Goal: Task Accomplishment & Management: Manage account settings

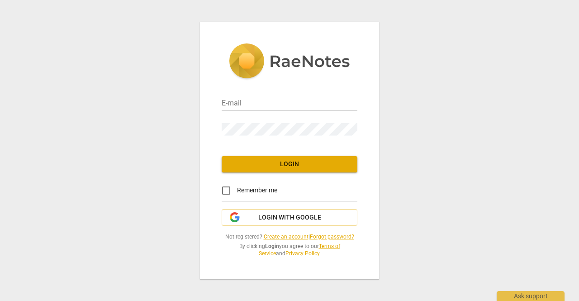
type input "[EMAIL_ADDRESS][DOMAIN_NAME]"
click at [292, 166] on span "Login" at bounding box center [289, 164] width 121 height 9
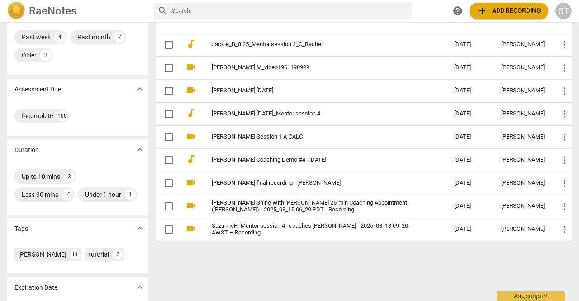
scroll to position [109, 0]
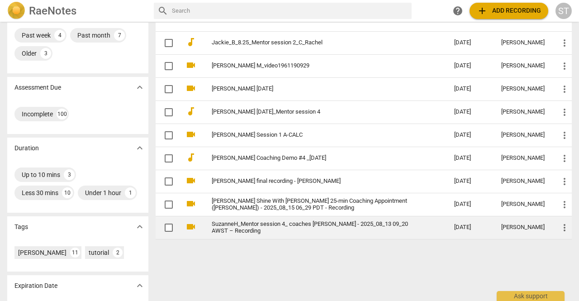
click at [297, 225] on link "SuzanneH_Mentor session 4_ coaches [PERSON_NAME] - 2025_08_13 09_20 AWST – Reco…" at bounding box center [317, 228] width 210 height 14
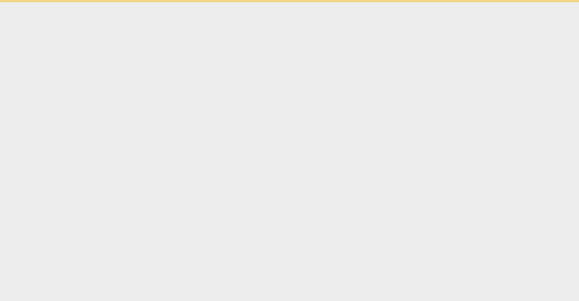
click at [297, 2] on html "Ask support" at bounding box center [289, 1] width 579 height 2
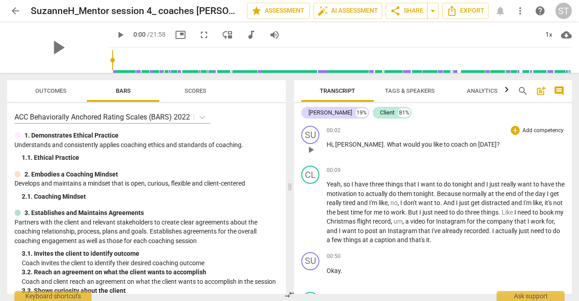
click at [551, 129] on p "Add competency" at bounding box center [543, 131] width 43 height 8
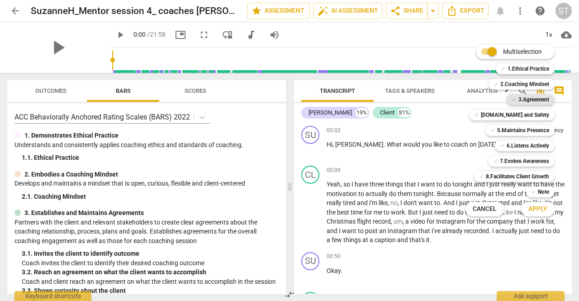
click at [541, 98] on b "3.Agreement" at bounding box center [533, 99] width 31 height 11
click at [541, 213] on span "Apply" at bounding box center [537, 208] width 19 height 9
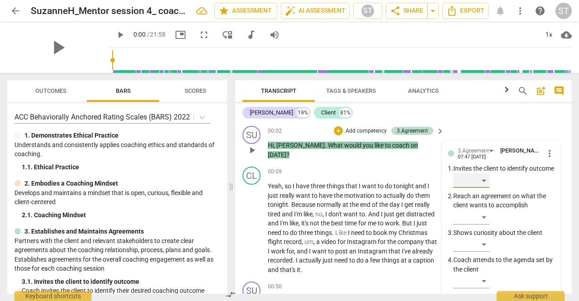
click at [482, 188] on div "​" at bounding box center [471, 180] width 36 height 14
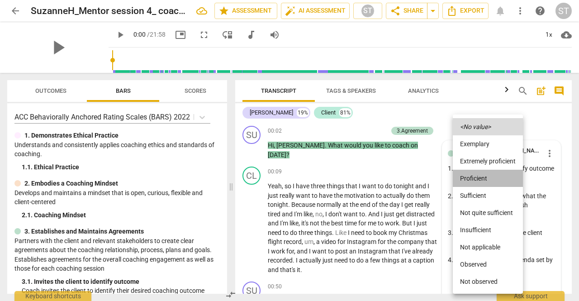
click at [484, 178] on li "Proficient" at bounding box center [488, 178] width 70 height 17
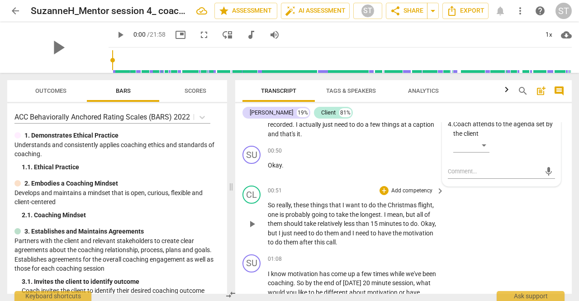
scroll to position [181, 0]
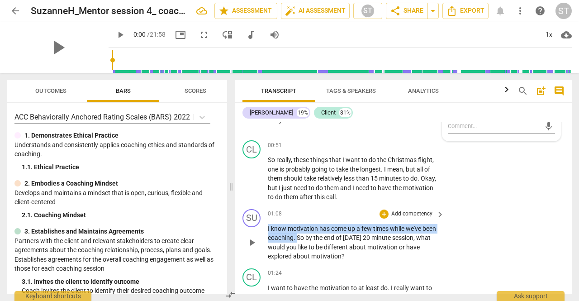
drag, startPoint x: 268, startPoint y: 226, endPoint x: 312, endPoint y: 237, distance: 45.2
click at [311, 237] on p "I know motivation has come up a few times while we've been coaching . So by the…" at bounding box center [354, 242] width 172 height 37
click at [323, 224] on div "+" at bounding box center [320, 224] width 9 height 9
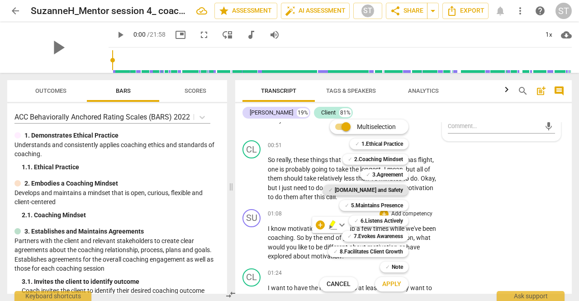
click at [392, 192] on b "[DOMAIN_NAME] and Safety" at bounding box center [369, 190] width 68 height 11
click at [390, 282] on span "Apply" at bounding box center [391, 284] width 19 height 9
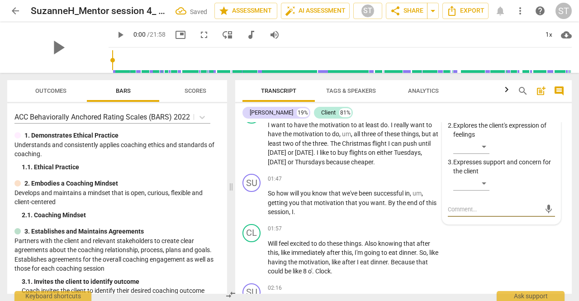
scroll to position [253, 0]
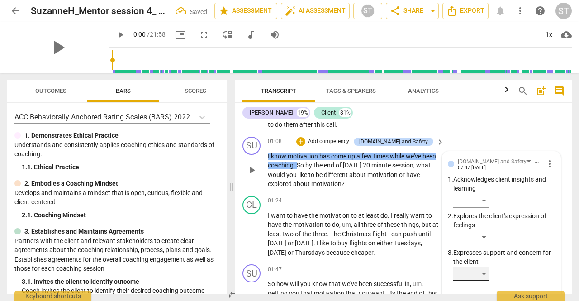
click at [486, 276] on div "​" at bounding box center [471, 273] width 36 height 14
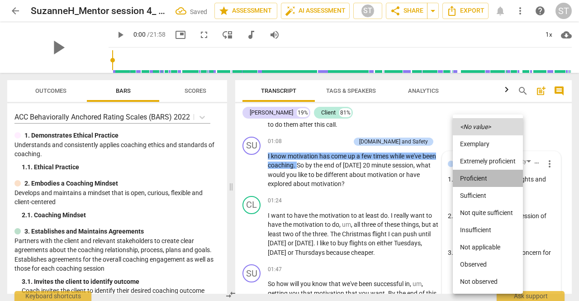
click at [488, 183] on li "Proficient" at bounding box center [488, 178] width 70 height 17
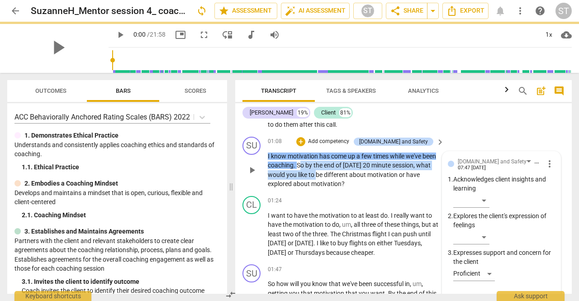
drag, startPoint x: 315, startPoint y: 164, endPoint x: 333, endPoint y: 176, distance: 21.8
click at [333, 177] on p "I know motivation has come up a few times while we've been coaching . So by the…" at bounding box center [354, 170] width 172 height 37
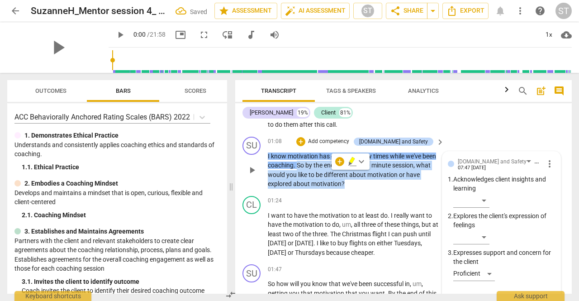
drag, startPoint x: 312, startPoint y: 162, endPoint x: 347, endPoint y: 185, distance: 41.2
click at [347, 185] on p "I know motivation has come up a few times while we've been coaching . So by the…" at bounding box center [354, 170] width 172 height 37
click at [305, 142] on div "+" at bounding box center [300, 141] width 9 height 9
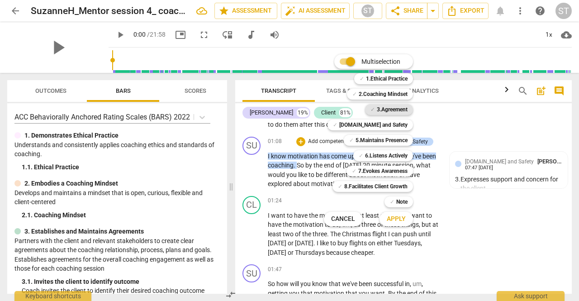
click at [384, 114] on b "3.Agreement" at bounding box center [392, 109] width 31 height 11
click at [389, 224] on button "Apply" at bounding box center [396, 219] width 33 height 16
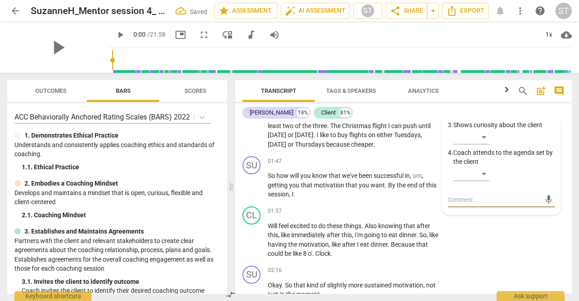
scroll to position [236, 0]
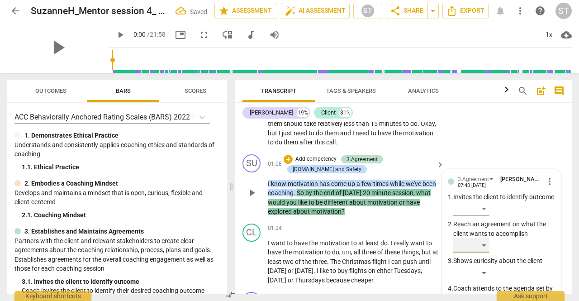
click at [487, 252] on div "​" at bounding box center [471, 245] width 36 height 14
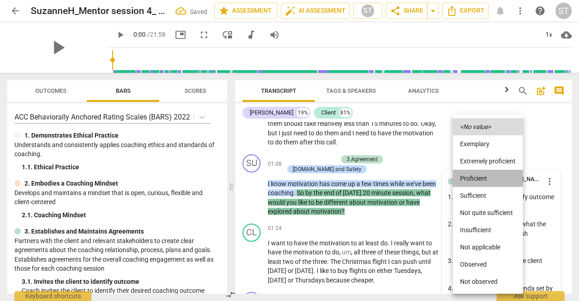
click at [478, 176] on li "Proficient" at bounding box center [488, 178] width 70 height 17
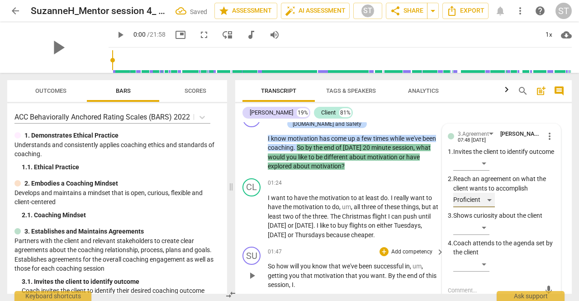
scroll to position [326, 0]
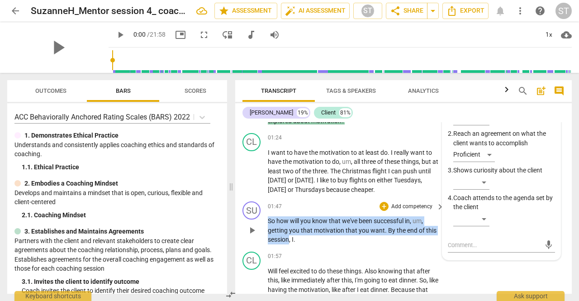
drag, startPoint x: 269, startPoint y: 219, endPoint x: 290, endPoint y: 238, distance: 29.1
click at [290, 238] on p "So how will you know that we've been successful in , um , getting you that moti…" at bounding box center [354, 230] width 172 height 28
click at [299, 228] on div "+" at bounding box center [297, 226] width 9 height 9
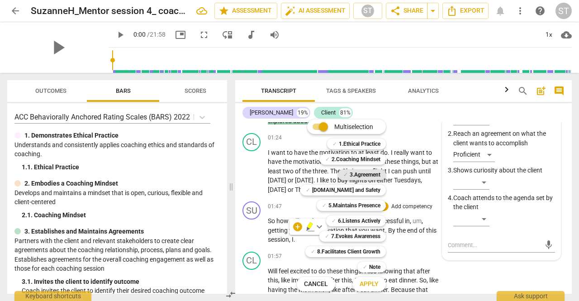
drag, startPoint x: 375, startPoint y: 176, endPoint x: 371, endPoint y: 190, distance: 15.5
click at [375, 176] on b "3.Agreement" at bounding box center [365, 174] width 31 height 11
click at [369, 283] on span "Apply" at bounding box center [369, 284] width 19 height 9
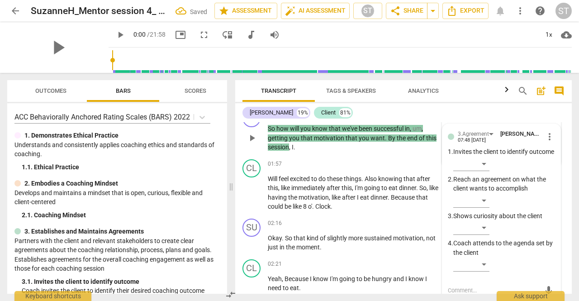
scroll to position [373, 0]
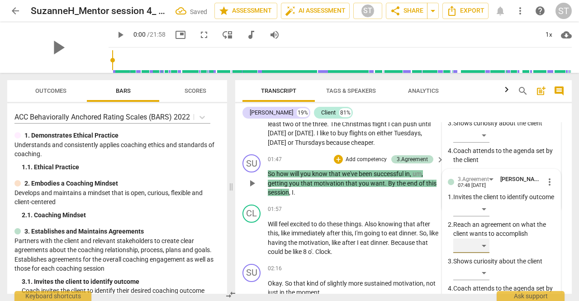
click at [483, 253] on div "​" at bounding box center [471, 245] width 36 height 14
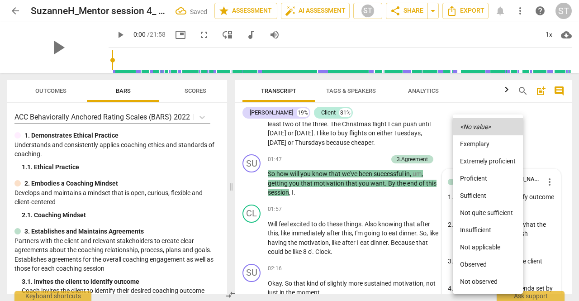
click at [481, 175] on li "Proficient" at bounding box center [488, 178] width 70 height 17
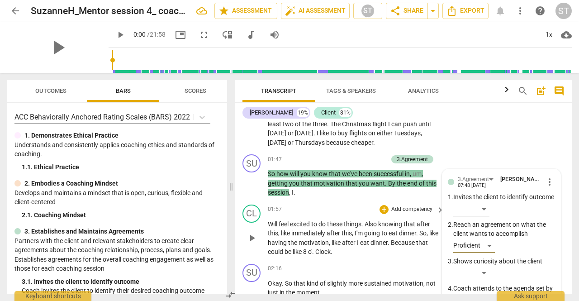
click at [267, 223] on div "play_arrow pause" at bounding box center [256, 238] width 23 height 31
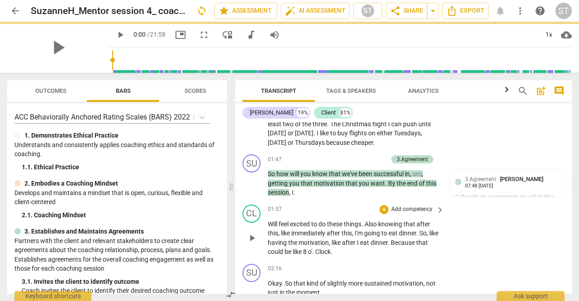
click at [269, 221] on span "Will" at bounding box center [273, 223] width 11 height 7
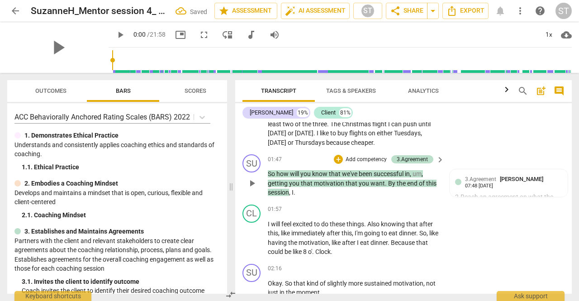
click at [300, 191] on p "So how will you know that we've been successful in , um , getting you that moti…" at bounding box center [354, 183] width 172 height 28
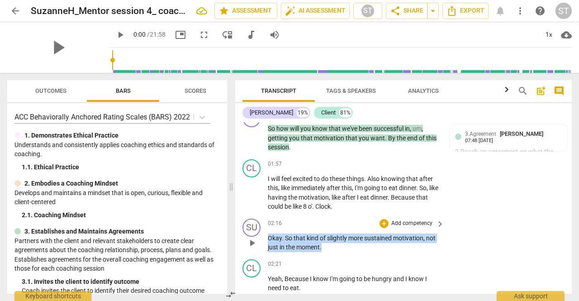
drag, startPoint x: 268, startPoint y: 237, endPoint x: 342, endPoint y: 247, distance: 74.4
click at [336, 249] on p "Okay . So that kind of slightly more sustained motivation , not just in the mom…" at bounding box center [354, 242] width 172 height 19
click at [396, 220] on p "Add competency" at bounding box center [411, 223] width 43 height 8
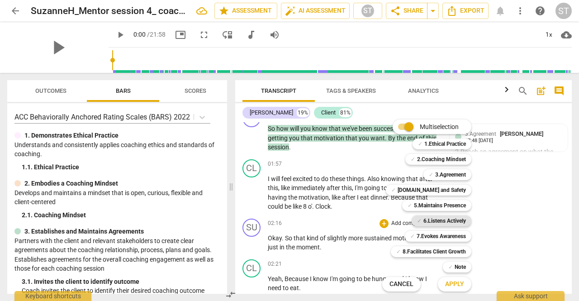
click at [437, 221] on b "6.Listens Actively" at bounding box center [444, 220] width 43 height 11
click at [454, 288] on span "Apply" at bounding box center [454, 284] width 19 height 9
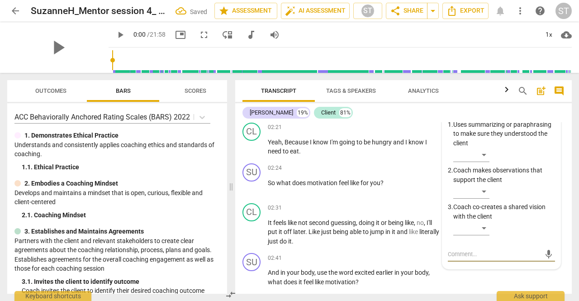
scroll to position [510, 0]
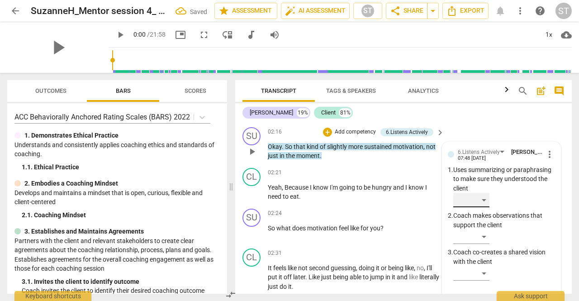
click at [482, 196] on div "​" at bounding box center [471, 200] width 36 height 14
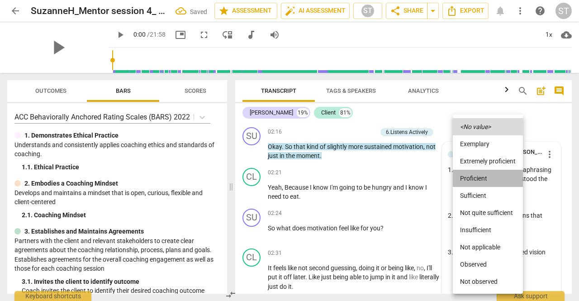
click at [481, 176] on li "Proficient" at bounding box center [488, 178] width 70 height 17
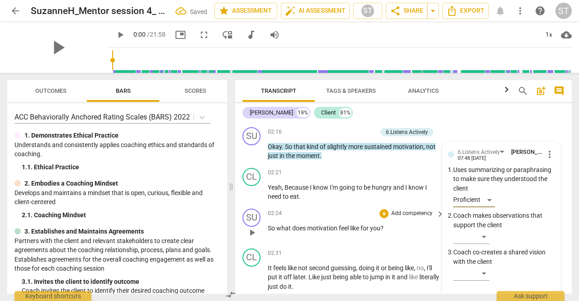
click at [268, 224] on div "SU play_arrow pause 02:24 + Add competency keyboard_arrow_right So what does mo…" at bounding box center [403, 225] width 337 height 40
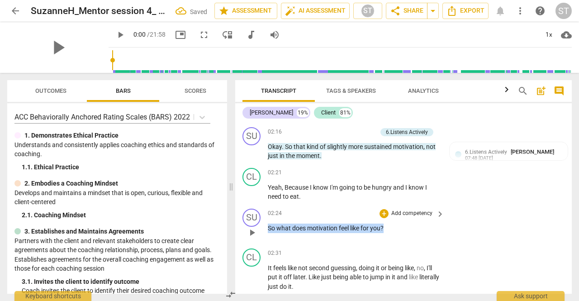
drag, startPoint x: 269, startPoint y: 226, endPoint x: 396, endPoint y: 224, distance: 127.1
click at [395, 225] on p "So what does motivation feel like for you ?" at bounding box center [354, 228] width 172 height 10
click at [393, 214] on div "+" at bounding box center [392, 214] width 9 height 9
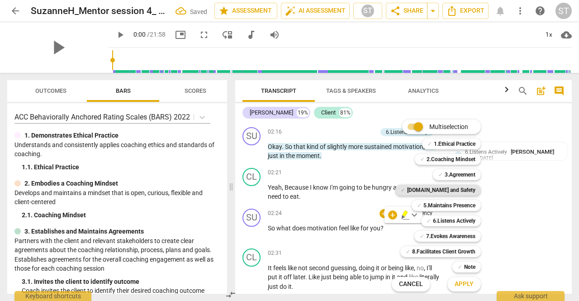
click at [442, 189] on b "[DOMAIN_NAME] and Safety" at bounding box center [441, 190] width 68 height 11
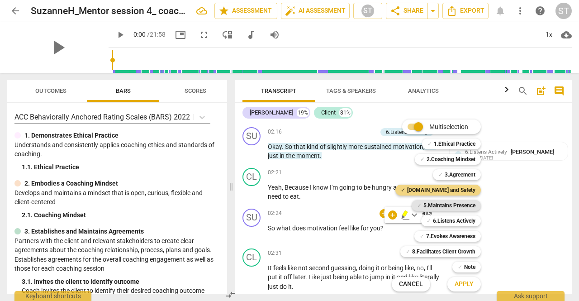
click at [446, 205] on b "5.Maintains Presence" at bounding box center [449, 205] width 52 height 11
click at [451, 241] on b "7.Evokes Awareness" at bounding box center [450, 236] width 49 height 11
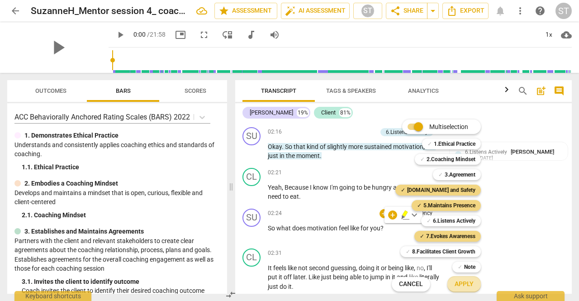
click at [460, 280] on span "Apply" at bounding box center [464, 284] width 19 height 9
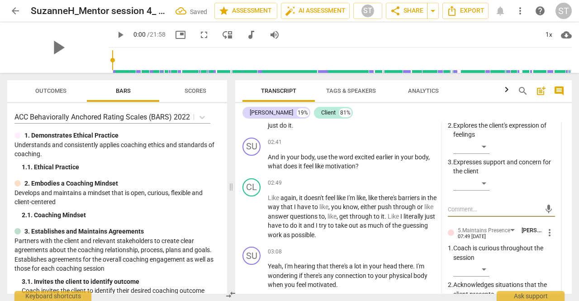
scroll to position [582, 0]
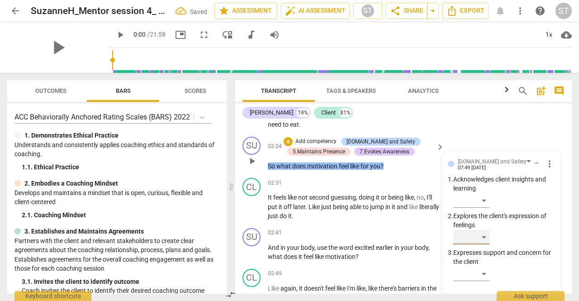
click at [484, 234] on div "​" at bounding box center [471, 237] width 36 height 14
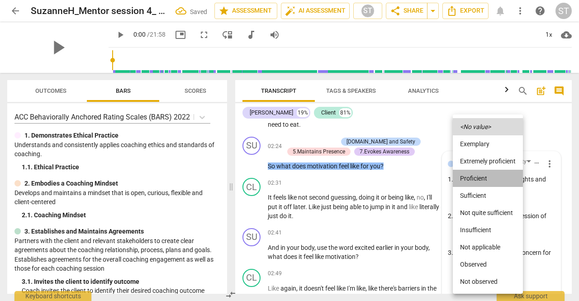
click at [488, 173] on li "Proficient" at bounding box center [488, 178] width 70 height 17
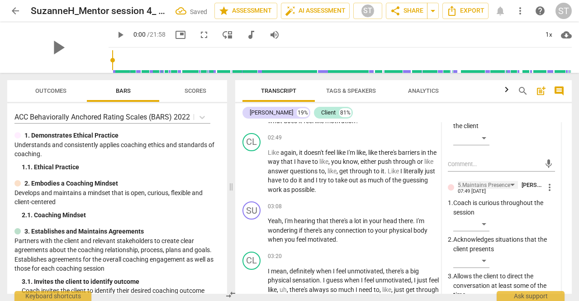
scroll to position [763, 0]
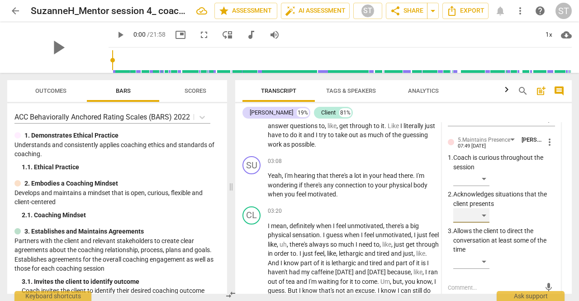
click at [487, 214] on div "​" at bounding box center [471, 215] width 36 height 14
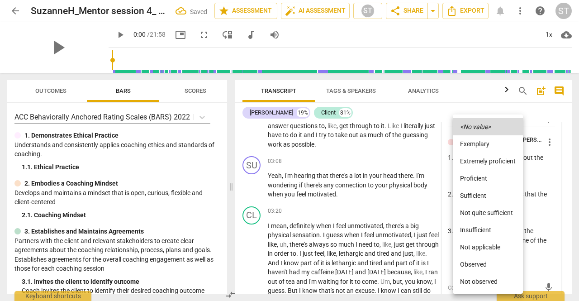
click at [485, 176] on li "Proficient" at bounding box center [488, 178] width 70 height 17
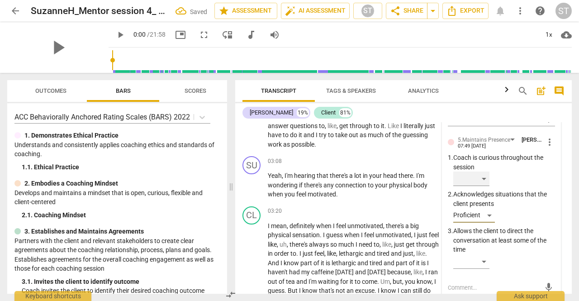
click at [485, 176] on div "​" at bounding box center [471, 178] width 36 height 14
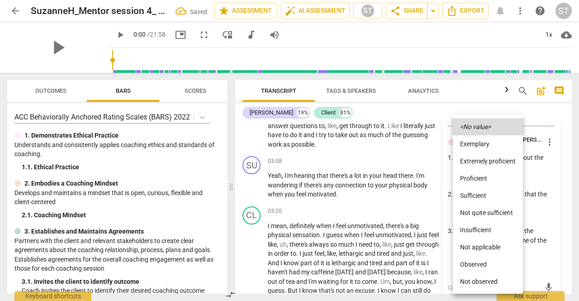
click at [485, 178] on li "Proficient" at bounding box center [488, 178] width 70 height 17
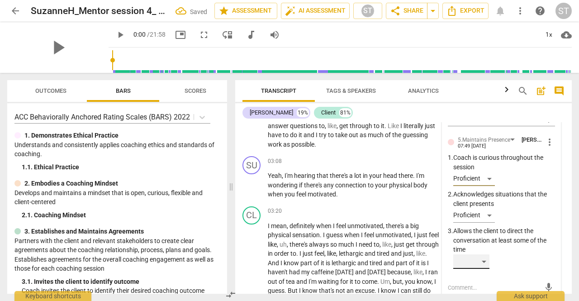
click at [487, 259] on div "​" at bounding box center [471, 261] width 36 height 14
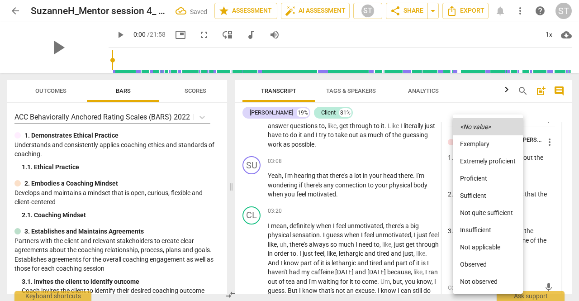
click at [483, 176] on li "Proficient" at bounding box center [488, 178] width 70 height 17
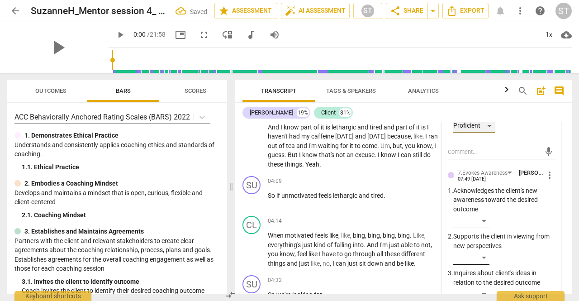
scroll to position [944, 0]
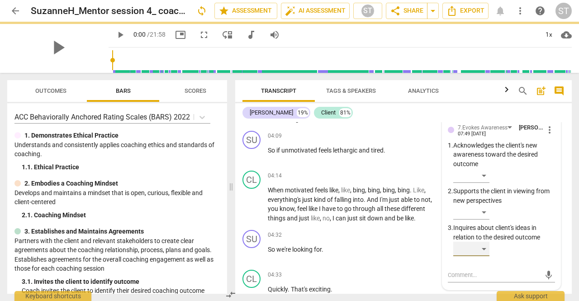
click at [480, 245] on div "​" at bounding box center [471, 249] width 36 height 14
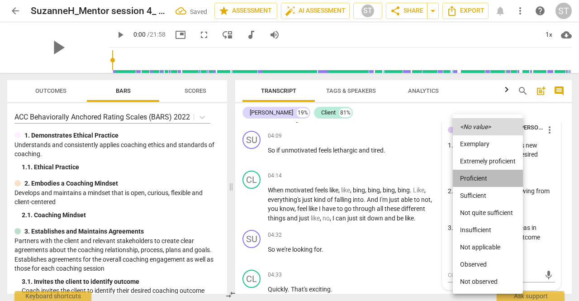
click at [480, 181] on li "Proficient" at bounding box center [488, 178] width 70 height 17
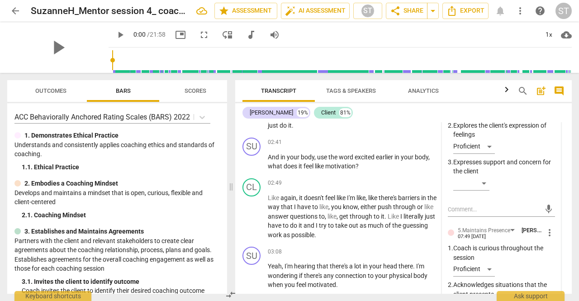
scroll to position [627, 0]
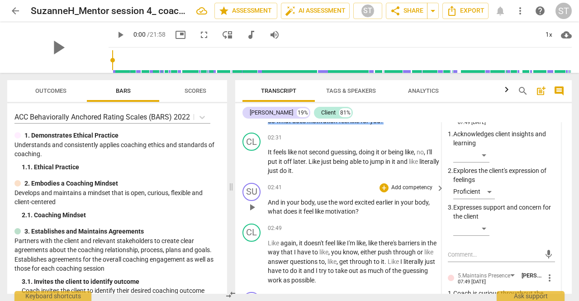
click at [409, 186] on p "Add competency" at bounding box center [411, 188] width 43 height 8
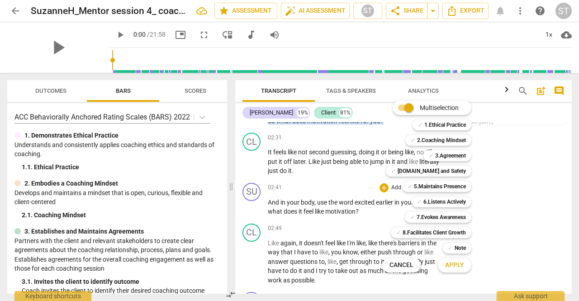
drag, startPoint x: 422, startPoint y: 185, endPoint x: 429, endPoint y: 177, distance: 11.0
click at [423, 185] on b "5.Maintains Presence" at bounding box center [440, 186] width 52 height 11
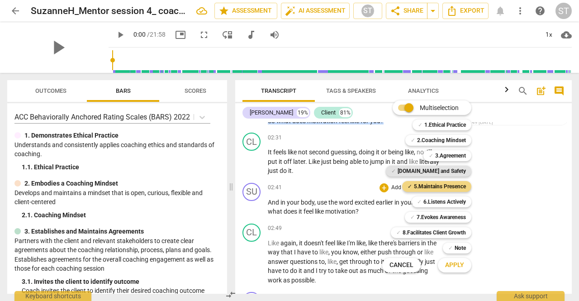
click at [435, 169] on b "[DOMAIN_NAME] and Safety" at bounding box center [432, 171] width 68 height 11
click at [452, 214] on b "7.Evokes Awareness" at bounding box center [441, 217] width 49 height 11
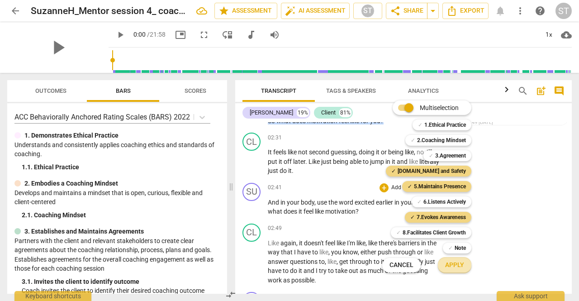
click at [452, 265] on span "Apply" at bounding box center [454, 265] width 19 height 9
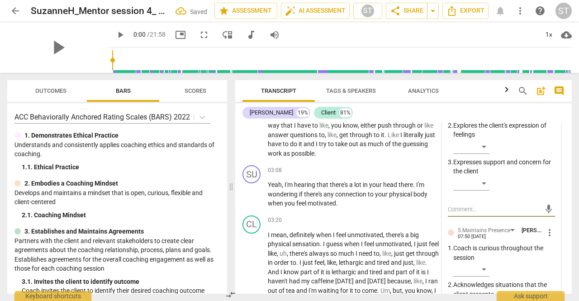
scroll to position [673, 0]
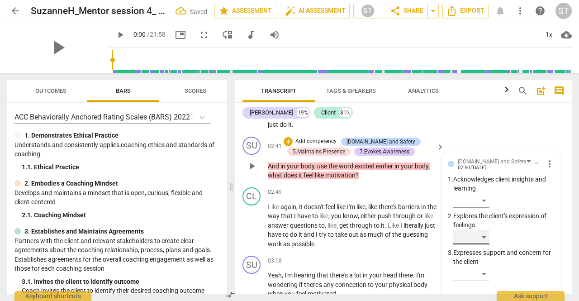
click at [477, 233] on div "​" at bounding box center [471, 237] width 36 height 14
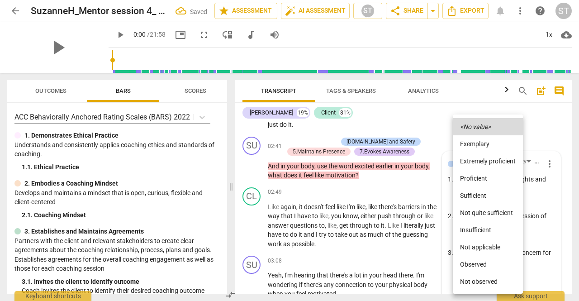
click at [481, 182] on li "Proficient" at bounding box center [488, 178] width 70 height 17
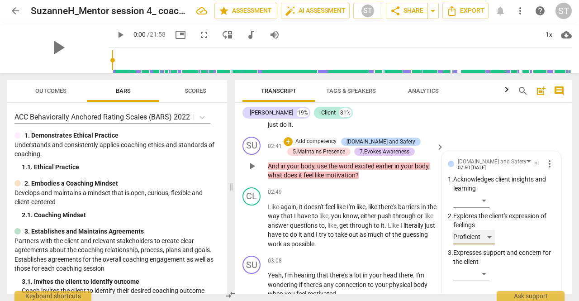
scroll to position [854, 0]
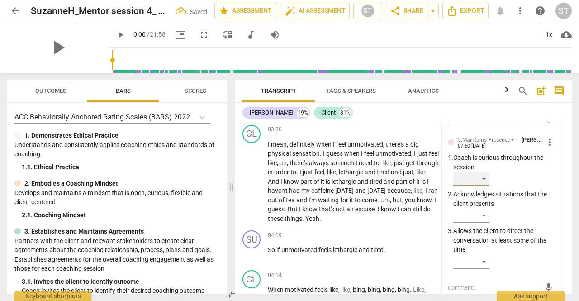
click at [481, 176] on div "​" at bounding box center [471, 178] width 36 height 14
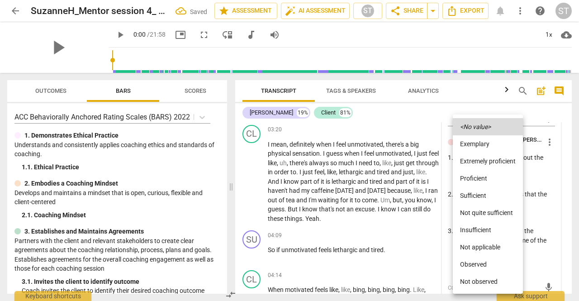
click at [481, 176] on li "Proficient" at bounding box center [488, 178] width 70 height 17
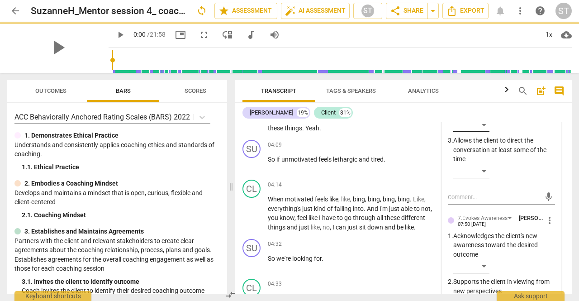
scroll to position [1035, 0]
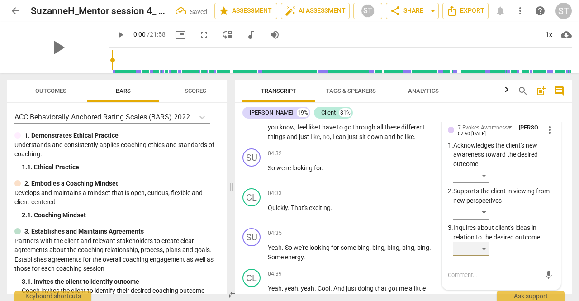
click at [485, 253] on div "​" at bounding box center [471, 249] width 36 height 14
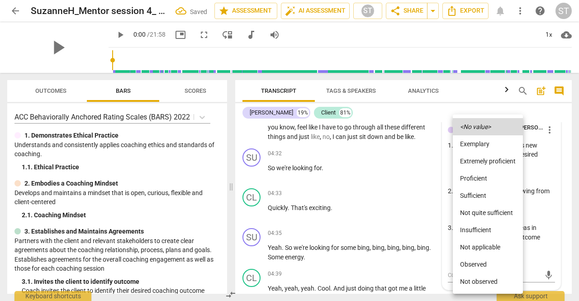
click at [485, 184] on li "Proficient" at bounding box center [488, 178] width 70 height 17
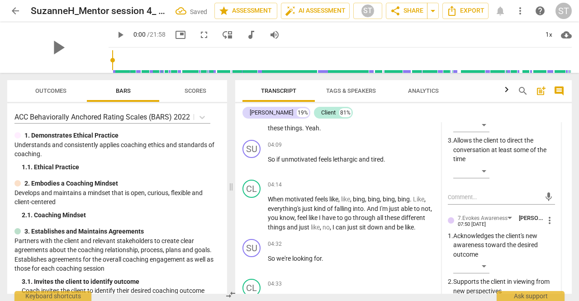
scroll to position [854, 0]
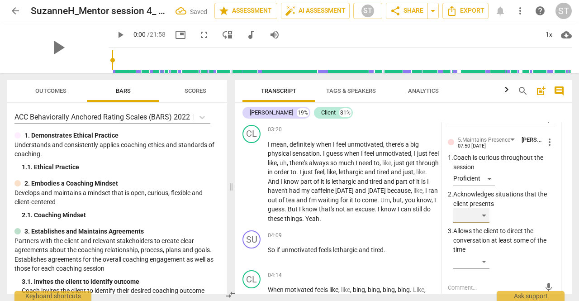
click at [487, 213] on div "​" at bounding box center [471, 215] width 36 height 14
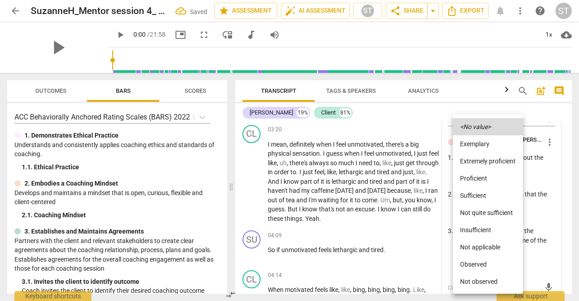
click at [481, 180] on li "Proficient" at bounding box center [488, 178] width 70 height 17
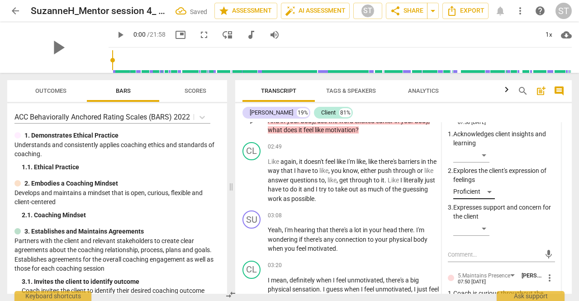
scroll to position [583, 0]
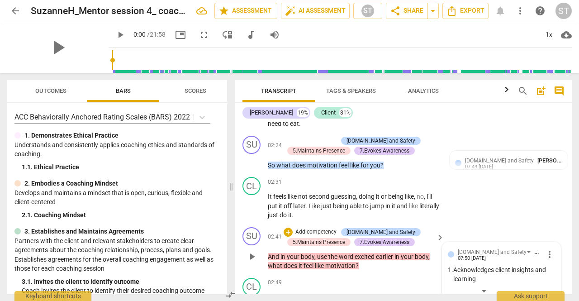
click at [335, 230] on p "Add competency" at bounding box center [316, 232] width 43 height 8
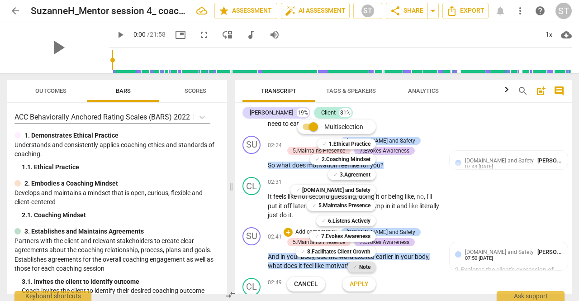
click at [363, 268] on b "Note" at bounding box center [364, 266] width 11 height 11
click at [367, 284] on span "Apply" at bounding box center [359, 284] width 19 height 9
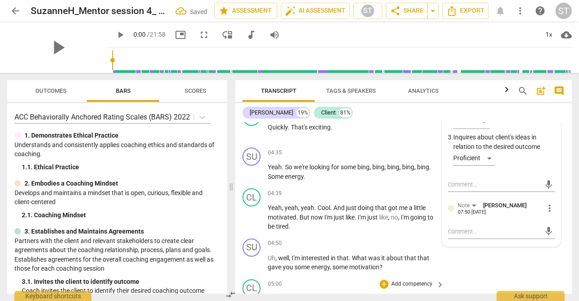
scroll to position [1171, 0]
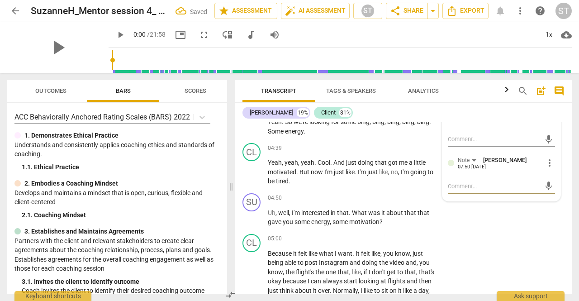
click at [464, 186] on textarea at bounding box center [494, 186] width 93 height 9
type textarea "A"
type textarea "Al"
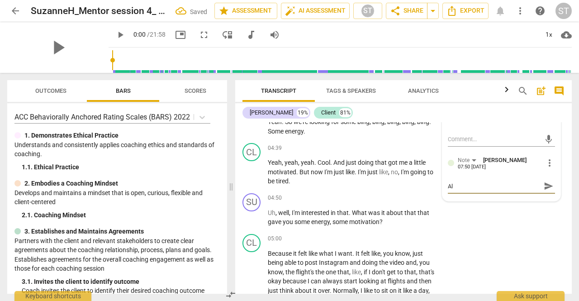
type textarea "Alt"
type textarea "Alte"
type textarea "Alter"
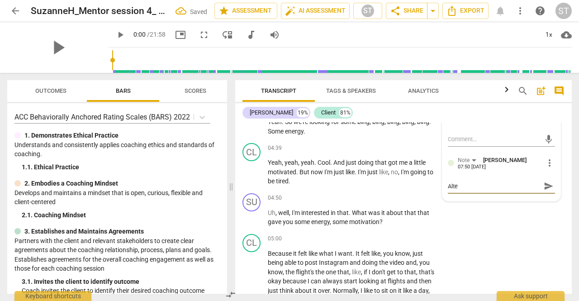
type textarea "Alter"
type textarea "Altern"
type textarea "Alterna"
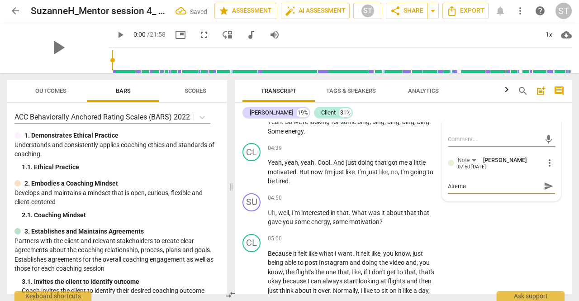
type textarea "Alternat"
type textarea "Alternati"
type textarea "Alternativ"
type textarea "Alternative"
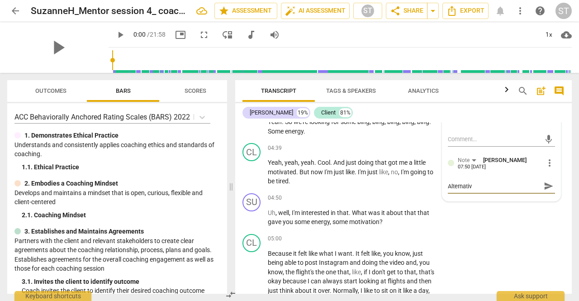
type textarea "Alternative"
type textarea "Alternative c"
type textarea "Alternative co"
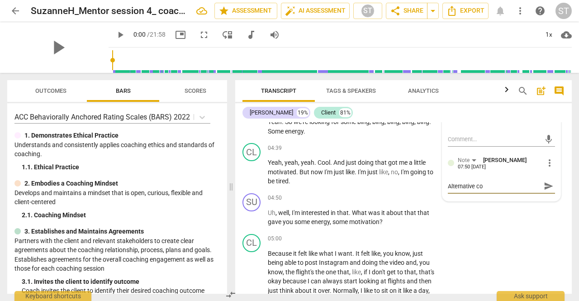
type textarea "Alternative cou"
type textarea "Alternative coul"
type textarea "Alternative could"
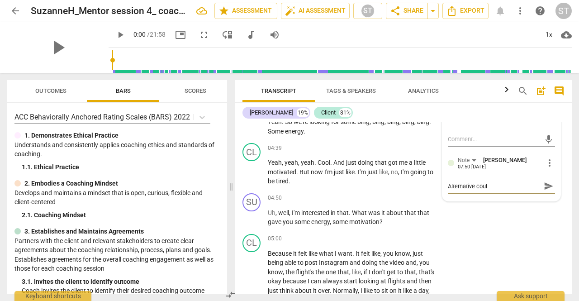
type textarea "Alternative could"
type textarea "Alternative could b"
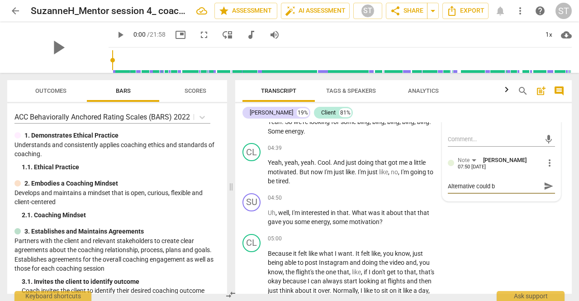
type textarea "Alternative could be"
type textarea "Alternative could be:"
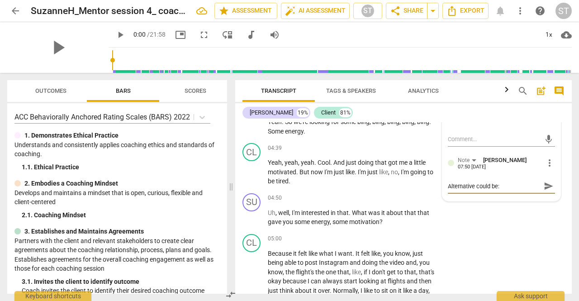
type textarea "Alternative could be:"
type textarea "Alternative could be: ""
type textarea "Alternative could be: "H"
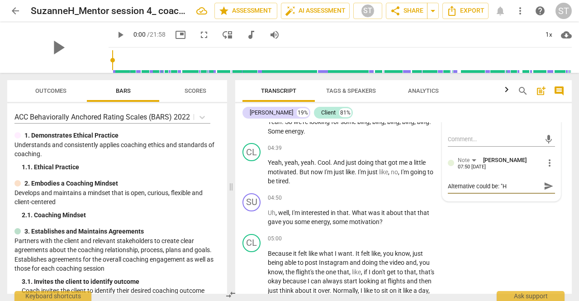
type textarea "Alternative could be: "Ho"
type textarea "Alternative could be: "How"
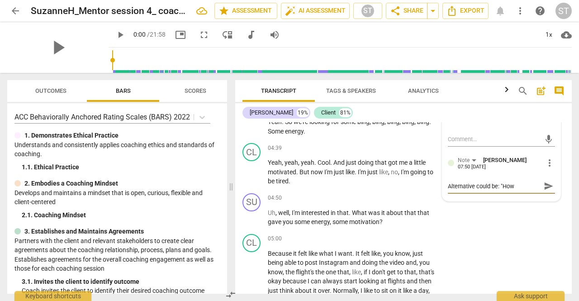
type textarea "Alternative could be: "How"
type textarea "Alternative could be: "How d"
type textarea "Alternative could be: "How do"
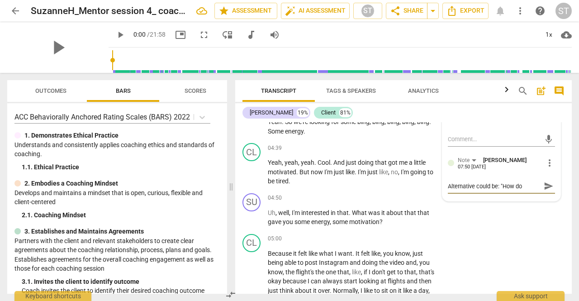
type textarea "Alternative could be: "How do"
type textarea "Alternative could be: "How do y"
type textarea "Alternative could be: "How do yo"
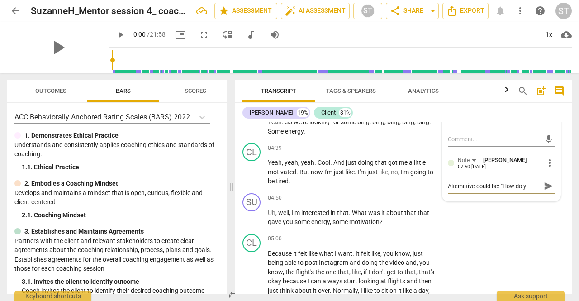
type textarea "Alternative could be: "How do yo"
type textarea "Alternative could be: "How do you"
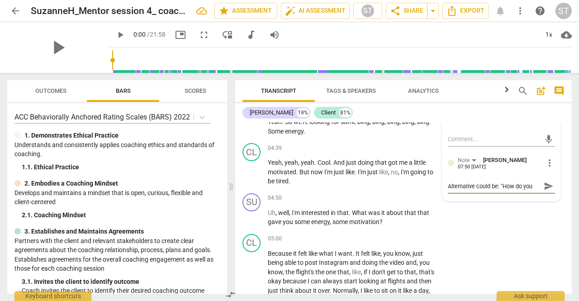
type textarea "Alternative could be: "How do you k"
type textarea "Alternative could be: "How do you kn"
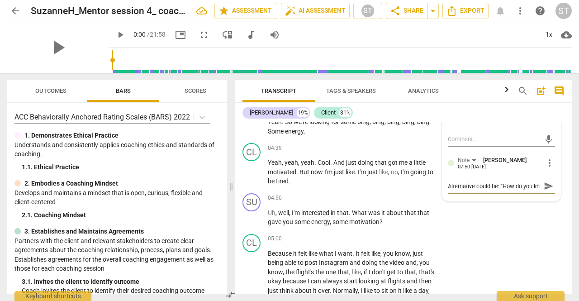
type textarea "Alternative could be: "How do you kno"
type textarea "Alternative could be: "How do you know"
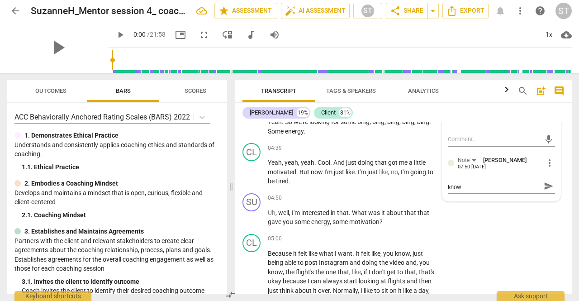
type textarea "Alternative could be: "How do you know w"
type textarea "Alternative could be: "How do you know wh"
type textarea "Alternative could be: "How do you know whe"
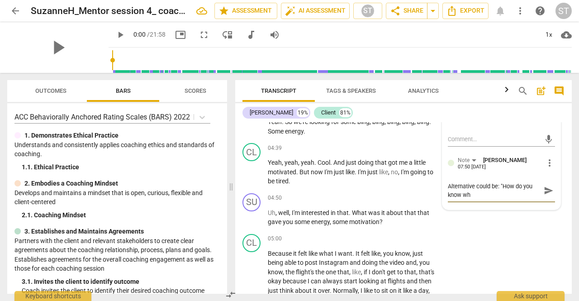
type textarea "Alternative could be: "How do you know whe"
type textarea "Alternative could be: "How do you know when"
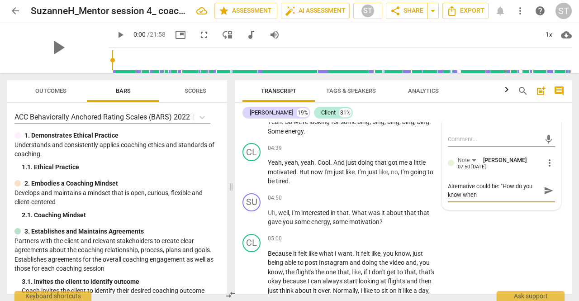
type textarea "Alternative could be: "How do you know when y"
type textarea "Alternative could be: "How do you know when yo"
type textarea "Alternative could be: "How do you know when you"
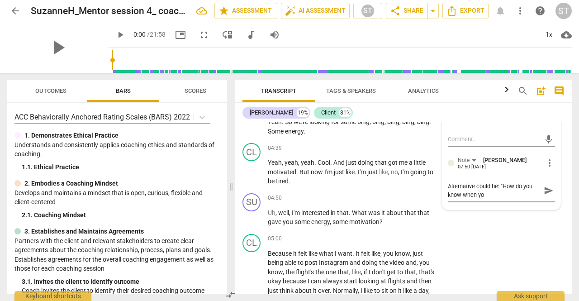
type textarea "Alternative could be: "How do you know when you"
type textarea "Alternative could be: "How do you know when you f"
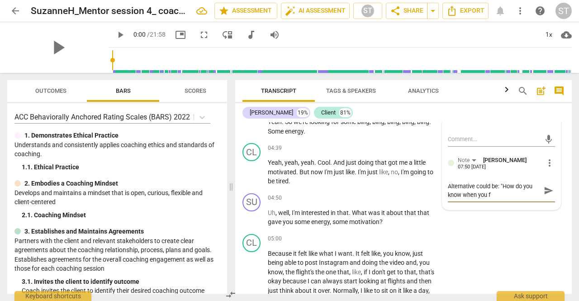
type textarea "Alternative could be: "How do you know when you fe"
type textarea "Alternative could be: "How do you know when you fee"
type textarea "Alternative could be: "How do you know when you feel"
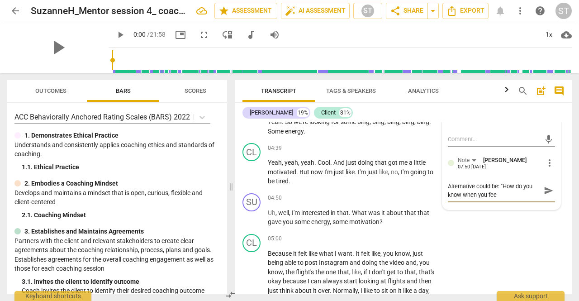
type textarea "Alternative could be: "How do you know when you feel"
type textarea "Alternative could be: "How do you know when you feel e"
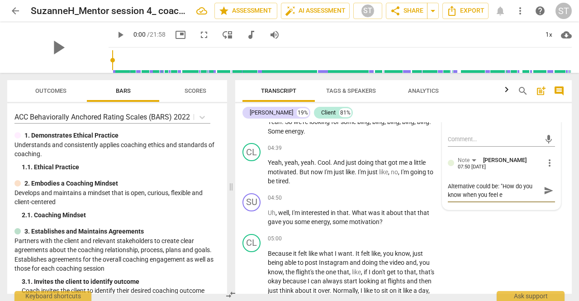
type textarea "Alternative could be: "How do you know when you feel ex"
type textarea "Alternative could be: "How do you know when you feel exc"
type textarea "Alternative could be: "How do you know when you feel exci"
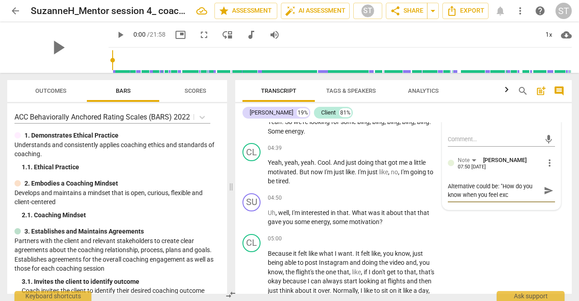
type textarea "Alternative could be: "How do you know when you feel exci"
type textarea "Alternative could be: "How do you know when you feel excit"
type textarea "Alternative could be: "How do you know when you feel excite"
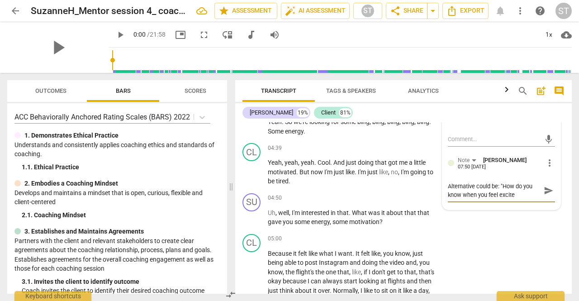
type textarea "Alternative could be: "How do you know when you feel excited"
type textarea "Alternative could be: "How do you know when you feel excited?"
type textarea "Alternative could be: "How do you know when you feel excited?""
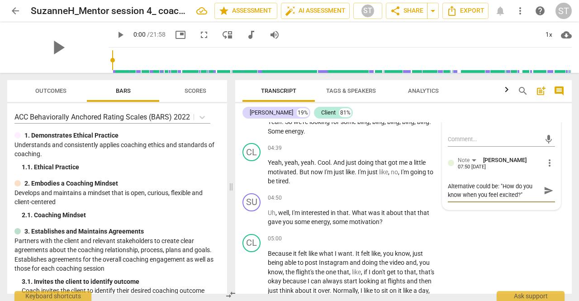
type textarea "Alternative could be: "How do you know when you feel excited?""
click at [551, 189] on span "send" at bounding box center [548, 190] width 13 height 11
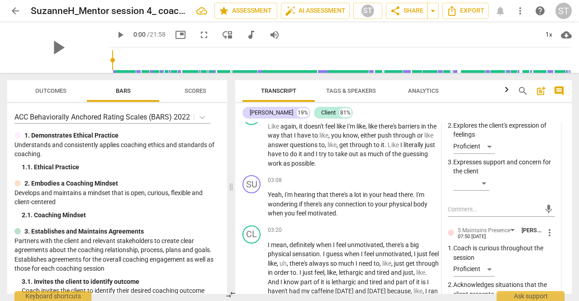
scroll to position [718, 0]
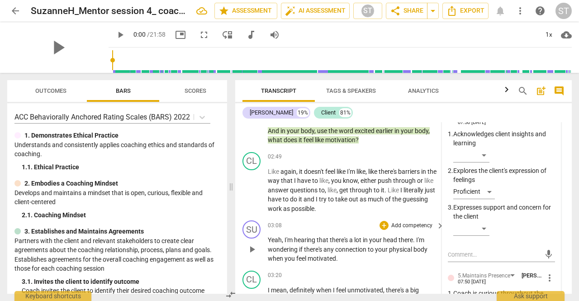
click at [416, 222] on p "Add competency" at bounding box center [411, 226] width 43 height 8
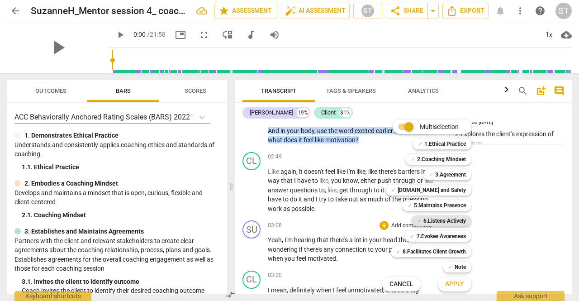
click at [435, 220] on b "6.Listens Actively" at bounding box center [444, 220] width 43 height 11
click at [447, 286] on span "Apply" at bounding box center [454, 284] width 19 height 9
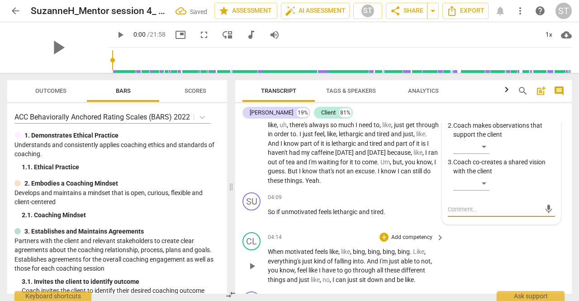
scroll to position [812, 0]
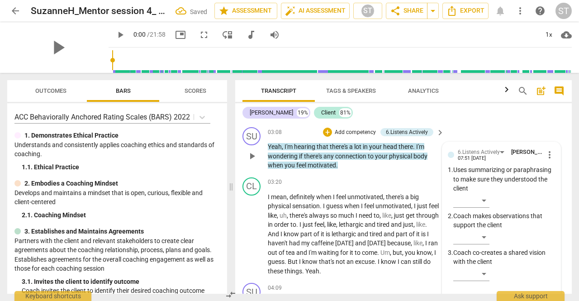
click at [489, 235] on div "​" at bounding box center [504, 239] width 102 height 18
click at [481, 234] on div "​" at bounding box center [471, 237] width 36 height 14
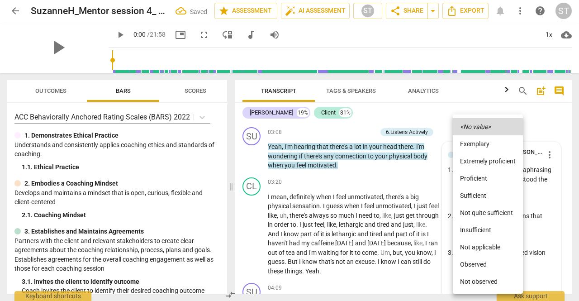
click at [494, 195] on li "Sufficient" at bounding box center [488, 195] width 70 height 17
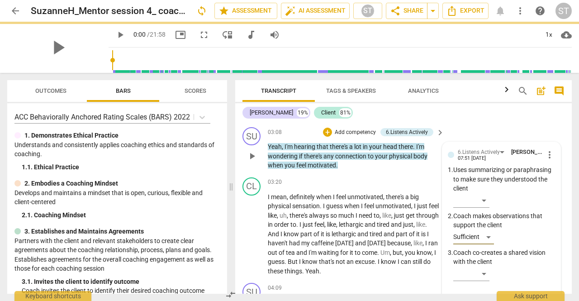
click at [364, 132] on p "Add competency" at bounding box center [355, 132] width 43 height 8
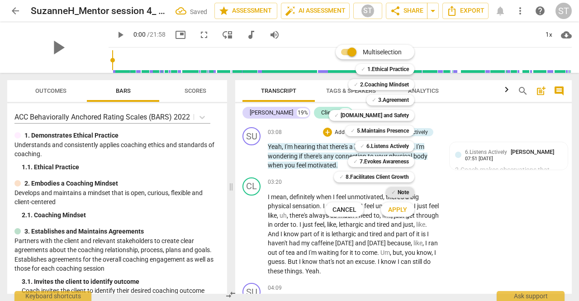
click at [392, 188] on span "✓" at bounding box center [393, 192] width 5 height 11
click at [393, 209] on span "Apply" at bounding box center [397, 209] width 19 height 9
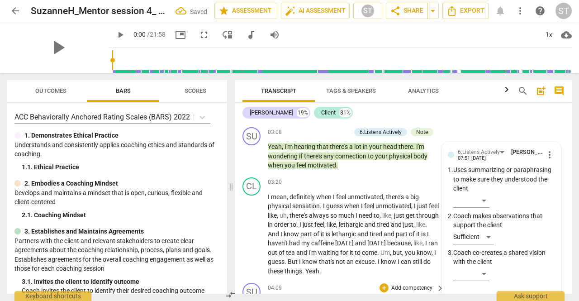
scroll to position [902, 0]
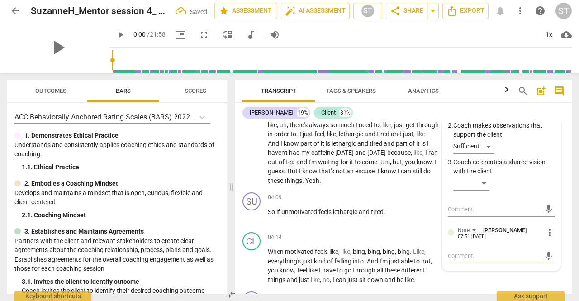
click at [450, 257] on textarea at bounding box center [494, 256] width 93 height 9
type textarea "T"
type textarea "To"
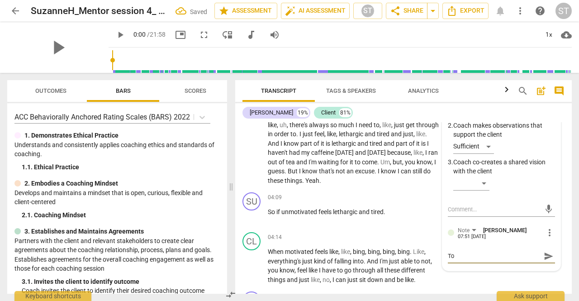
type textarea "To"
type textarea "To s"
type textarea "To st"
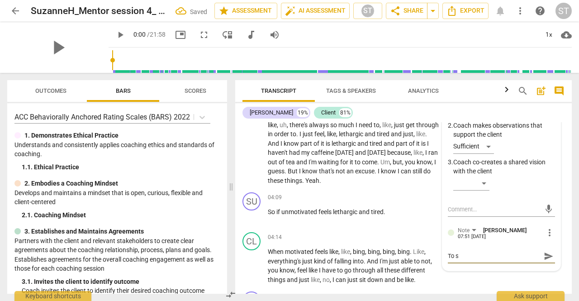
type textarea "To st"
type textarea "To str"
type textarea "To stre"
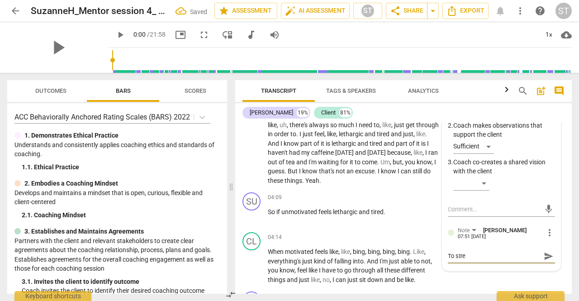
type textarea "To stren"
type textarea "To strent"
type textarea "To stren"
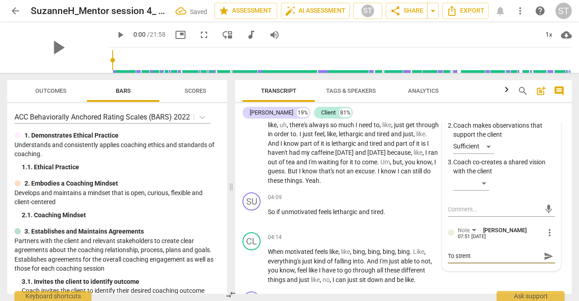
type textarea "To stren"
type textarea "To [PERSON_NAME]"
type textarea "To strengt"
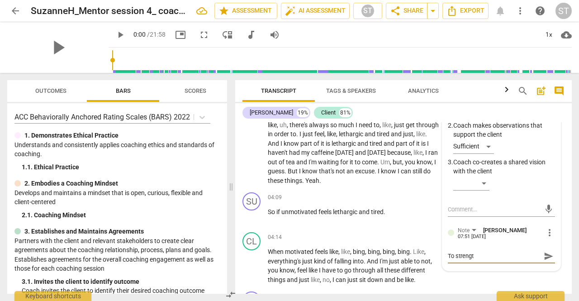
type textarea "To strength"
type textarea "To strengthe"
type textarea "To strengthen"
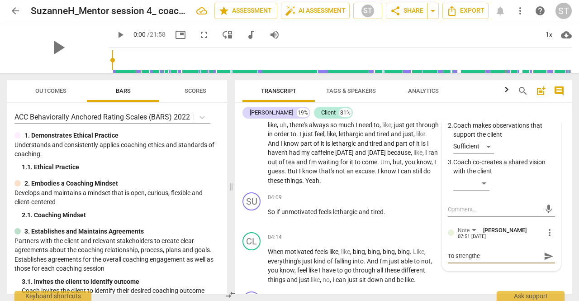
type textarea "To strengthen"
type textarea "To strengthen t"
type textarea "To strengthen th"
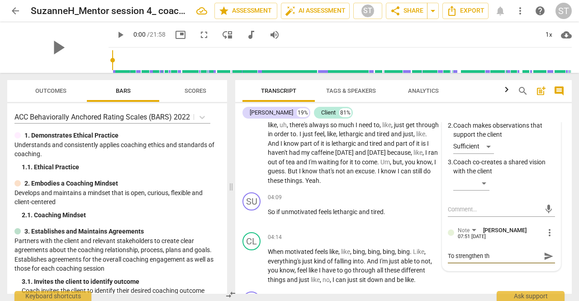
type textarea "To strengthen thi"
type textarea "To strengthen this"
type textarea "To strengthen this o"
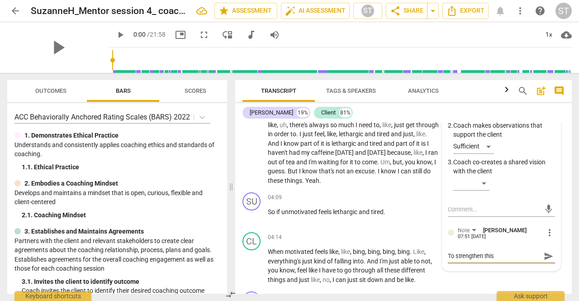
type textarea "To strengthen this o"
type textarea "To strengthen this ov"
type textarea "To strengthen this o"
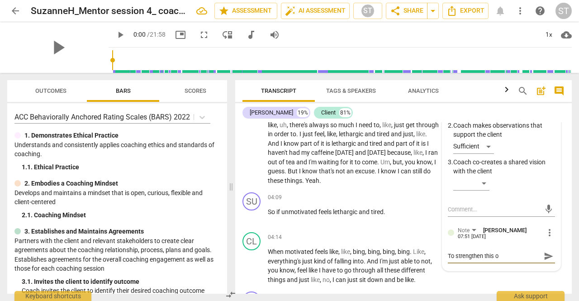
type textarea "To strengthen this oo"
type textarea "To strengthen this oob"
type textarea "To strengthen this oobs"
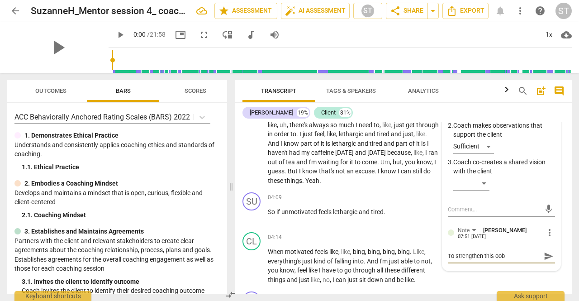
type textarea "To strengthen this oobs"
type textarea "To strengthen this oobse"
type textarea "To strengthen this oobser"
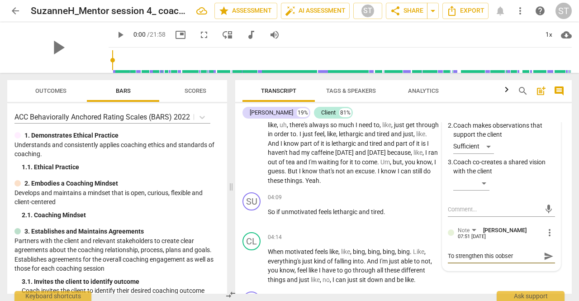
type textarea "To strengthen this oobserv"
type textarea "To strengthen this oobserva"
type textarea "To strengthen this oobservat"
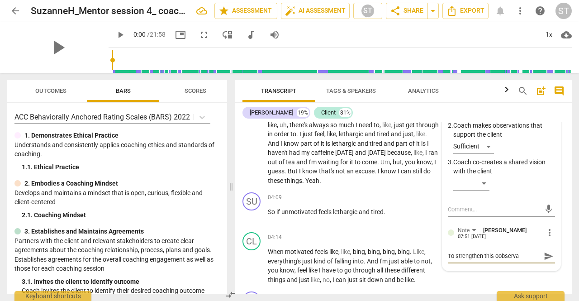
type textarea "To strengthen this oobservat"
type textarea "To strengthen this oobservati"
type textarea "To strengthen this oobservatio"
type textarea "To strengthen this oobservation"
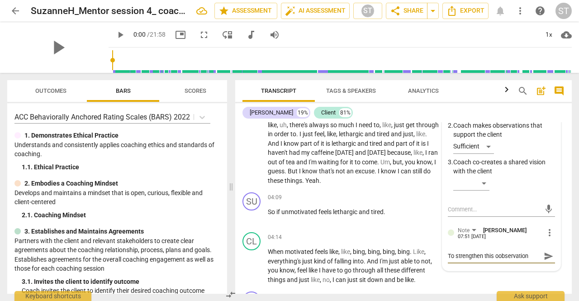
type textarea "To strengthen this oobservation"
type textarea "To strengthen this oobservation ("
type textarea "To strengthen this oobservation (6"
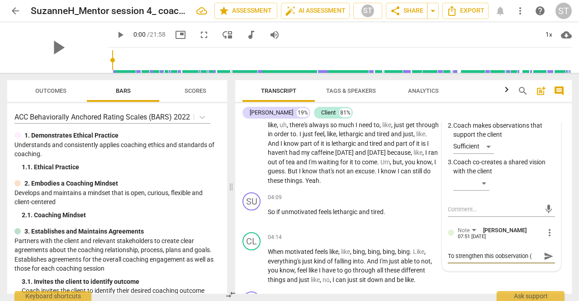
type textarea "To strengthen this oobservation (6"
type textarea "To strengthen this oobservation (6."
type textarea "To strengthen this oobservation (6.2"
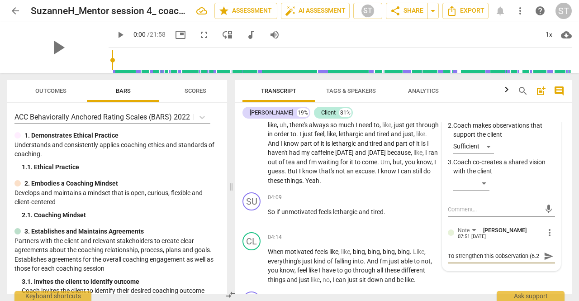
scroll to position [8, 0]
type textarea "To strengthen this oobservation (6.2)"
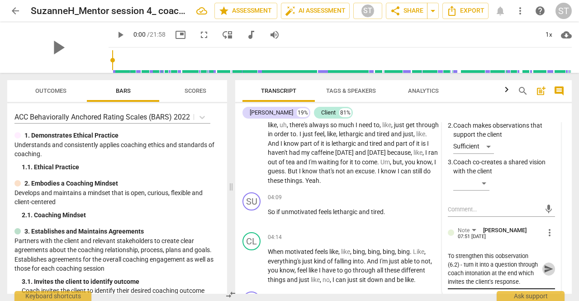
click at [547, 267] on span "send" at bounding box center [549, 269] width 10 height 10
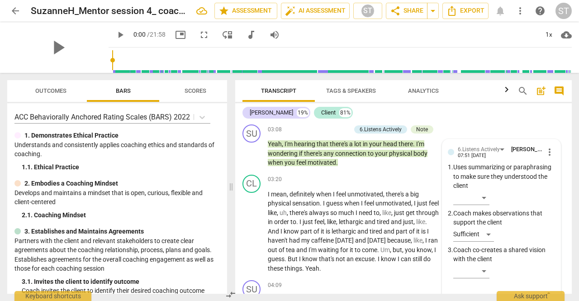
scroll to position [860, 0]
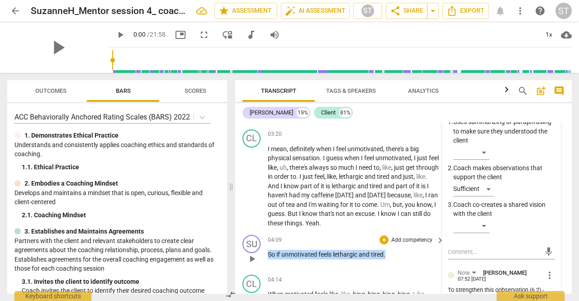
drag, startPoint x: 270, startPoint y: 252, endPoint x: 393, endPoint y: 252, distance: 123.1
click at [389, 255] on p "So if unmotivated feels lethargic and tired ." at bounding box center [354, 255] width 172 height 10
click at [392, 241] on div "+" at bounding box center [394, 241] width 9 height 9
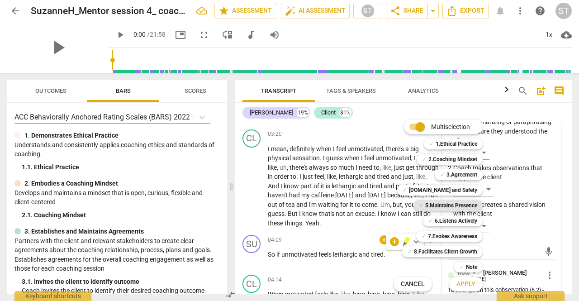
click at [466, 207] on b "5.Maintains Presence" at bounding box center [451, 205] width 52 height 11
click at [464, 283] on span "Apply" at bounding box center [465, 284] width 19 height 9
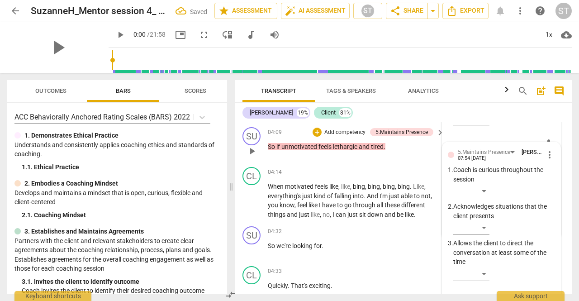
scroll to position [922, 0]
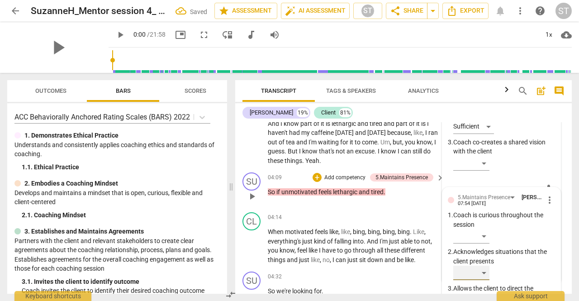
click at [483, 272] on div "​" at bounding box center [471, 273] width 36 height 14
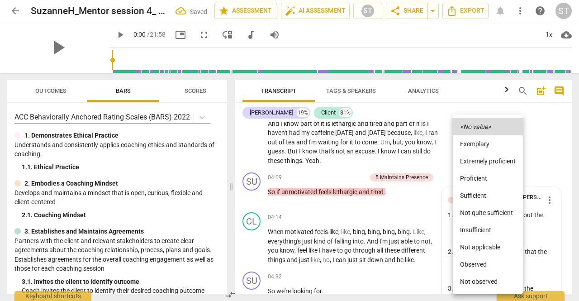
click at [494, 185] on li "Proficient" at bounding box center [488, 178] width 70 height 17
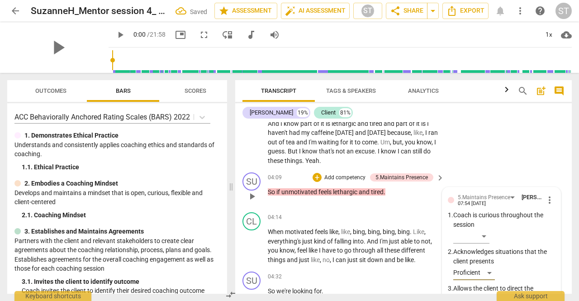
click at [353, 174] on p "Add competency" at bounding box center [344, 178] width 43 height 8
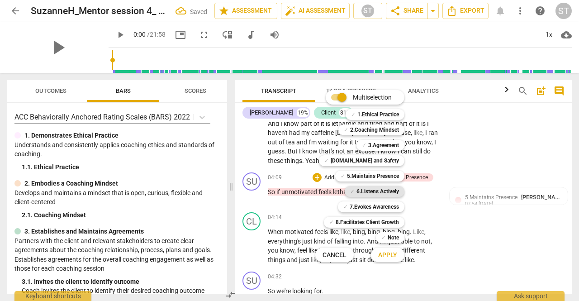
click at [380, 188] on b "6.Listens Actively" at bounding box center [377, 191] width 43 height 11
click at [380, 255] on span "Apply" at bounding box center [387, 255] width 19 height 9
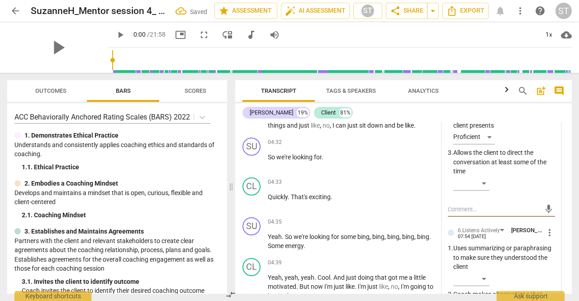
scroll to position [1103, 0]
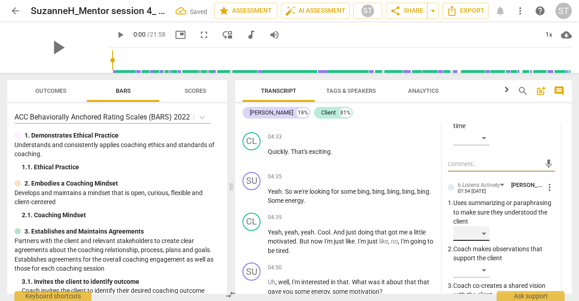
click at [482, 235] on div "​" at bounding box center [471, 233] width 36 height 14
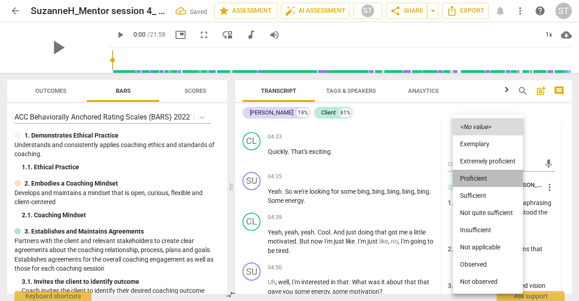
click at [486, 181] on li "Proficient" at bounding box center [488, 178] width 70 height 17
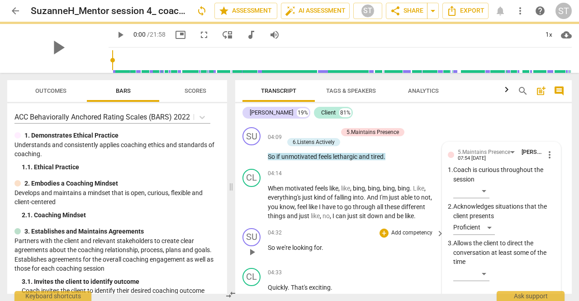
scroll to position [1058, 0]
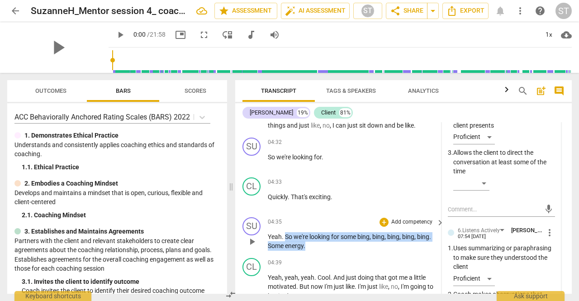
drag, startPoint x: 286, startPoint y: 234, endPoint x: 308, endPoint y: 246, distance: 25.1
click at [308, 246] on p "Yeah . So we're looking for some bing , bing , bing , bing , bing . Some energy…" at bounding box center [354, 241] width 172 height 19
click at [316, 230] on div "+" at bounding box center [313, 232] width 9 height 9
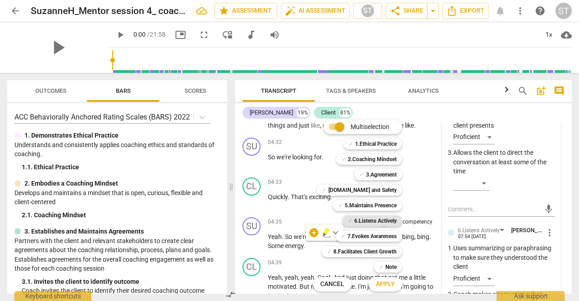
click at [372, 226] on b "6.Listens Actively" at bounding box center [375, 220] width 43 height 11
click at [381, 284] on span "Apply" at bounding box center [385, 284] width 19 height 9
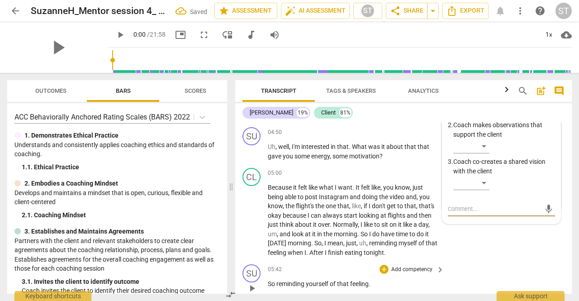
scroll to position [1148, 0]
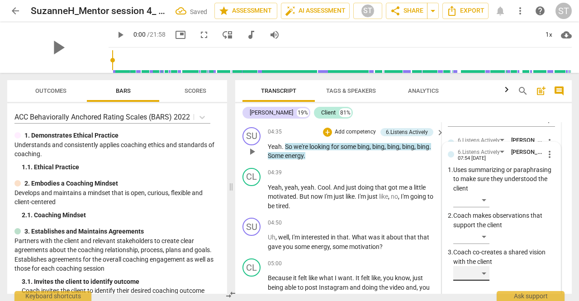
click at [472, 270] on div "​" at bounding box center [471, 273] width 36 height 14
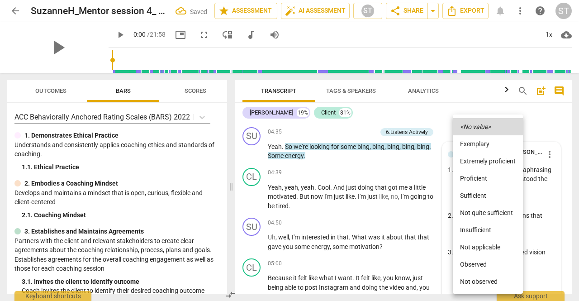
click at [487, 181] on li "Proficient" at bounding box center [488, 178] width 70 height 17
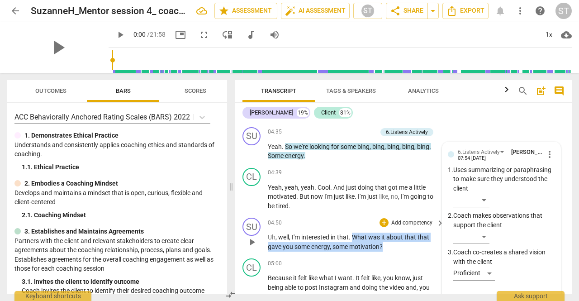
drag, startPoint x: 354, startPoint y: 234, endPoint x: 386, endPoint y: 246, distance: 34.6
click at [386, 246] on p "Uh , well , I'm interested in that . What was it about that that gave you some …" at bounding box center [354, 242] width 172 height 19
click at [393, 234] on div "+" at bounding box center [391, 233] width 9 height 9
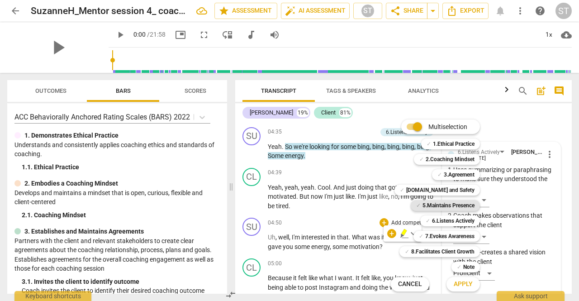
click at [458, 202] on b "5.Maintains Presence" at bounding box center [449, 205] width 52 height 11
click at [459, 236] on b "7.Evokes Awareness" at bounding box center [449, 236] width 49 height 11
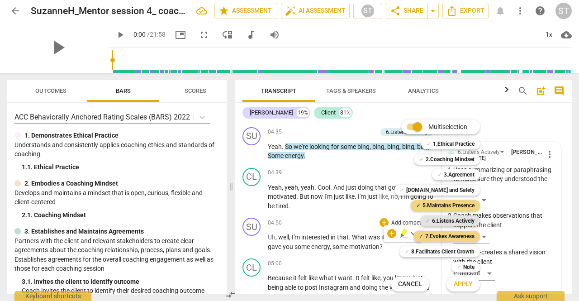
click at [455, 223] on b "6.Listens Actively" at bounding box center [453, 220] width 43 height 11
click at [468, 281] on span "Apply" at bounding box center [463, 284] width 19 height 9
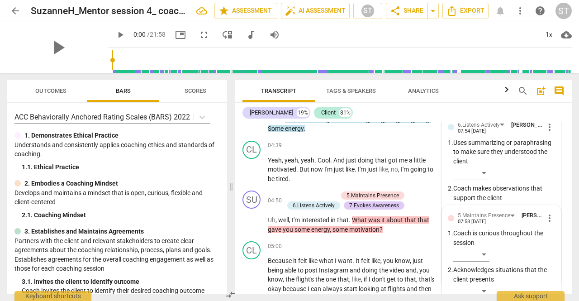
scroll to position [1152, 0]
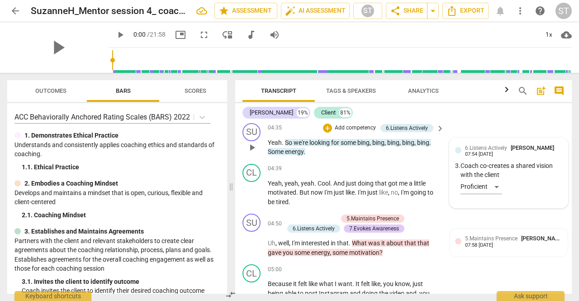
click at [480, 150] on span "6.Listens Actively" at bounding box center [486, 148] width 42 height 6
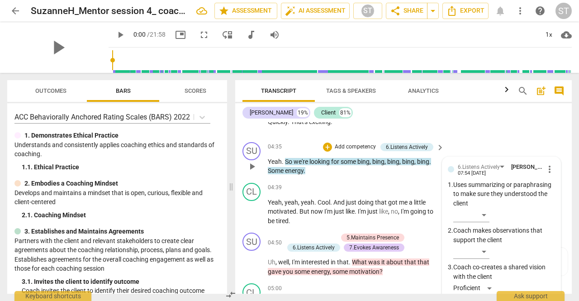
scroll to position [1131, 0]
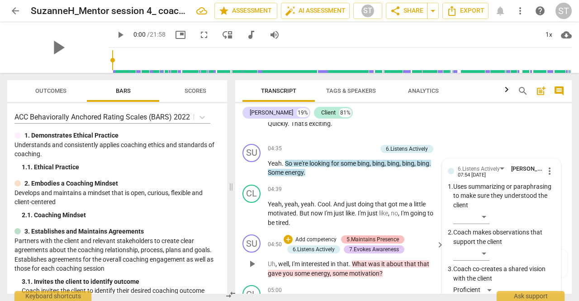
click at [382, 238] on div "5.Maintains Presence" at bounding box center [373, 239] width 52 height 8
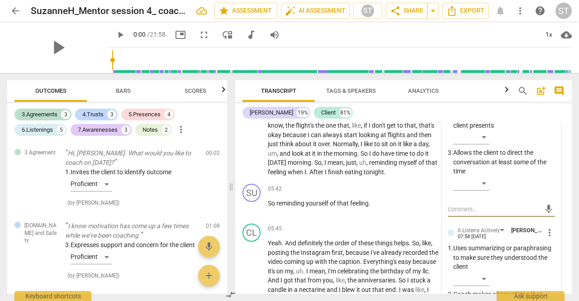
scroll to position [1420, 0]
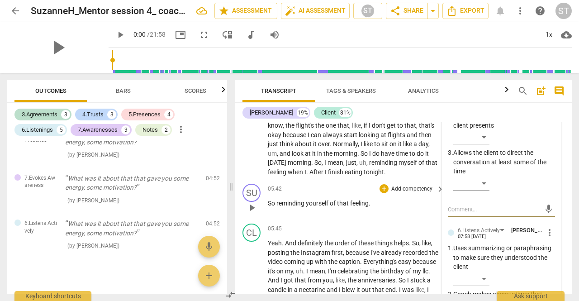
click at [408, 203] on p "So reminding yourself of that feeling ." at bounding box center [354, 204] width 172 height 10
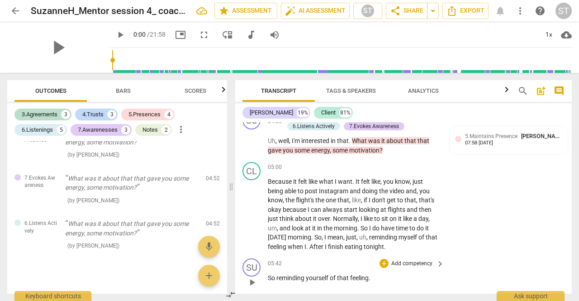
scroll to position [1251, 0]
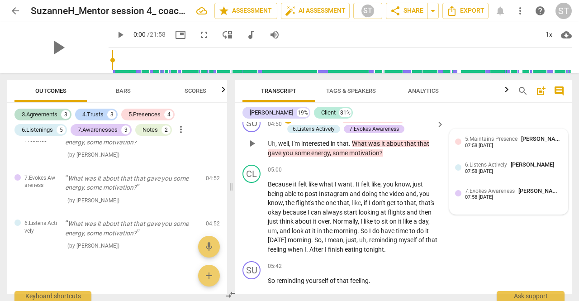
click at [488, 137] on span "5.Maintains Presence" at bounding box center [491, 139] width 52 height 6
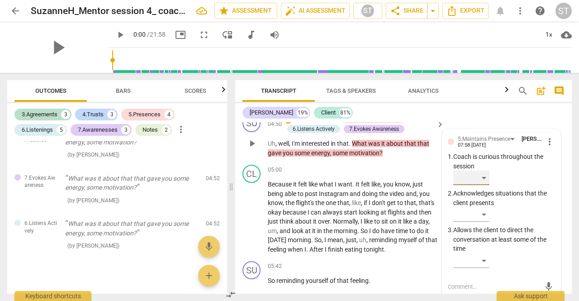
click at [481, 183] on div "​" at bounding box center [471, 178] width 36 height 14
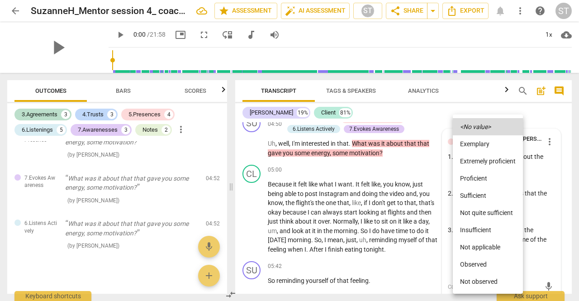
click at [480, 182] on li "Proficient" at bounding box center [488, 178] width 70 height 17
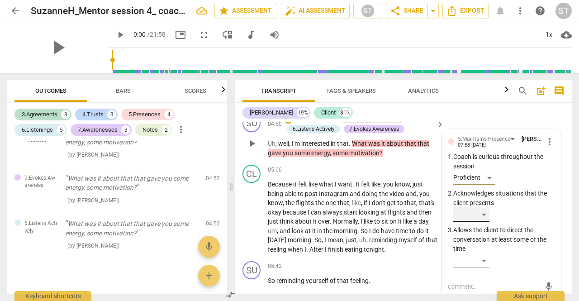
click at [486, 214] on div "​" at bounding box center [471, 214] width 36 height 14
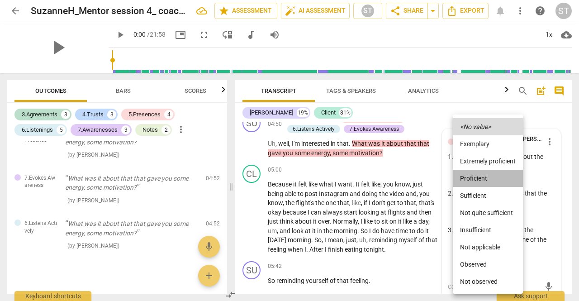
click at [490, 181] on li "Proficient" at bounding box center [488, 178] width 70 height 17
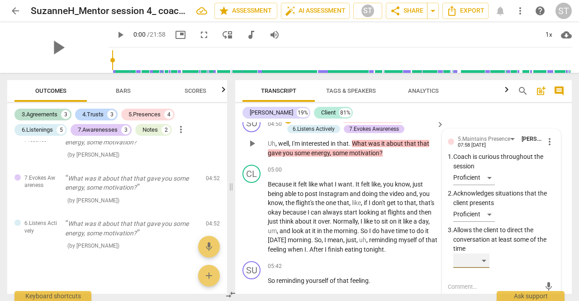
click at [485, 257] on div "​" at bounding box center [471, 260] width 36 height 14
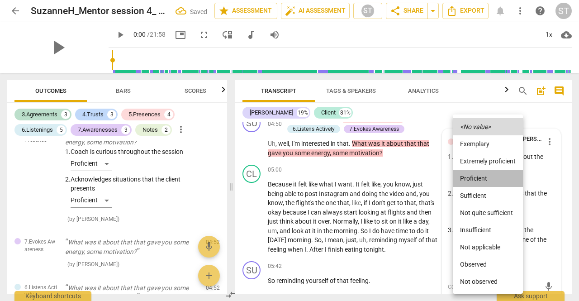
click at [480, 177] on li "Proficient" at bounding box center [488, 178] width 70 height 17
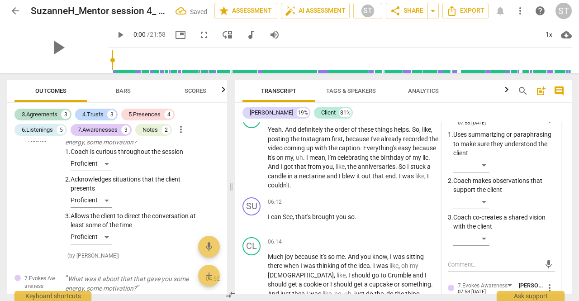
scroll to position [1435, 0]
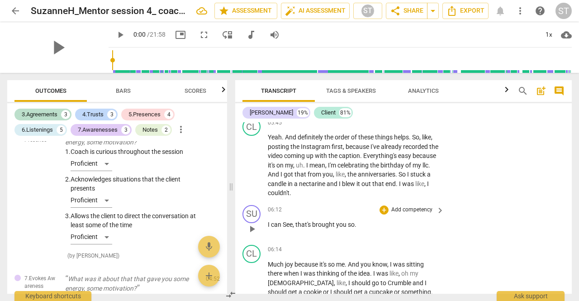
click at [493, 216] on div "SU play_arrow pause 06:12 + Add competency keyboard_arrow_right I can See , tha…" at bounding box center [403, 221] width 337 height 40
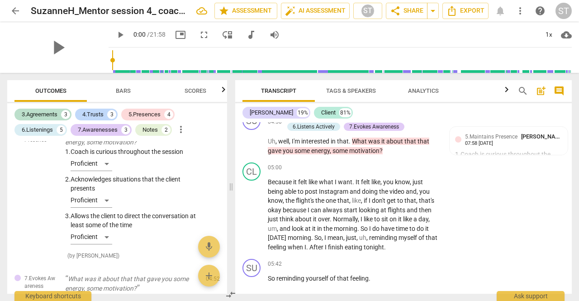
scroll to position [1208, 0]
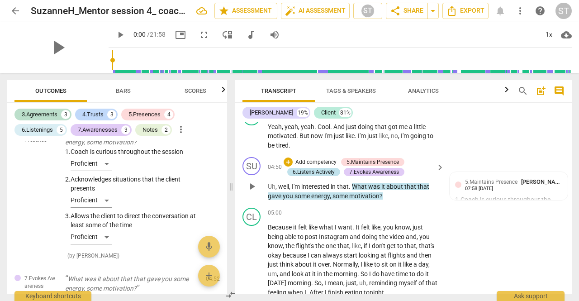
click at [303, 173] on div "6.Listens Actively" at bounding box center [314, 172] width 42 height 8
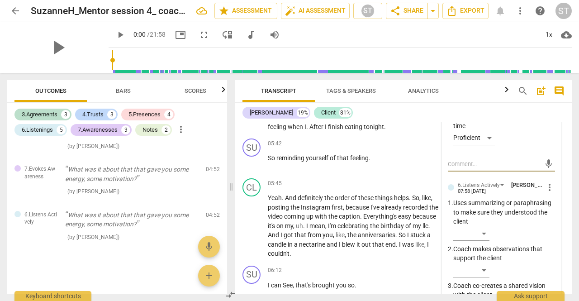
scroll to position [1419, 0]
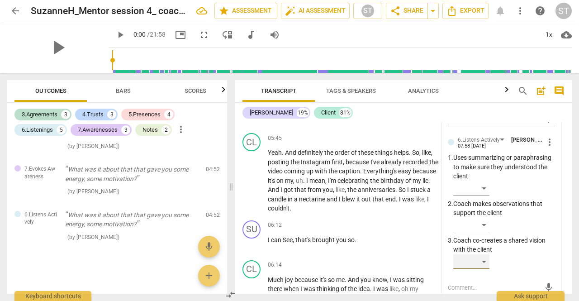
click at [483, 258] on div "​" at bounding box center [471, 261] width 36 height 14
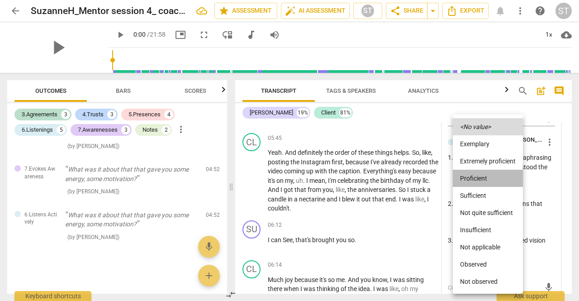
click at [495, 178] on li "Proficient" at bounding box center [488, 178] width 70 height 17
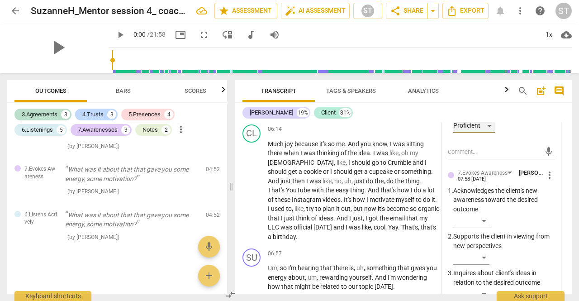
scroll to position [1600, 0]
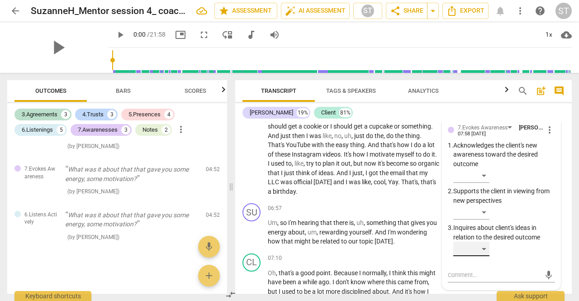
click at [481, 248] on div "​" at bounding box center [471, 249] width 36 height 14
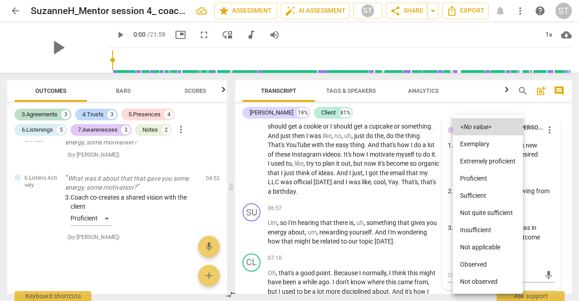
click at [414, 192] on div at bounding box center [289, 150] width 579 height 301
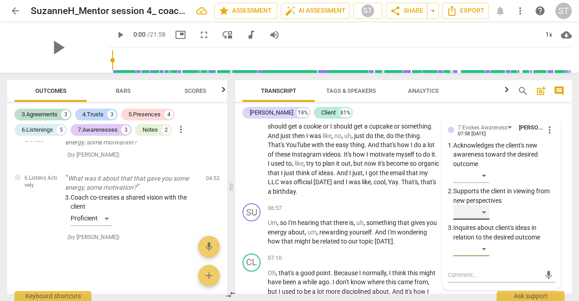
click at [485, 211] on div "​" at bounding box center [471, 212] width 36 height 14
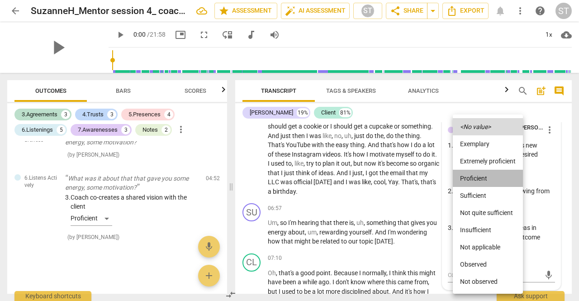
click at [499, 176] on li "Proficient" at bounding box center [488, 178] width 70 height 17
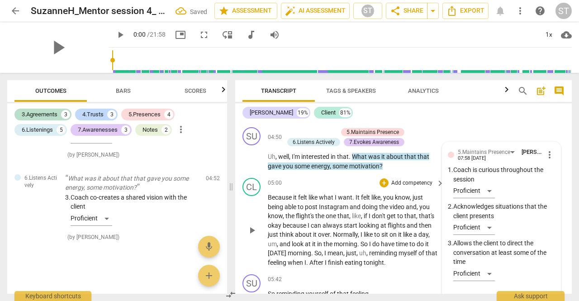
scroll to position [1283, 0]
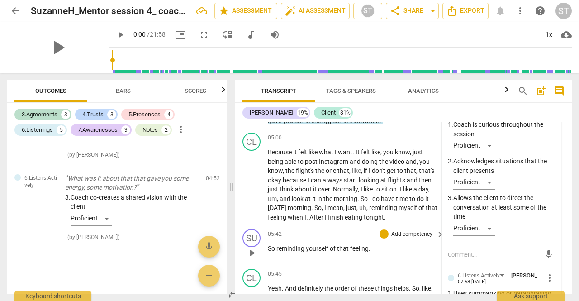
click at [418, 234] on p "Add competency" at bounding box center [411, 234] width 43 height 8
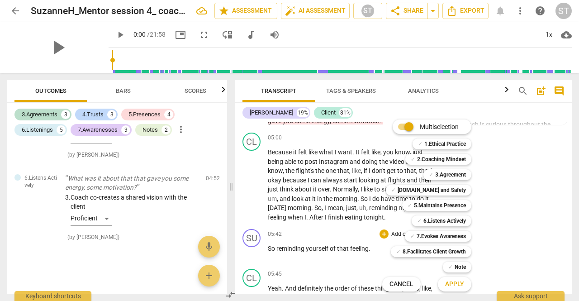
drag, startPoint x: 457, startPoint y: 269, endPoint x: 455, endPoint y: 277, distance: 8.8
click at [457, 269] on b "Note" at bounding box center [460, 266] width 11 height 11
click at [456, 285] on span "Apply" at bounding box center [454, 284] width 19 height 9
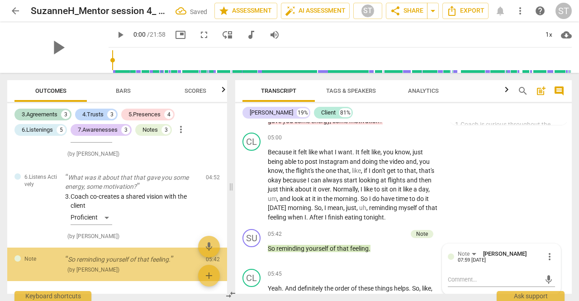
scroll to position [1710, 0]
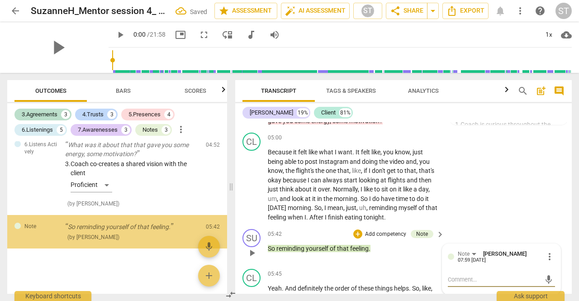
click at [456, 275] on textarea at bounding box center [494, 279] width 93 height 9
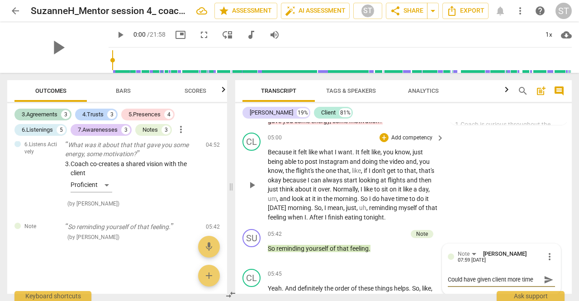
click at [514, 192] on div "CL play_arrow pause 05:00 + Add competency keyboard_arrow_right Because it felt…" at bounding box center [403, 177] width 337 height 96
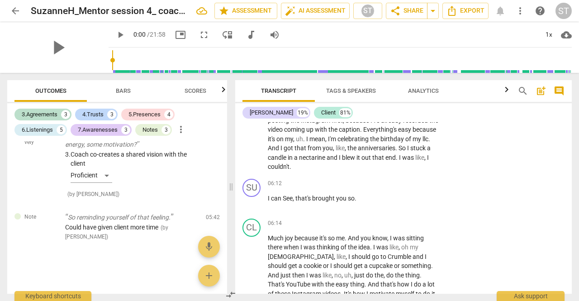
scroll to position [1461, 0]
click at [355, 198] on span "." at bounding box center [356, 197] width 2 height 7
click at [298, 234] on span "because" at bounding box center [307, 237] width 25 height 7
click at [412, 182] on p "Add competency" at bounding box center [411, 183] width 43 height 8
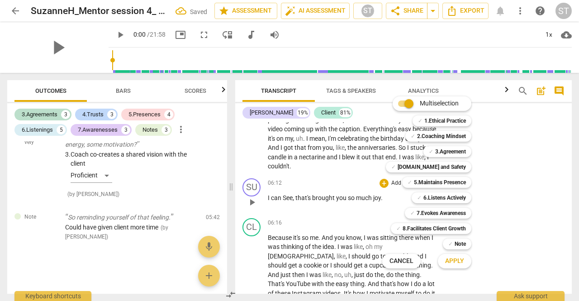
click at [412, 182] on div "✓ 5.Maintains Presence" at bounding box center [436, 182] width 69 height 11
click at [441, 167] on b "[DOMAIN_NAME] and Safety" at bounding box center [432, 167] width 68 height 11
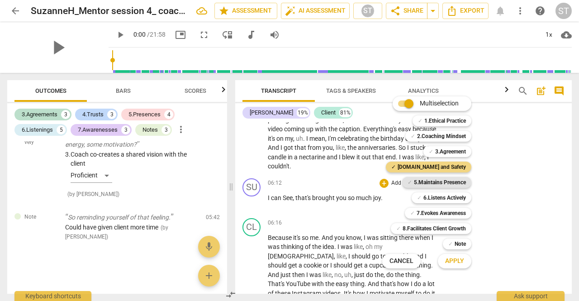
click at [446, 180] on b "5.Maintains Presence" at bounding box center [440, 182] width 52 height 11
click at [453, 263] on span "Apply" at bounding box center [454, 261] width 19 height 9
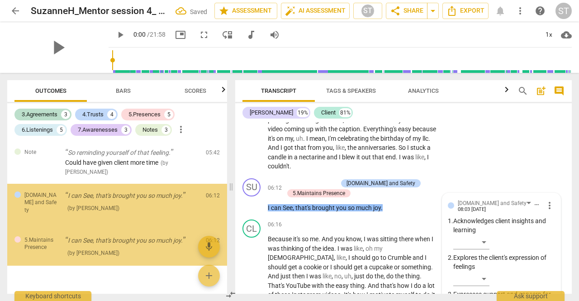
scroll to position [1593, 0]
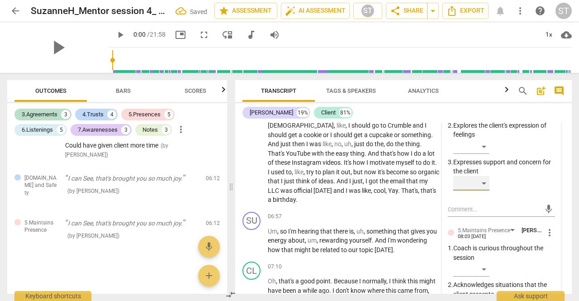
click at [481, 186] on div "​" at bounding box center [471, 183] width 36 height 14
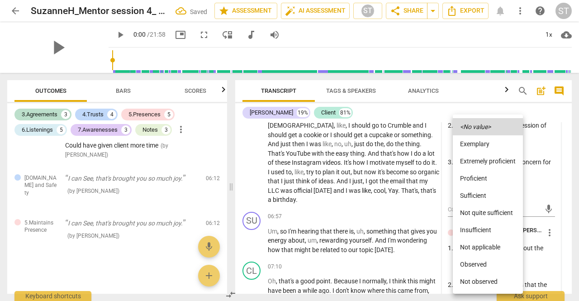
click at [481, 179] on li "Proficient" at bounding box center [488, 178] width 70 height 17
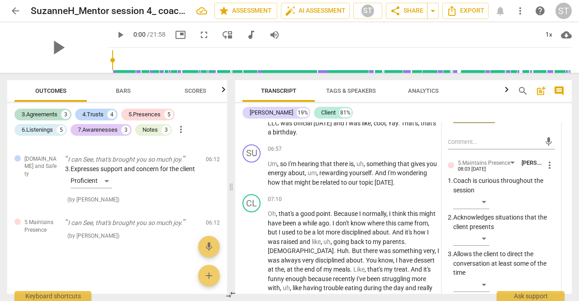
scroll to position [1663, 0]
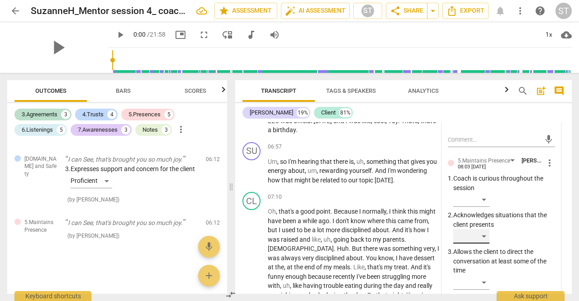
click at [485, 239] on div "​" at bounding box center [471, 236] width 36 height 14
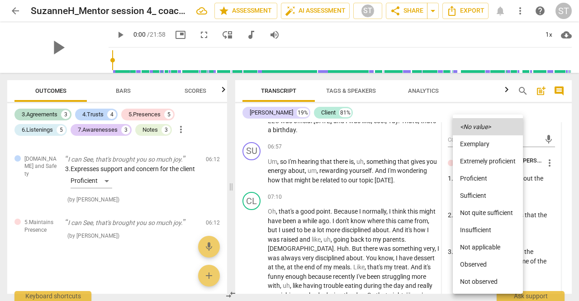
click at [494, 183] on li "Proficient" at bounding box center [488, 178] width 70 height 17
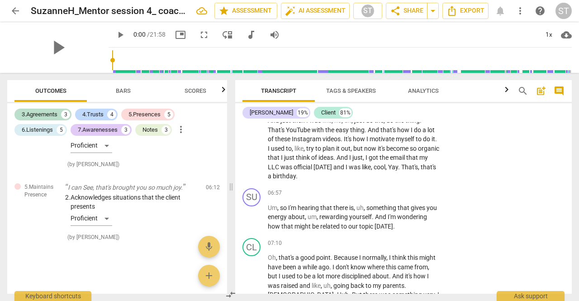
scroll to position [1617, 0]
click at [406, 189] on p "Add competency" at bounding box center [411, 193] width 43 height 8
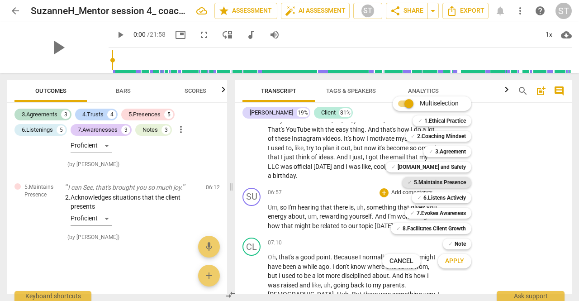
click at [446, 179] on b "5.Maintains Presence" at bounding box center [440, 182] width 52 height 11
click at [451, 197] on b "6.Listens Actively" at bounding box center [444, 197] width 43 height 11
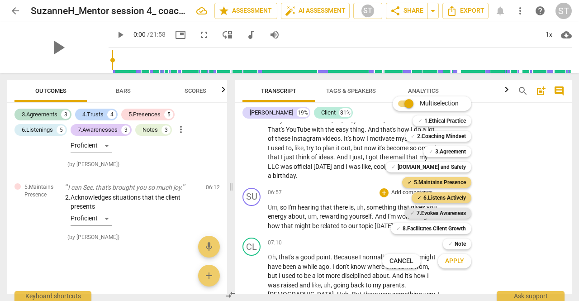
click at [453, 209] on b "7.Evokes Awareness" at bounding box center [441, 213] width 49 height 11
click at [456, 246] on b "Note" at bounding box center [460, 243] width 11 height 11
click at [457, 262] on span "Apply" at bounding box center [454, 261] width 19 height 9
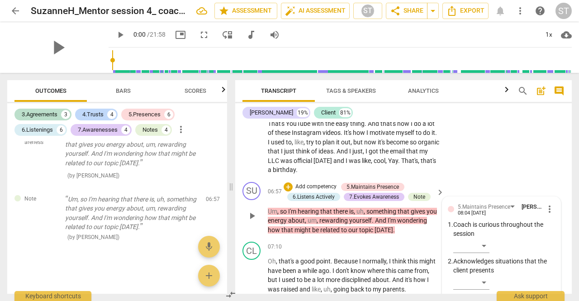
scroll to position [1668, 0]
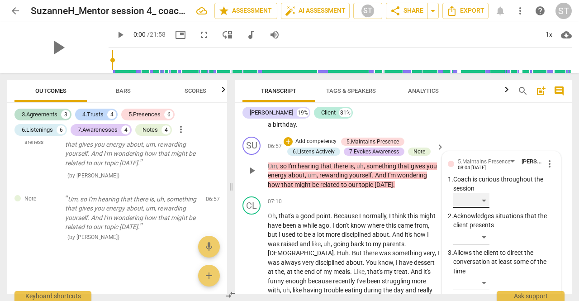
click at [487, 193] on div "​" at bounding box center [471, 200] width 36 height 14
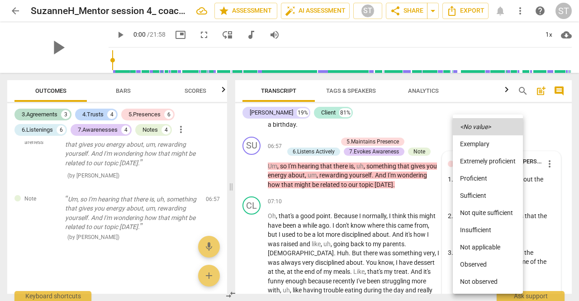
click at [487, 181] on li "Proficient" at bounding box center [488, 178] width 70 height 17
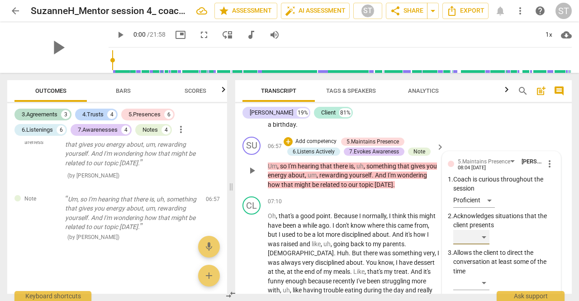
click at [481, 230] on div "​" at bounding box center [471, 237] width 36 height 14
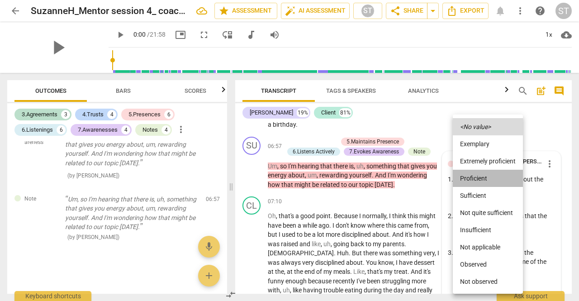
click at [489, 182] on li "Proficient" at bounding box center [488, 178] width 70 height 17
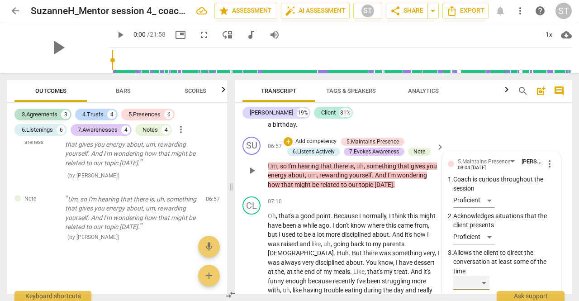
click at [480, 276] on div "​" at bounding box center [471, 283] width 36 height 14
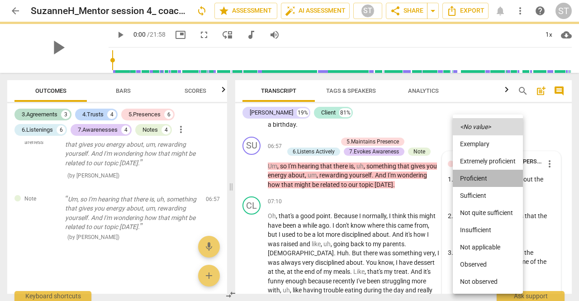
click at [488, 180] on li "Proficient" at bounding box center [488, 178] width 70 height 17
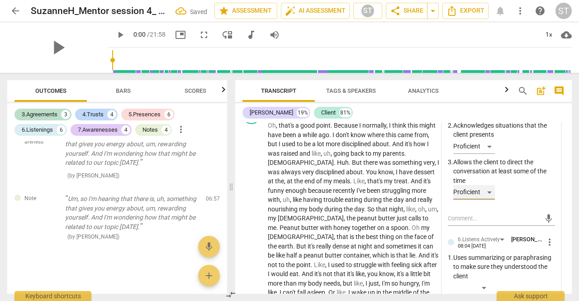
scroll to position [1849, 0]
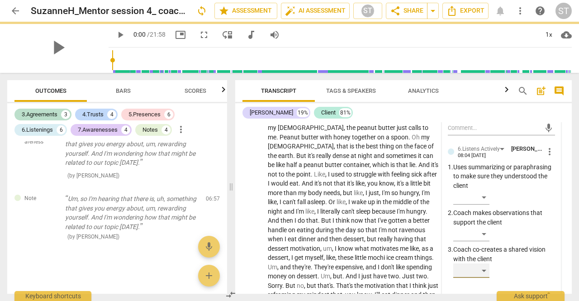
click at [485, 263] on div "​" at bounding box center [471, 270] width 36 height 14
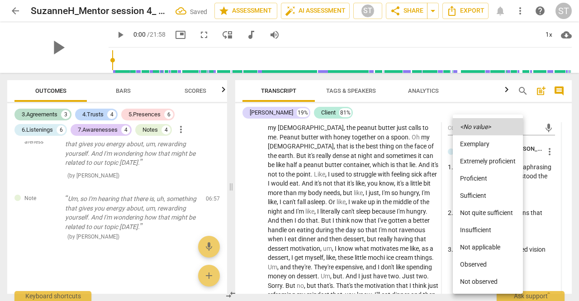
scroll to position [2219, 0]
click at [489, 179] on li "Proficient" at bounding box center [488, 178] width 70 height 17
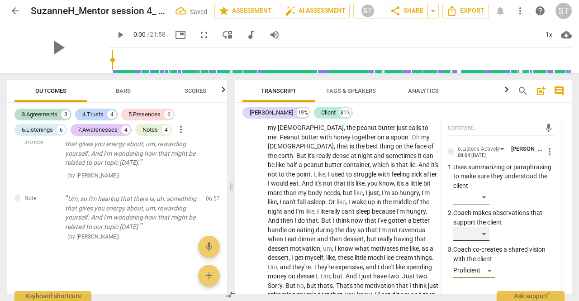
click at [482, 228] on div "​" at bounding box center [471, 234] width 36 height 14
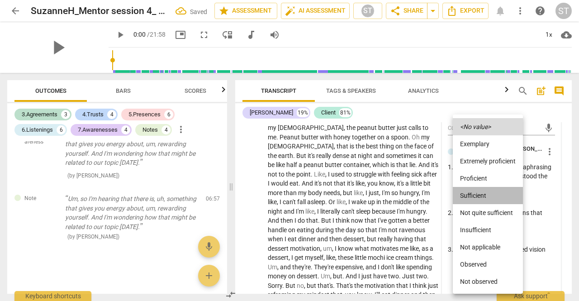
click at [485, 190] on li "Sufficient" at bounding box center [488, 195] width 70 height 17
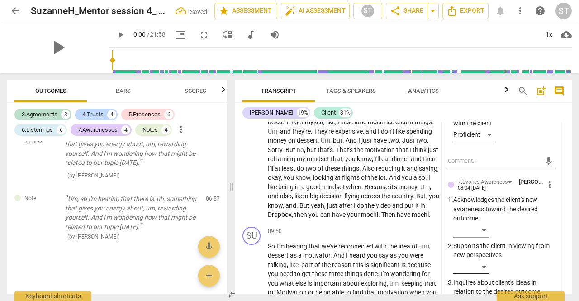
scroll to position [2292, 0]
click at [483, 260] on div "​" at bounding box center [471, 267] width 36 height 14
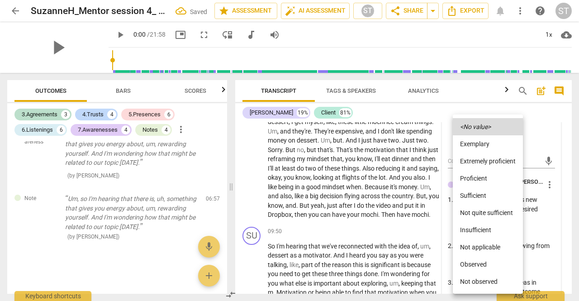
click at [494, 181] on li "Proficient" at bounding box center [488, 178] width 70 height 17
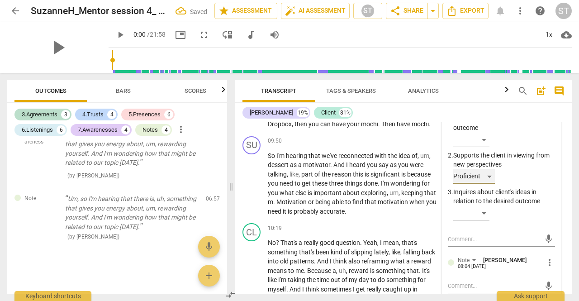
scroll to position [2121, 0]
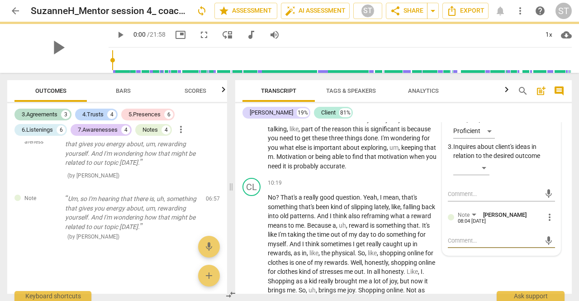
click at [461, 236] on textarea at bounding box center [494, 240] width 93 height 9
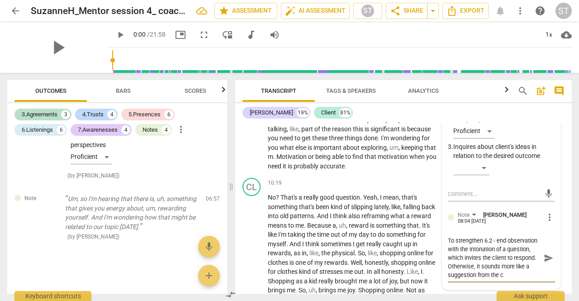
scroll to position [0, 0]
click at [548, 253] on span "send" at bounding box center [549, 258] width 10 height 10
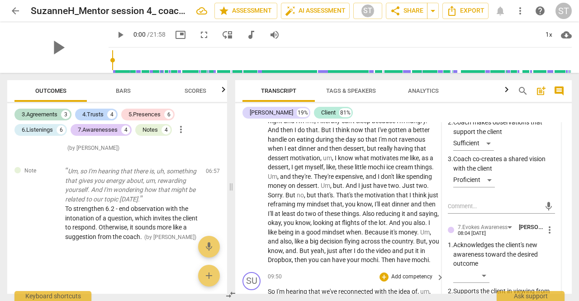
scroll to position [1985, 0]
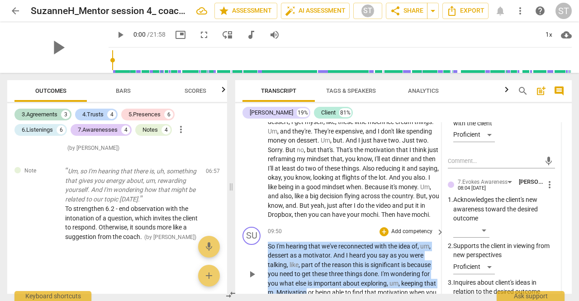
drag, startPoint x: 269, startPoint y: 236, endPoint x: 307, endPoint y: 285, distance: 62.2
click at [307, 285] on p "So I'm hearing that we've reconnected with the idea of , um , dessert as a moti…" at bounding box center [354, 274] width 172 height 65
click at [316, 274] on div "+" at bounding box center [316, 270] width 9 height 9
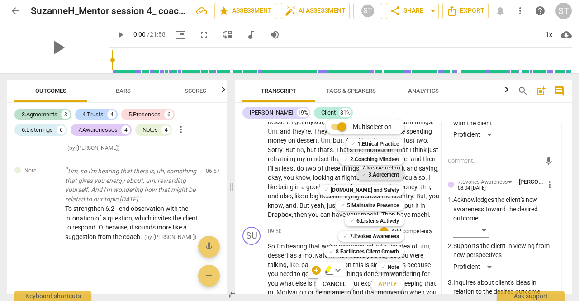
click at [388, 172] on b "3.Agreement" at bounding box center [383, 174] width 31 height 11
click at [394, 285] on span "Apply" at bounding box center [387, 284] width 19 height 9
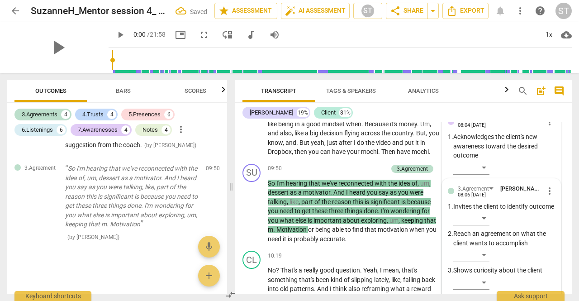
scroll to position [2093, 0]
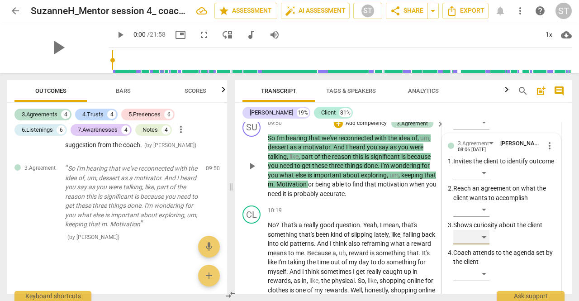
click at [485, 237] on div "​" at bounding box center [471, 237] width 36 height 14
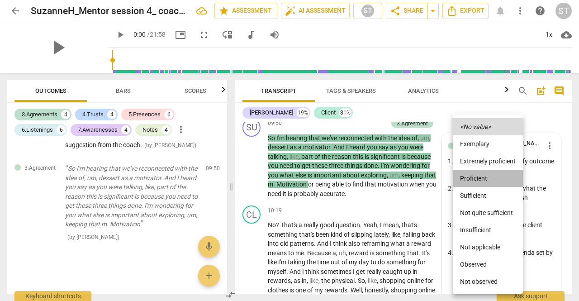
click at [491, 177] on li "Proficient" at bounding box center [488, 178] width 70 height 17
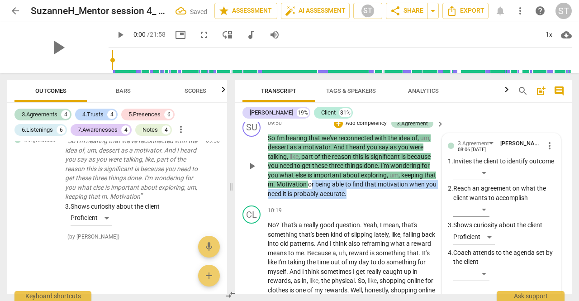
drag, startPoint x: 321, startPoint y: 178, endPoint x: 347, endPoint y: 184, distance: 26.9
click at [347, 184] on p "So I'm hearing that we've reconnected with the idea of , um , dessert as a moti…" at bounding box center [354, 165] width 172 height 65
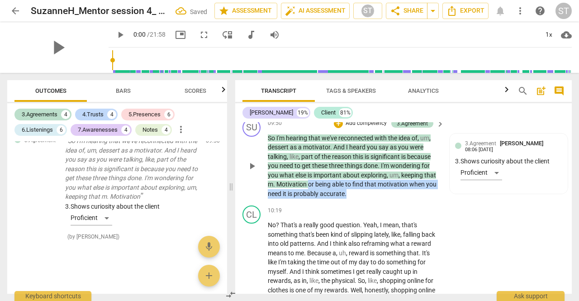
drag, startPoint x: 309, startPoint y: 172, endPoint x: 361, endPoint y: 186, distance: 54.3
click at [361, 186] on p "So I'm hearing that we've reconnected with the idea of , um , dessert as a moti…" at bounding box center [354, 165] width 172 height 65
click at [352, 171] on div "+" at bounding box center [355, 171] width 9 height 9
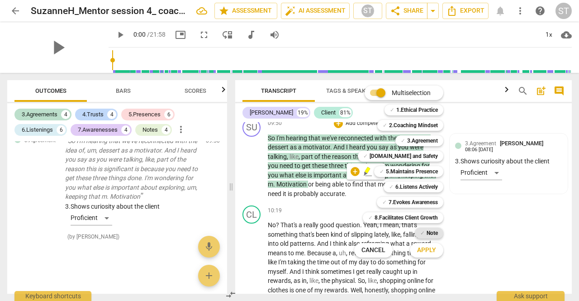
click at [427, 233] on b "Note" at bounding box center [432, 233] width 11 height 11
click at [429, 240] on div "✓ Note 9" at bounding box center [434, 232] width 46 height 15
click at [429, 247] on span "Apply" at bounding box center [426, 250] width 19 height 9
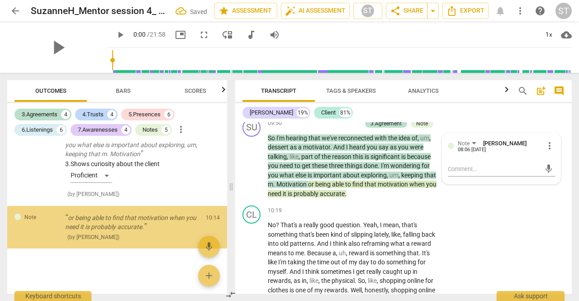
scroll to position [2528, 0]
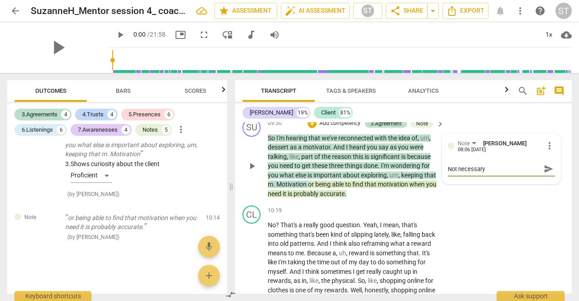
click at [550, 164] on span "send" at bounding box center [549, 169] width 10 height 10
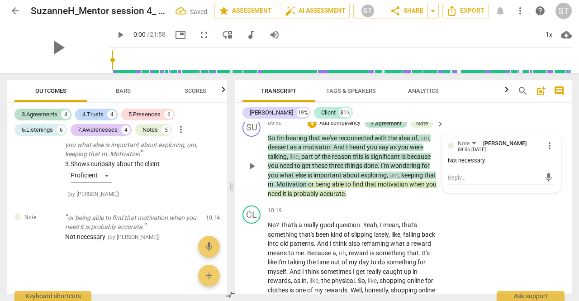
scroll to position [2048, 0]
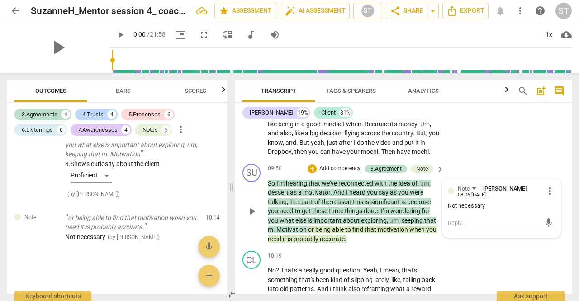
click at [349, 165] on p "Add competency" at bounding box center [339, 169] width 43 height 8
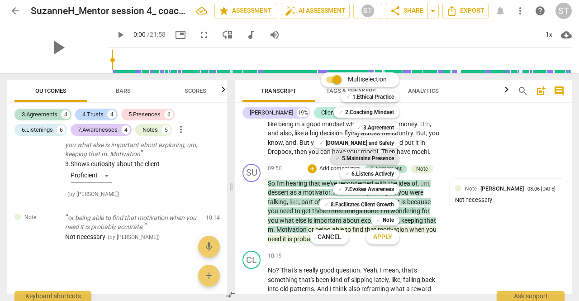
drag, startPoint x: 377, startPoint y: 153, endPoint x: 377, endPoint y: 158, distance: 4.5
click at [377, 153] on b "5.Maintains Presence" at bounding box center [368, 158] width 52 height 11
click at [387, 236] on span "Apply" at bounding box center [382, 237] width 19 height 9
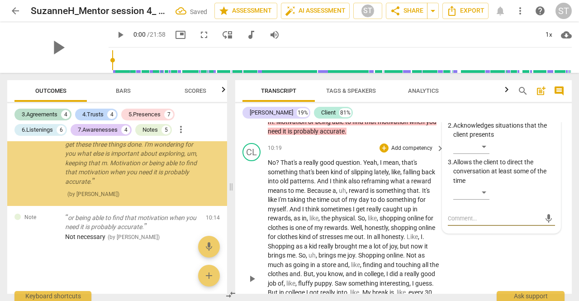
scroll to position [2030, 0]
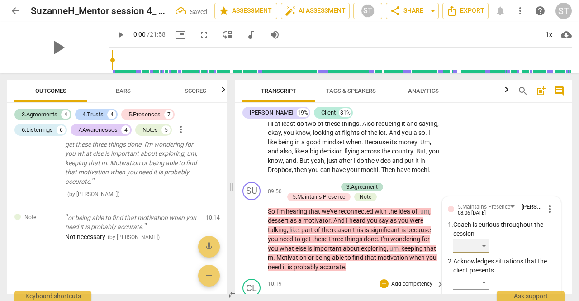
click at [480, 242] on div "​" at bounding box center [471, 245] width 36 height 14
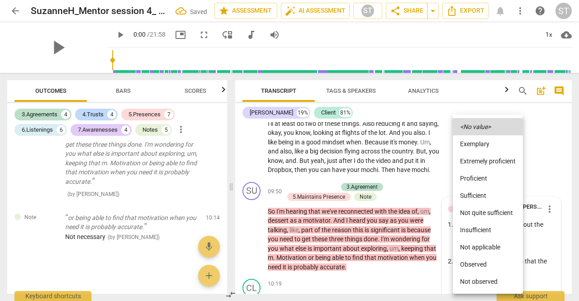
click at [487, 183] on li "Proficient" at bounding box center [488, 178] width 70 height 17
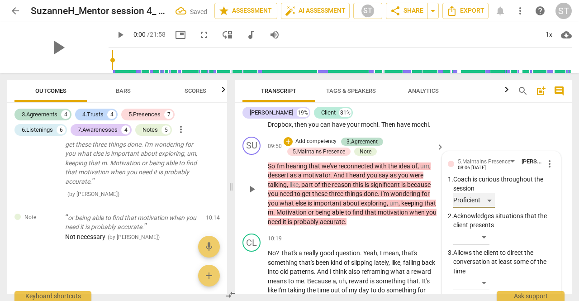
scroll to position [2120, 0]
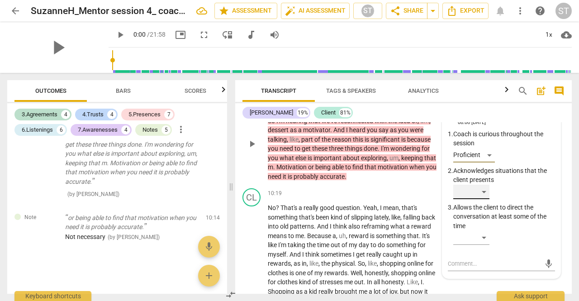
click at [484, 185] on div "​" at bounding box center [471, 192] width 36 height 14
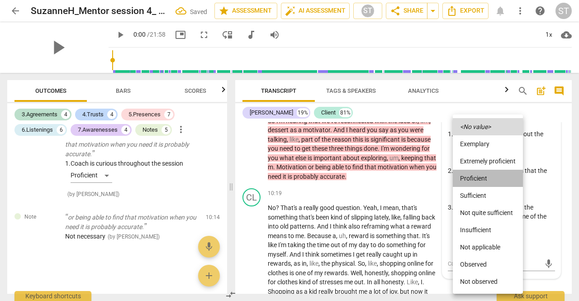
drag, startPoint x: 484, startPoint y: 184, endPoint x: 484, endPoint y: 194, distance: 10.0
click at [484, 184] on li "Proficient" at bounding box center [488, 178] width 70 height 17
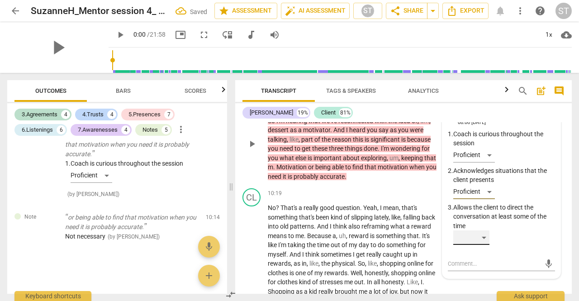
click at [485, 230] on div "​" at bounding box center [471, 237] width 36 height 14
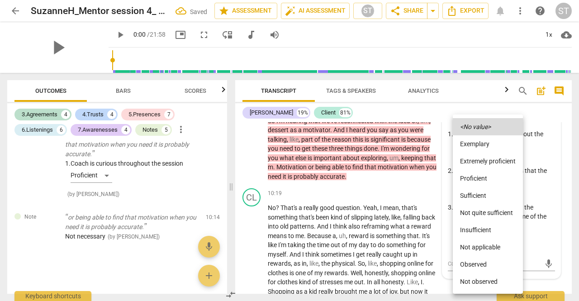
drag, startPoint x: 484, startPoint y: 178, endPoint x: 461, endPoint y: 194, distance: 27.6
click at [484, 178] on li "Proficient" at bounding box center [488, 178] width 70 height 17
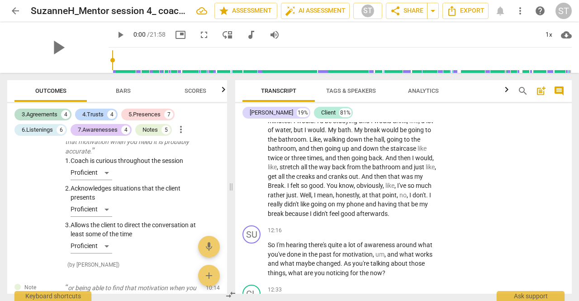
scroll to position [2392, 0]
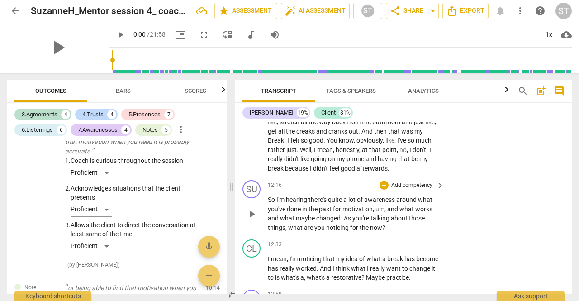
click at [410, 181] on p "Add competency" at bounding box center [411, 185] width 43 height 8
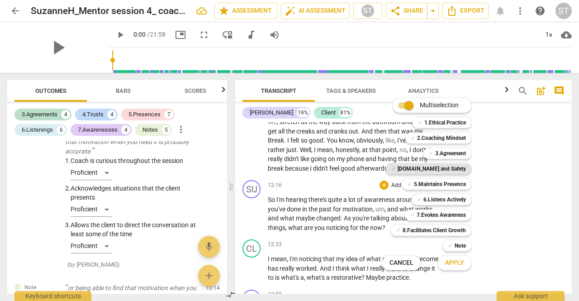
click at [444, 168] on b "[DOMAIN_NAME] and Safety" at bounding box center [432, 168] width 68 height 11
click at [447, 186] on b "5.Maintains Presence" at bounding box center [440, 184] width 52 height 11
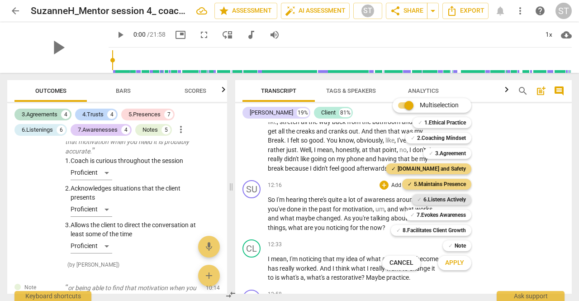
click at [448, 199] on b "6.Listens Actively" at bounding box center [444, 199] width 43 height 11
click at [449, 216] on b "7.Evokes Awareness" at bounding box center [441, 214] width 49 height 11
click at [456, 257] on button "Apply" at bounding box center [454, 263] width 33 height 16
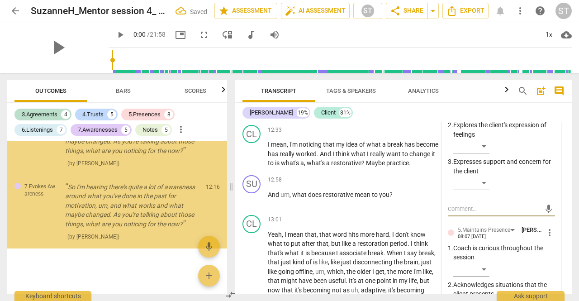
scroll to position [2391, 0]
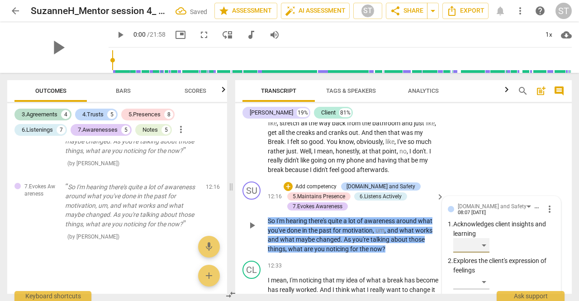
click at [480, 245] on div "​" at bounding box center [471, 245] width 36 height 14
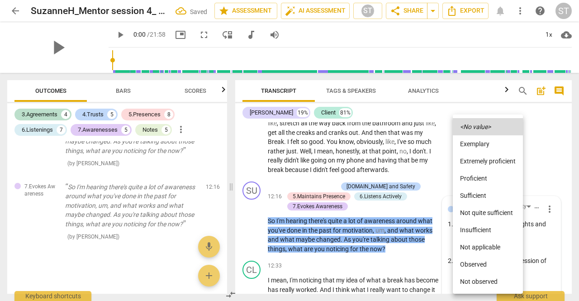
click at [490, 180] on li "Proficient" at bounding box center [488, 178] width 70 height 17
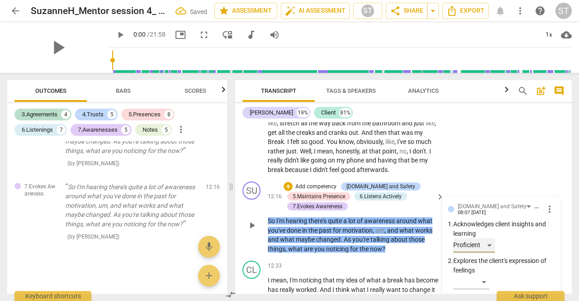
scroll to position [2481, 0]
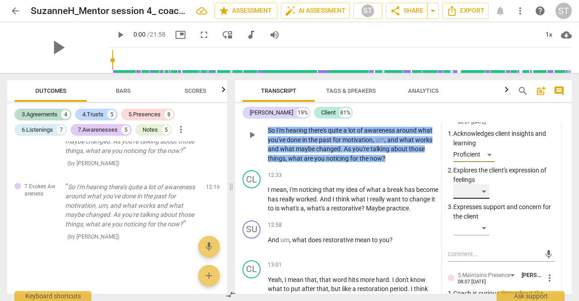
click at [483, 190] on div "​" at bounding box center [471, 191] width 36 height 14
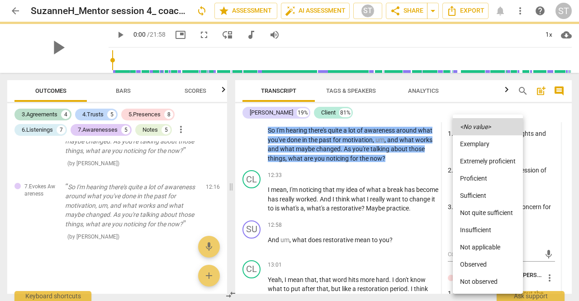
click at [482, 179] on li "Proficient" at bounding box center [488, 178] width 70 height 17
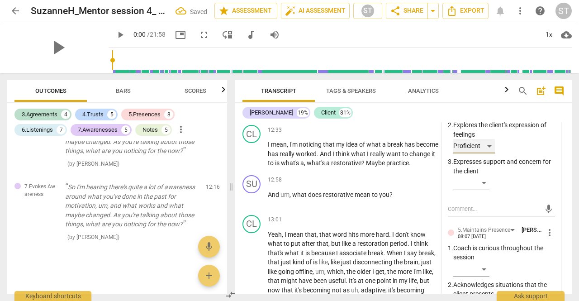
scroll to position [2571, 0]
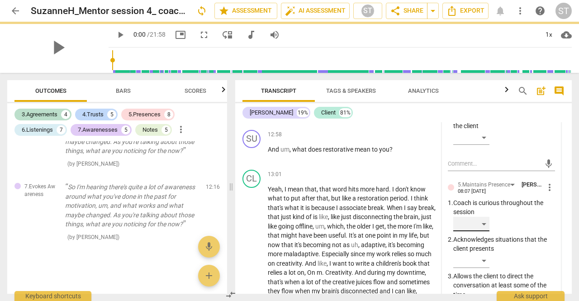
click at [483, 223] on div "​" at bounding box center [471, 224] width 36 height 14
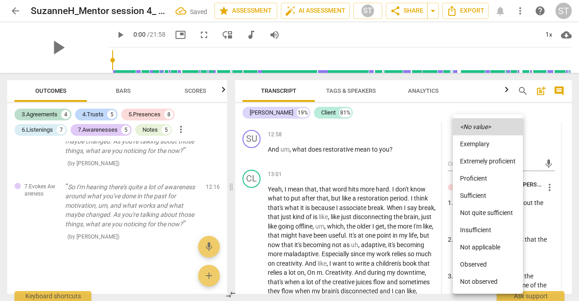
scroll to position [3123, 0]
click at [492, 180] on li "Proficient" at bounding box center [488, 178] width 70 height 17
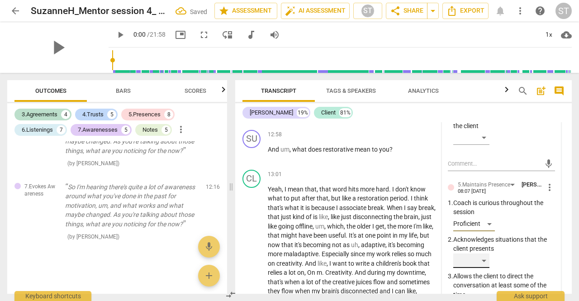
click at [481, 258] on div "​" at bounding box center [471, 260] width 36 height 14
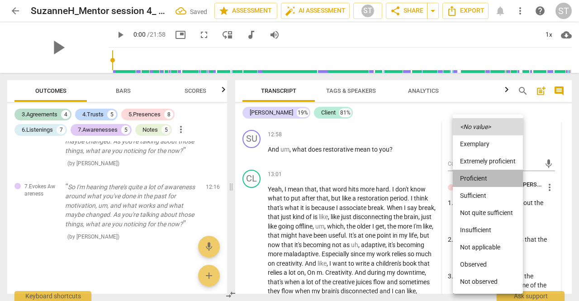
click at [487, 182] on li "Proficient" at bounding box center [488, 178] width 70 height 17
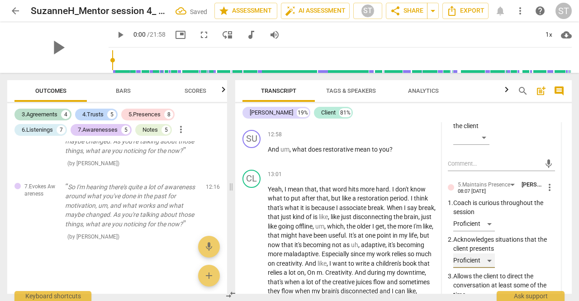
scroll to position [2617, 0]
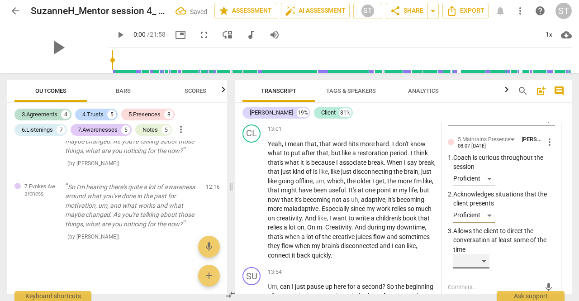
click at [485, 258] on div "​" at bounding box center [471, 261] width 36 height 14
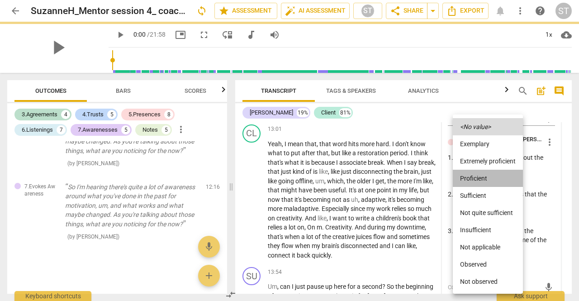
click at [495, 179] on li "Proficient" at bounding box center [488, 178] width 70 height 17
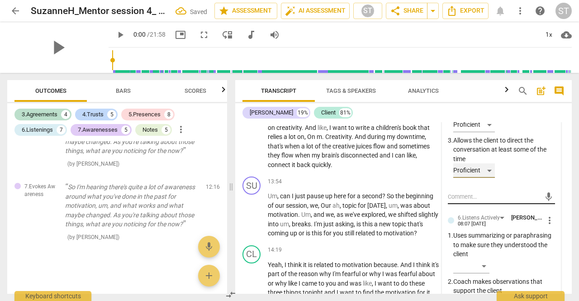
scroll to position [2752, 0]
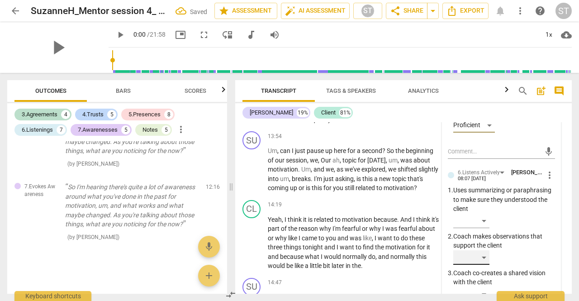
click at [488, 252] on div "​" at bounding box center [471, 257] width 36 height 14
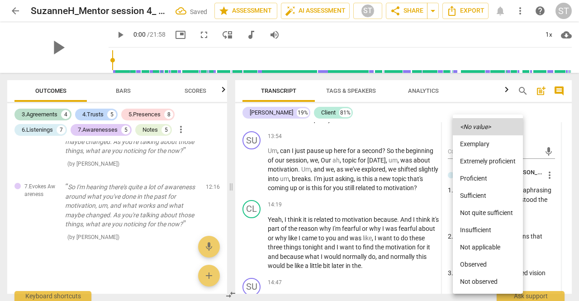
scroll to position [3223, 0]
click at [498, 176] on li "Proficient" at bounding box center [488, 178] width 70 height 17
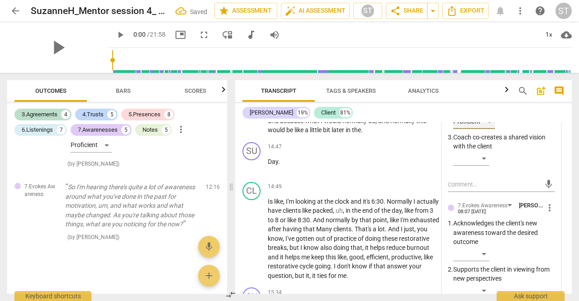
scroll to position [2843, 0]
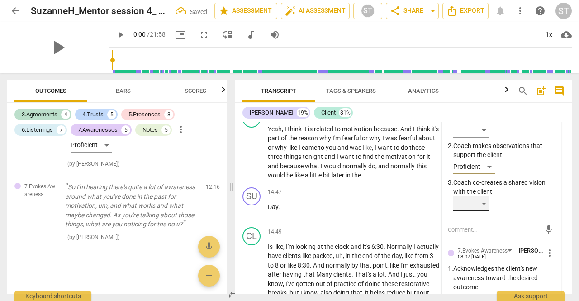
click at [484, 198] on div "​" at bounding box center [471, 203] width 36 height 14
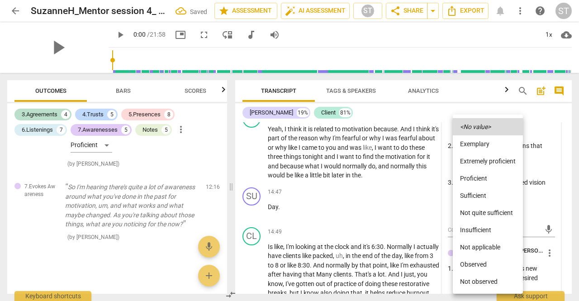
click at [487, 181] on li "Proficient" at bounding box center [488, 178] width 70 height 17
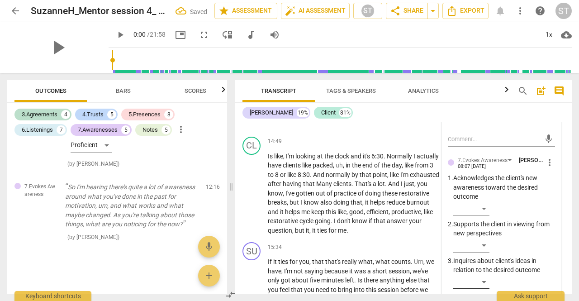
scroll to position [2979, 0]
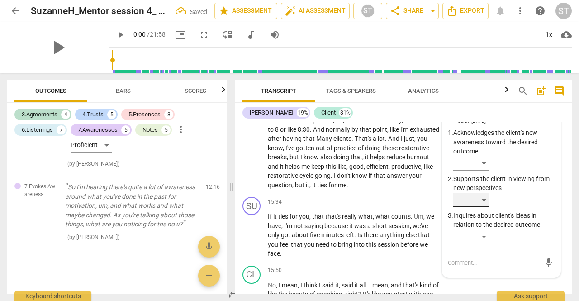
click at [483, 202] on div "​" at bounding box center [471, 200] width 36 height 14
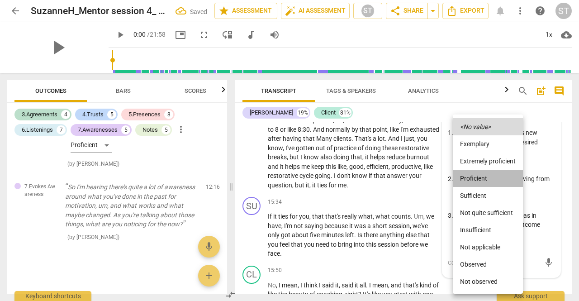
click at [480, 173] on li "Proficient" at bounding box center [488, 178] width 70 height 17
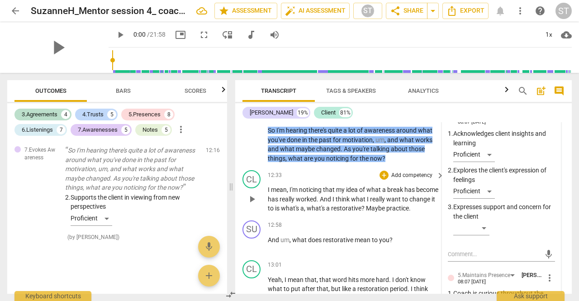
scroll to position [2526, 0]
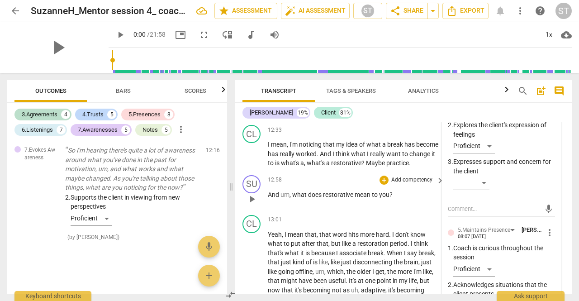
click at [424, 184] on p "Add competency" at bounding box center [411, 180] width 43 height 8
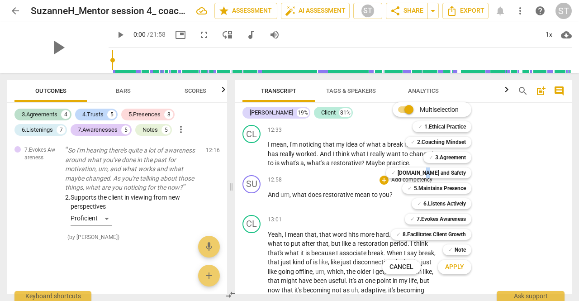
click at [444, 177] on b "[DOMAIN_NAME] and Safety" at bounding box center [432, 172] width 68 height 11
click at [444, 187] on b "5.Maintains Presence" at bounding box center [440, 188] width 52 height 11
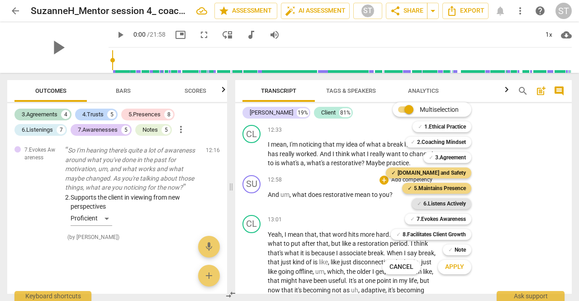
click at [456, 207] on b "6.Listens Actively" at bounding box center [444, 203] width 43 height 11
click at [455, 219] on b "7.Evokes Awareness" at bounding box center [441, 219] width 49 height 11
click at [453, 272] on button "Apply" at bounding box center [454, 267] width 33 height 16
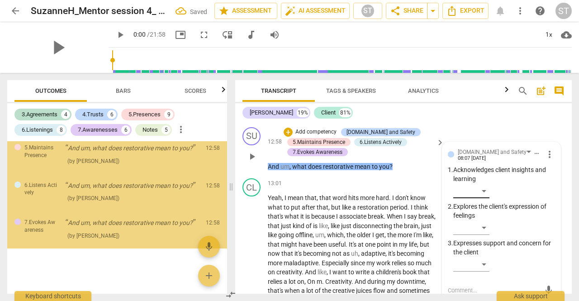
scroll to position [2529, 0]
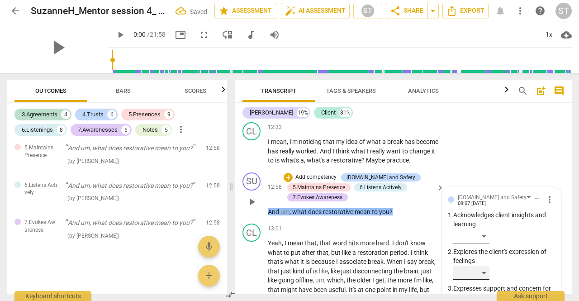
click at [488, 277] on div "​" at bounding box center [471, 273] width 36 height 14
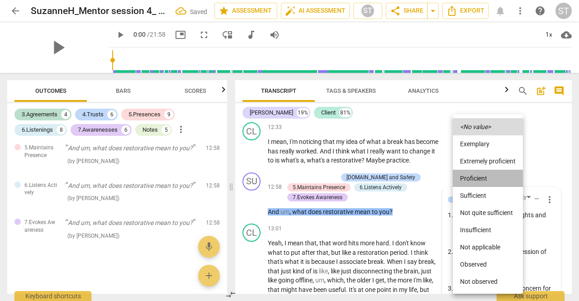
click at [501, 180] on li "Proficient" at bounding box center [488, 178] width 70 height 17
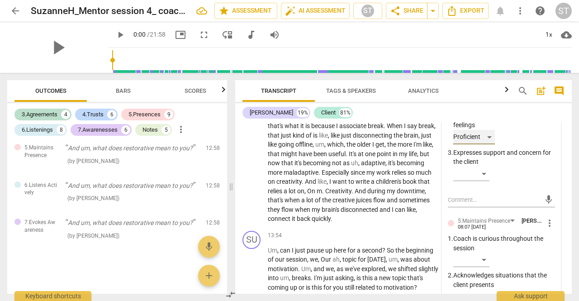
scroll to position [2710, 0]
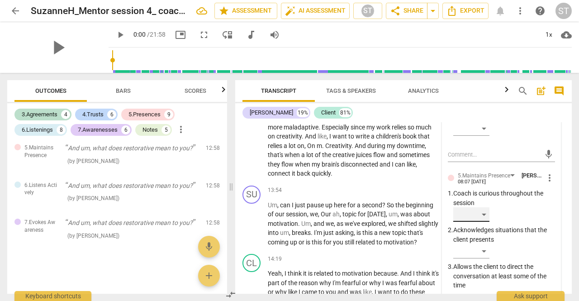
click at [477, 220] on div "​" at bounding box center [471, 214] width 36 height 14
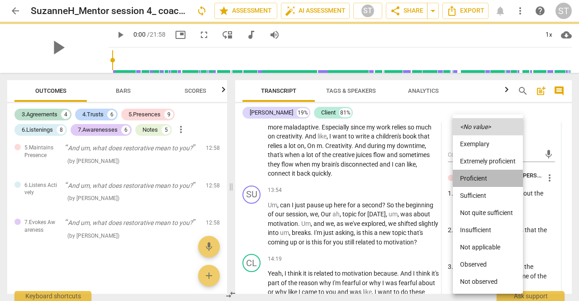
click at [490, 179] on li "Proficient" at bounding box center [488, 178] width 70 height 17
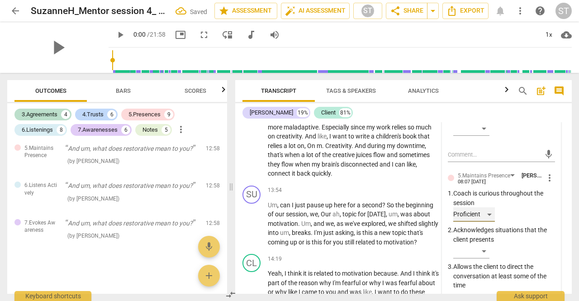
scroll to position [2755, 0]
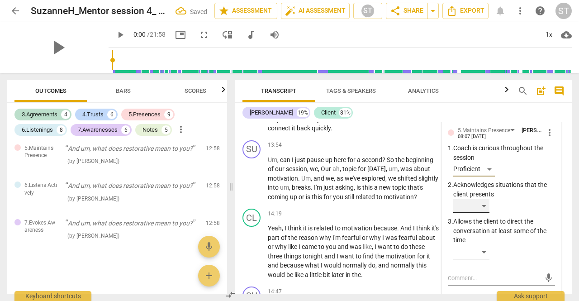
click at [484, 213] on div "​" at bounding box center [471, 206] width 36 height 14
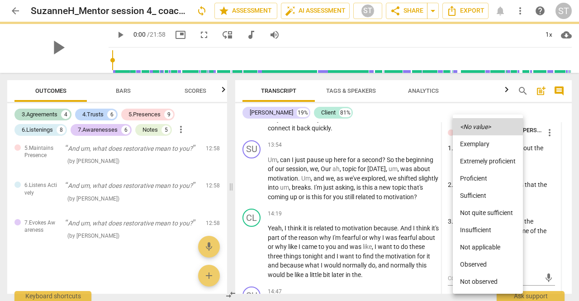
drag, startPoint x: 492, startPoint y: 180, endPoint x: 484, endPoint y: 222, distance: 43.2
click at [492, 181] on li "Proficient" at bounding box center [488, 178] width 70 height 17
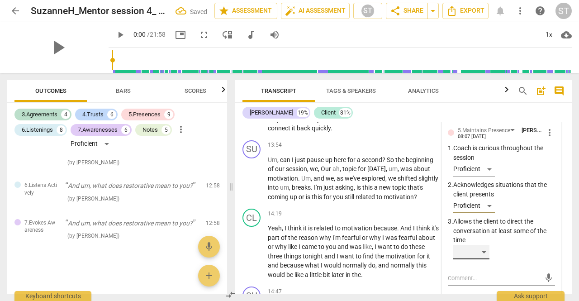
click at [483, 257] on div "​" at bounding box center [471, 252] width 36 height 14
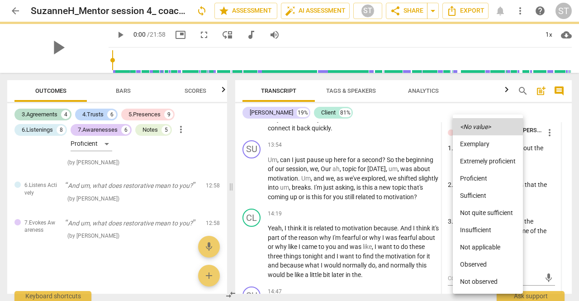
click at [490, 176] on li "Proficient" at bounding box center [488, 178] width 70 height 17
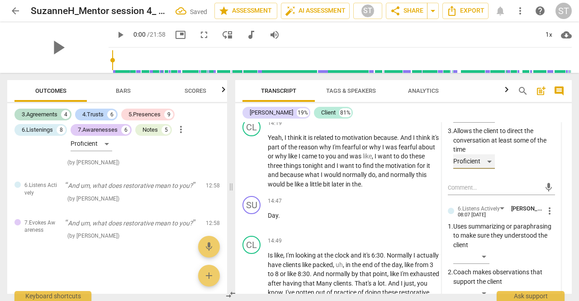
scroll to position [2936, 0]
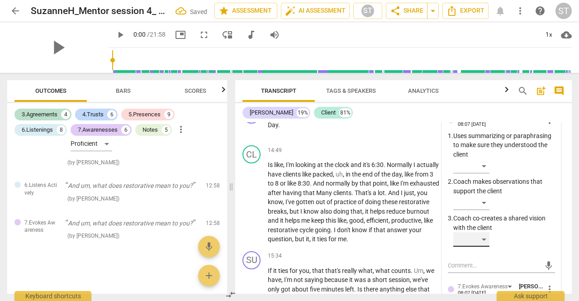
click at [485, 247] on div "​" at bounding box center [471, 239] width 36 height 14
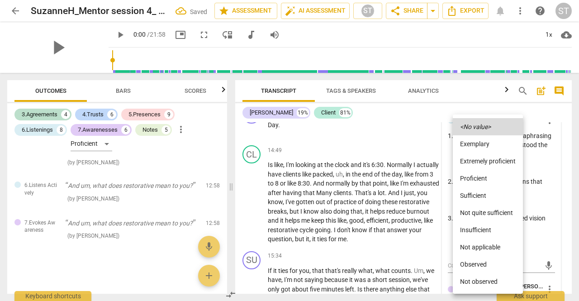
click at [494, 178] on li "Proficient" at bounding box center [488, 178] width 70 height 17
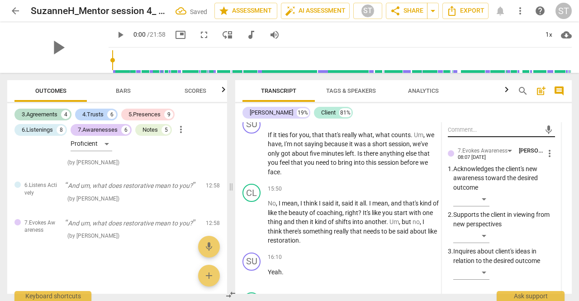
scroll to position [3162, 0]
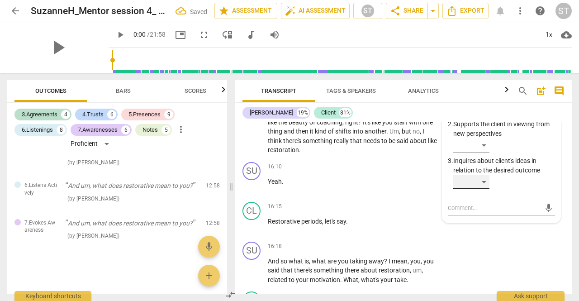
click at [483, 187] on div "​" at bounding box center [471, 182] width 36 height 14
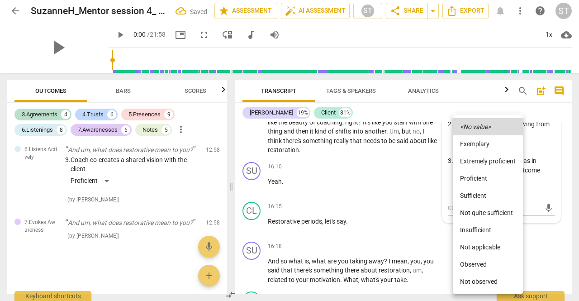
click at [485, 179] on li "Proficient" at bounding box center [488, 178] width 70 height 17
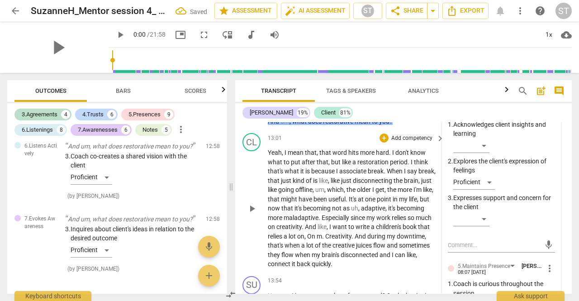
scroll to position [2665, 0]
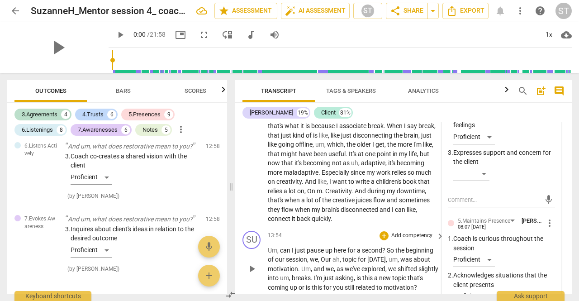
click at [408, 240] on p "Add competency" at bounding box center [411, 236] width 43 height 8
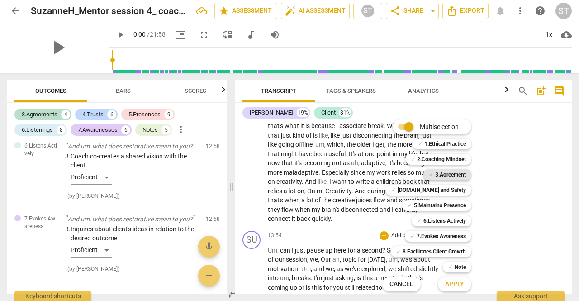
click at [465, 174] on b "3.Agreement" at bounding box center [450, 174] width 31 height 11
click at [453, 218] on b "6.Listens Actively" at bounding box center [444, 220] width 43 height 11
click at [455, 279] on button "Apply" at bounding box center [454, 284] width 33 height 16
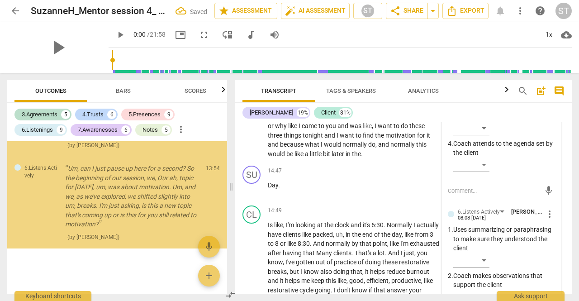
scroll to position [2841, 0]
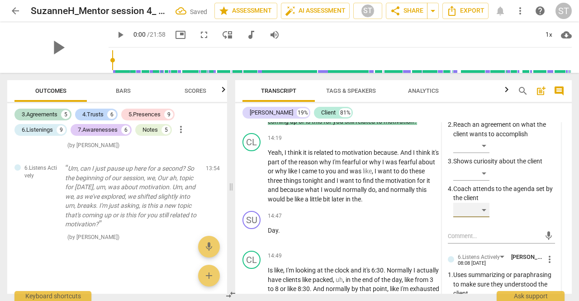
click at [476, 217] on div "​" at bounding box center [471, 210] width 36 height 14
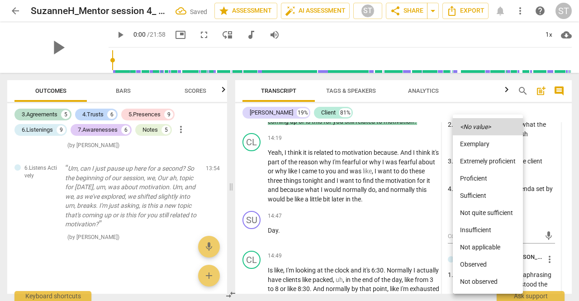
click at [487, 181] on li "Proficient" at bounding box center [488, 178] width 70 height 17
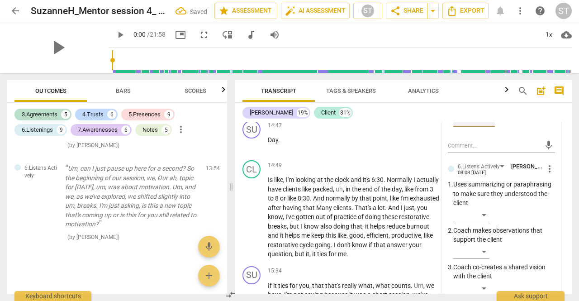
scroll to position [2976, 0]
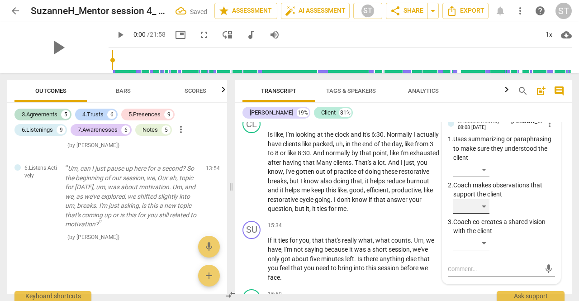
click at [486, 214] on div "​" at bounding box center [471, 206] width 36 height 14
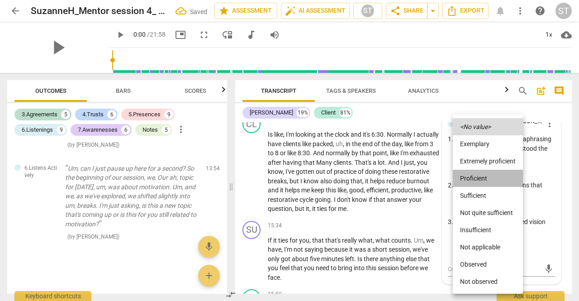
click at [490, 176] on li "Proficient" at bounding box center [488, 178] width 70 height 17
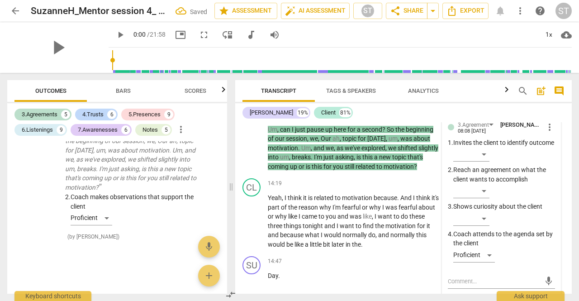
scroll to position [2750, 0]
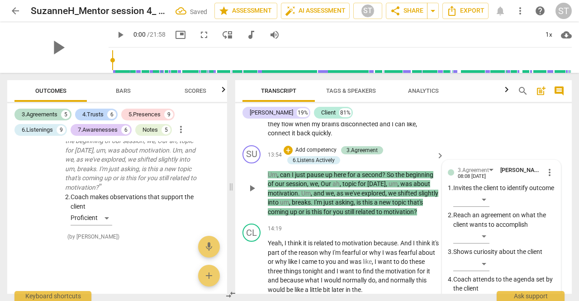
click at [325, 154] on p "Add competency" at bounding box center [316, 150] width 43 height 8
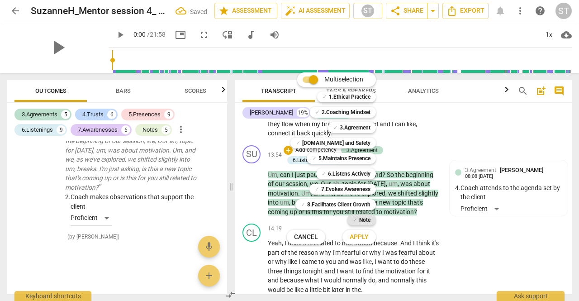
click at [369, 219] on b "Note" at bounding box center [364, 219] width 11 height 11
click at [362, 244] on button "Apply" at bounding box center [358, 237] width 33 height 16
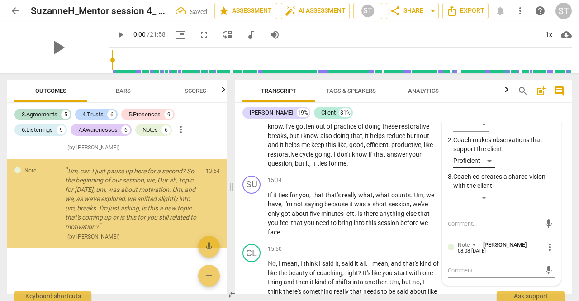
scroll to position [3112, 0]
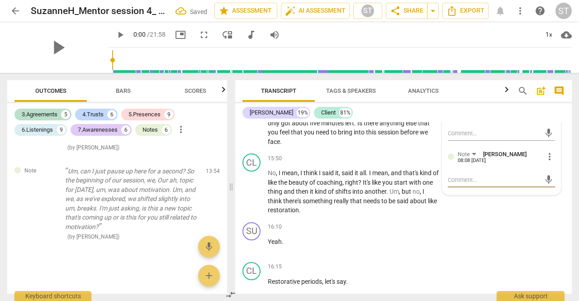
click at [460, 184] on textarea at bounding box center [494, 180] width 93 height 9
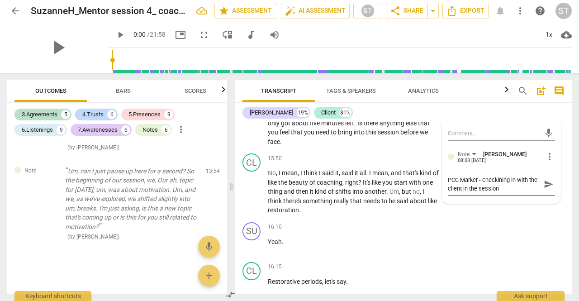
click at [497, 193] on textarea "PCC Marker - checkining in with the client in the session" at bounding box center [494, 184] width 93 height 17
click at [503, 193] on textarea "PCC Marker - checkining in with the client in the session" at bounding box center [494, 184] width 93 height 17
click at [547, 189] on span "send" at bounding box center [549, 184] width 10 height 10
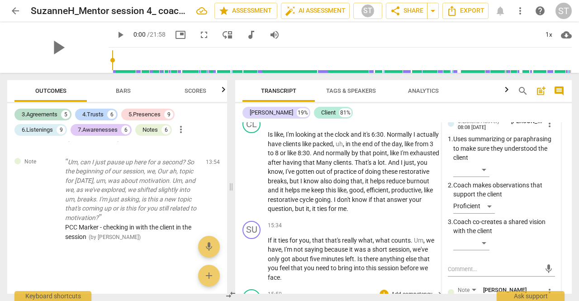
scroll to position [2886, 0]
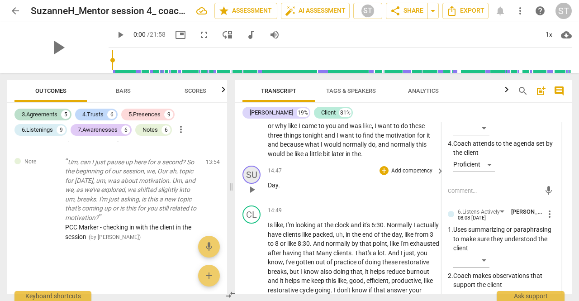
click at [248, 183] on div "SU" at bounding box center [251, 175] width 18 height 18
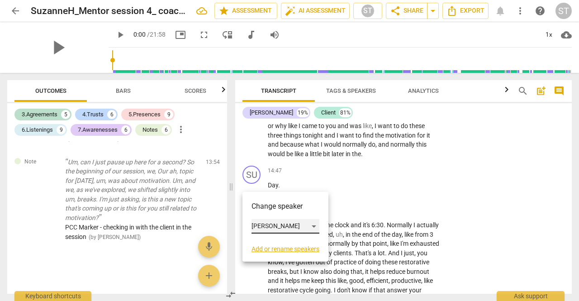
click at [252, 229] on div "[PERSON_NAME]" at bounding box center [286, 226] width 68 height 14
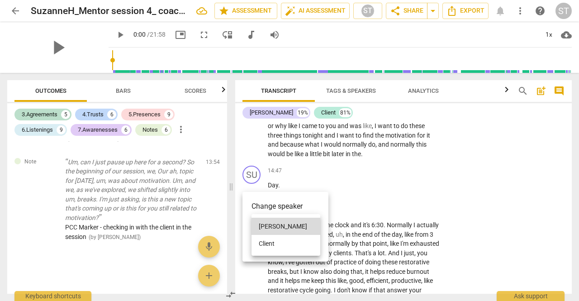
click at [255, 242] on li "Client" at bounding box center [286, 243] width 69 height 17
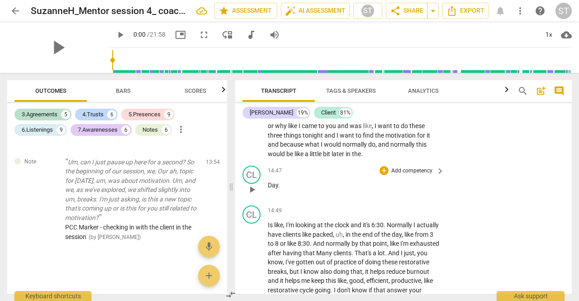
click at [268, 192] on div "CL play_arrow pause 14:47 + Add competency keyboard_arrow_right Day ." at bounding box center [403, 182] width 337 height 40
click at [268, 189] on span "Day" at bounding box center [273, 184] width 10 height 7
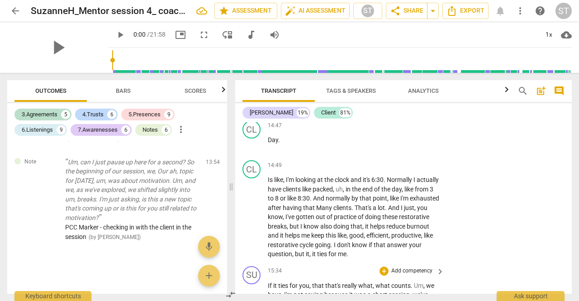
scroll to position [2976, 0]
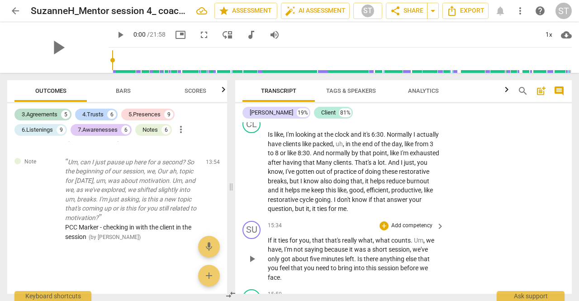
click at [402, 230] on p "Add competency" at bounding box center [411, 226] width 43 height 8
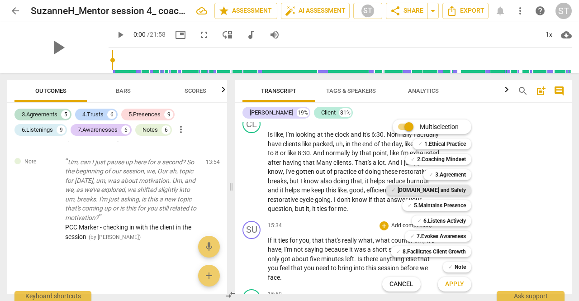
click at [448, 191] on b "[DOMAIN_NAME] and Safety" at bounding box center [432, 190] width 68 height 11
click at [497, 192] on div at bounding box center [289, 150] width 579 height 301
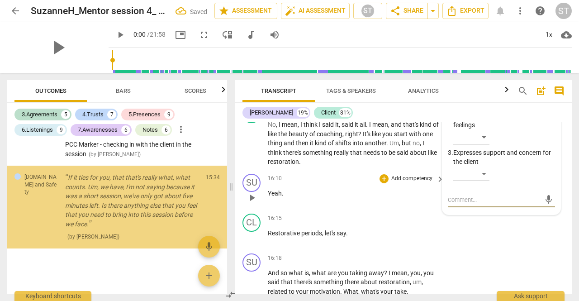
scroll to position [2980, 0]
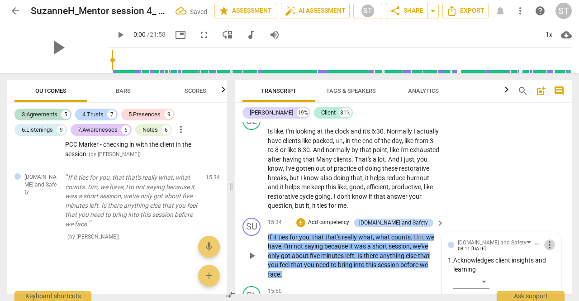
click at [547, 250] on span "more_vert" at bounding box center [549, 244] width 11 height 11
click at [551, 267] on li "Delete" at bounding box center [555, 269] width 31 height 17
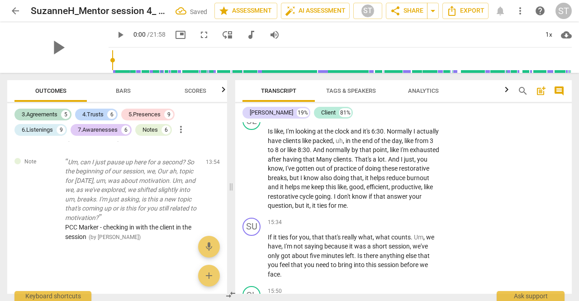
scroll to position [4045, 0]
click at [402, 227] on p "Add competency" at bounding box center [411, 223] width 43 height 8
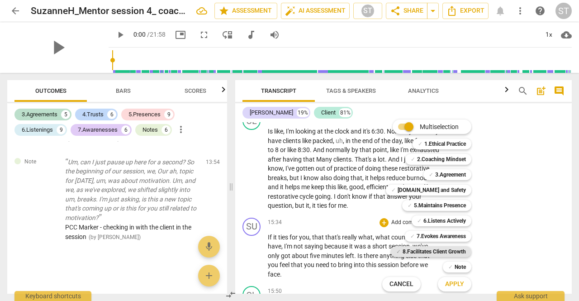
click at [452, 250] on b "8.Facilitates Client Growth" at bounding box center [434, 251] width 63 height 11
click at [455, 265] on b "Note" at bounding box center [460, 266] width 11 height 11
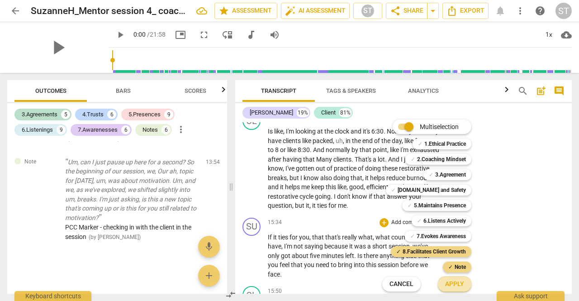
click at [455, 285] on span "Apply" at bounding box center [454, 284] width 19 height 9
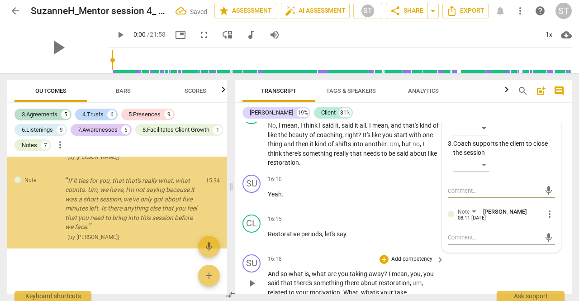
scroll to position [3079, 0]
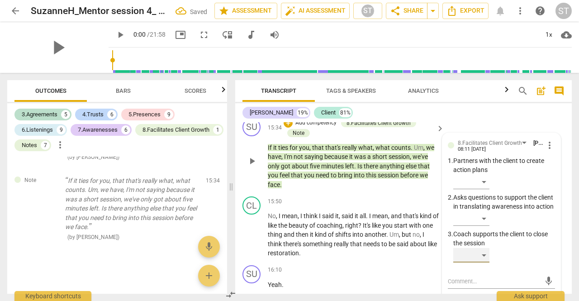
click at [480, 262] on div "​" at bounding box center [471, 255] width 36 height 14
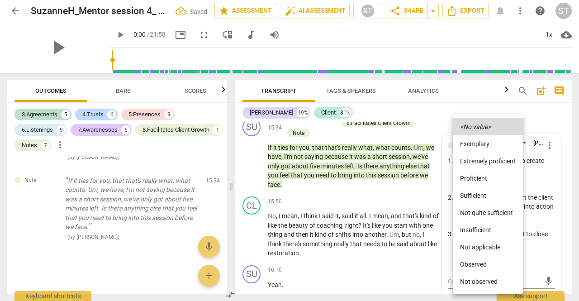
click at [482, 174] on li "Proficient" at bounding box center [488, 178] width 70 height 17
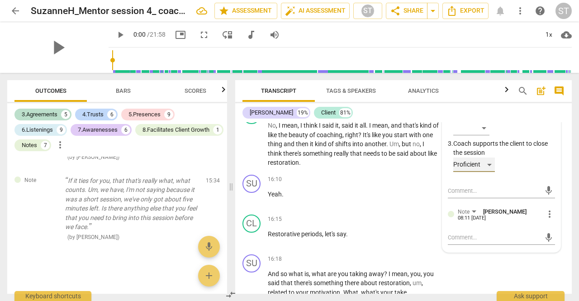
scroll to position [3215, 0]
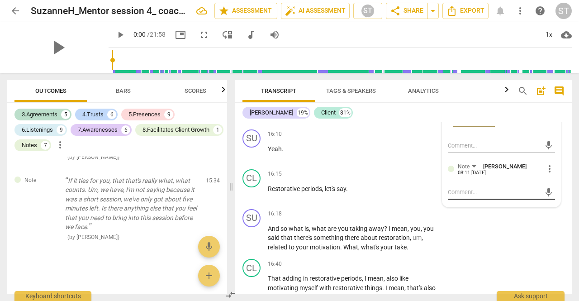
click at [462, 196] on textarea at bounding box center [494, 192] width 93 height 9
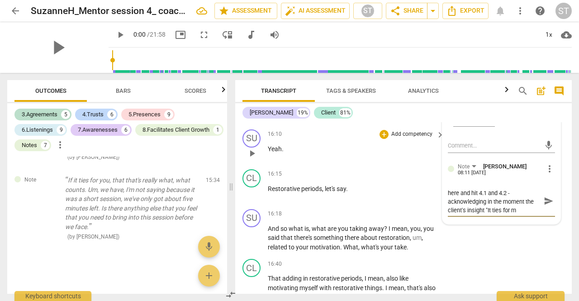
scroll to position [0, 0]
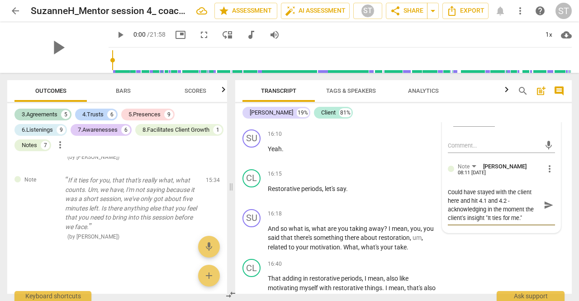
click at [546, 210] on span "send" at bounding box center [549, 205] width 10 height 10
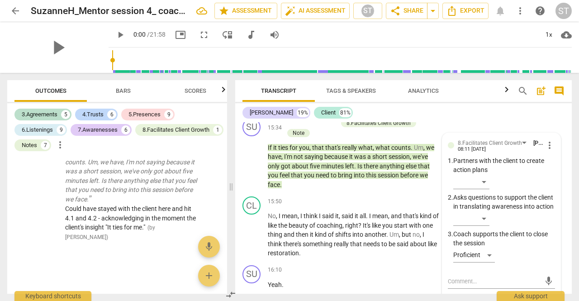
scroll to position [3034, 0]
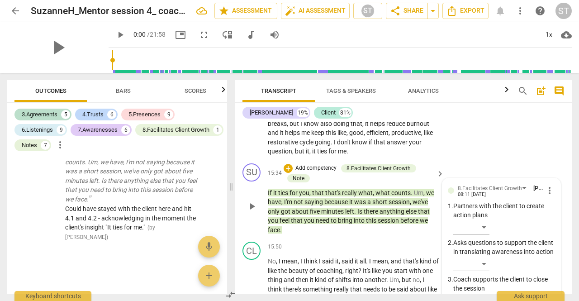
click at [329, 172] on p "Add competency" at bounding box center [316, 168] width 43 height 8
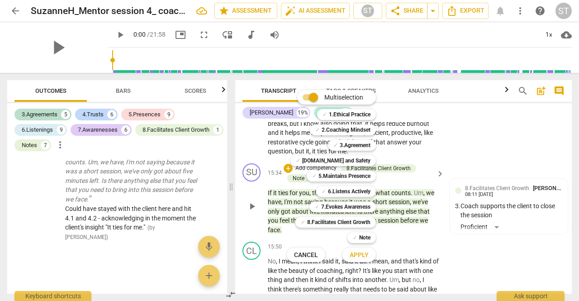
click at [329, 176] on b "5.Maintains Presence" at bounding box center [344, 176] width 52 height 11
click at [356, 259] on span "Apply" at bounding box center [359, 255] width 19 height 9
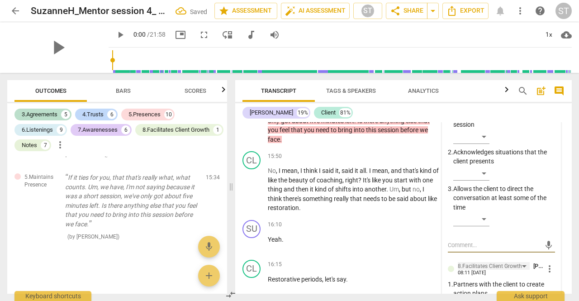
scroll to position [3079, 0]
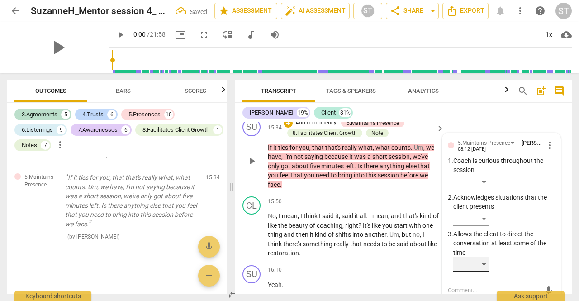
click at [486, 270] on div "​" at bounding box center [471, 264] width 36 height 14
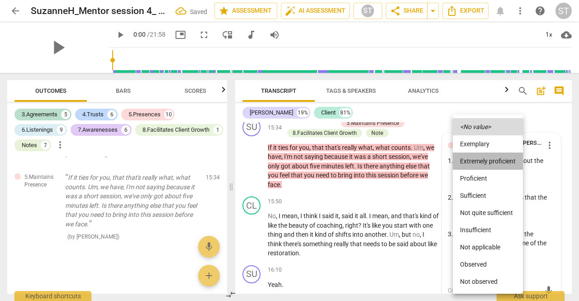
click at [494, 156] on li "Extremely proficient" at bounding box center [488, 160] width 70 height 17
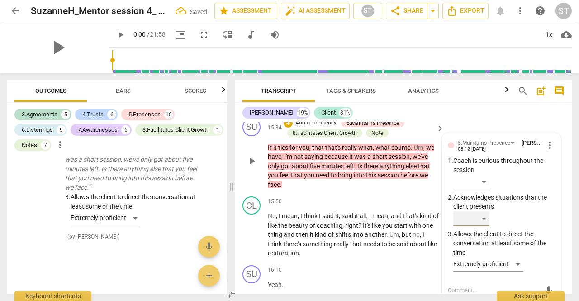
click at [479, 226] on div "​" at bounding box center [471, 218] width 36 height 14
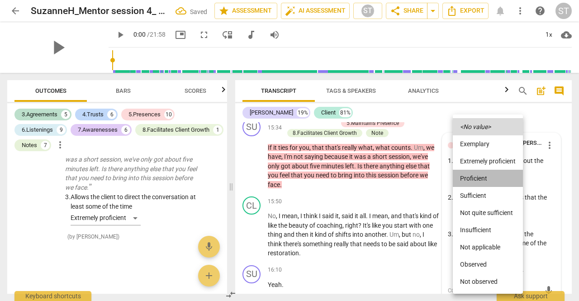
click at [491, 176] on li "Proficient" at bounding box center [488, 178] width 70 height 17
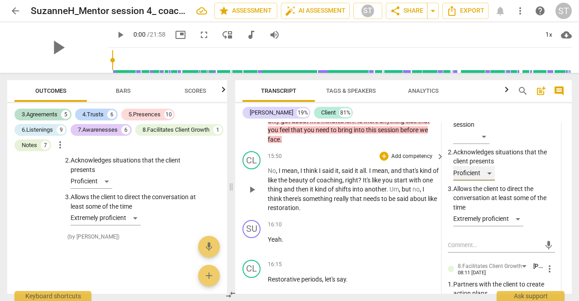
scroll to position [3170, 0]
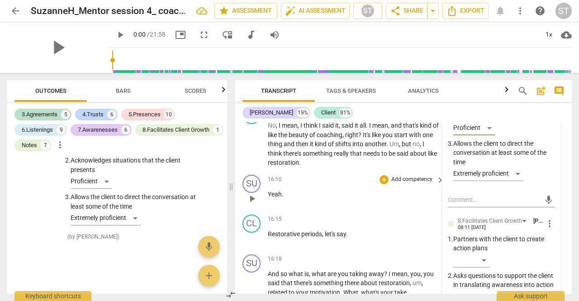
click at [403, 184] on p "Add competency" at bounding box center [411, 180] width 43 height 8
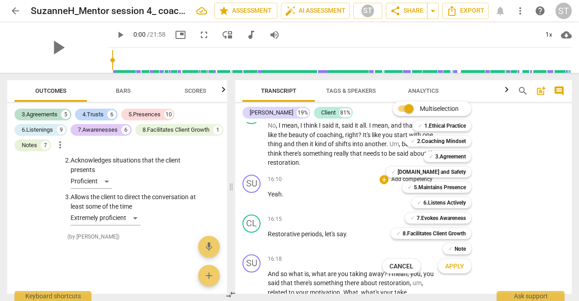
drag, startPoint x: 424, startPoint y: 188, endPoint x: 432, endPoint y: 210, distance: 23.0
click at [424, 189] on b "5.Maintains Presence" at bounding box center [440, 187] width 52 height 11
click at [459, 270] on span "Apply" at bounding box center [454, 266] width 19 height 9
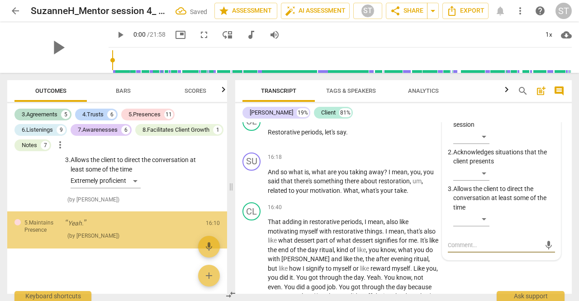
scroll to position [3226, 0]
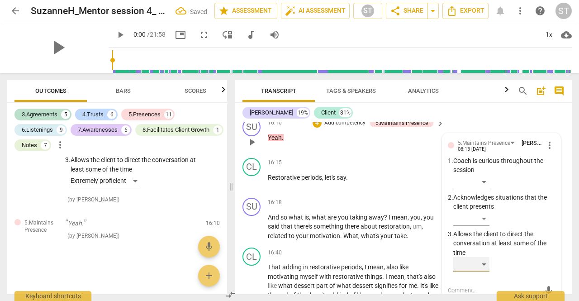
click at [486, 269] on div "​" at bounding box center [471, 264] width 36 height 14
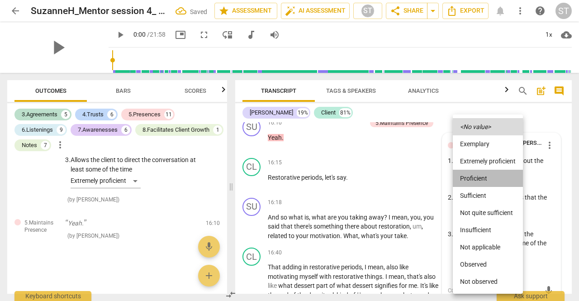
click at [485, 182] on li "Proficient" at bounding box center [488, 178] width 70 height 17
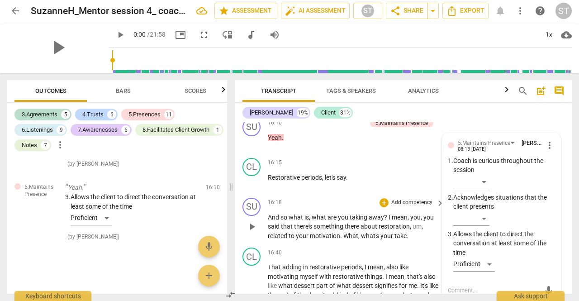
click at [407, 239] on span "." at bounding box center [408, 235] width 2 height 7
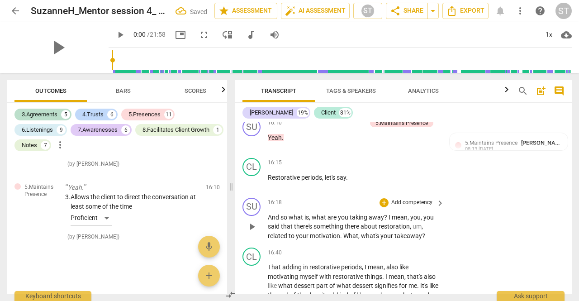
click at [419, 207] on p "Add competency" at bounding box center [411, 203] width 43 height 8
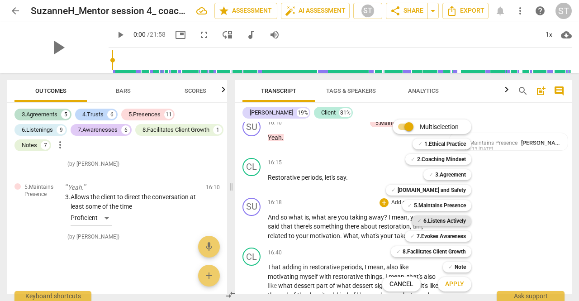
click at [443, 218] on b "6.Listens Actively" at bounding box center [444, 220] width 43 height 11
drag, startPoint x: 458, startPoint y: 250, endPoint x: 461, endPoint y: 258, distance: 8.9
click at [458, 251] on b "8.Facilitates Client Growth" at bounding box center [434, 251] width 63 height 11
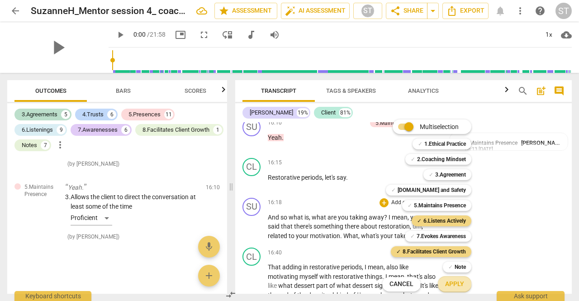
click at [460, 284] on span "Apply" at bounding box center [454, 284] width 19 height 9
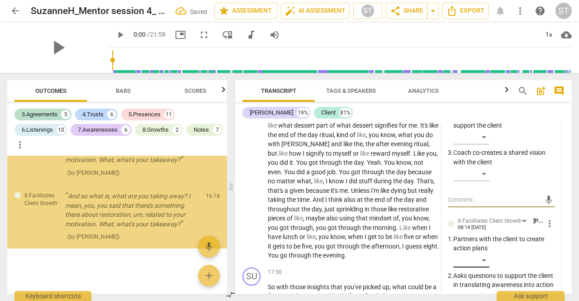
scroll to position [3351, 0]
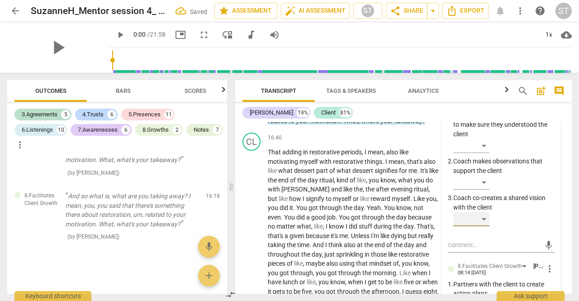
click at [481, 226] on div "​" at bounding box center [471, 219] width 36 height 14
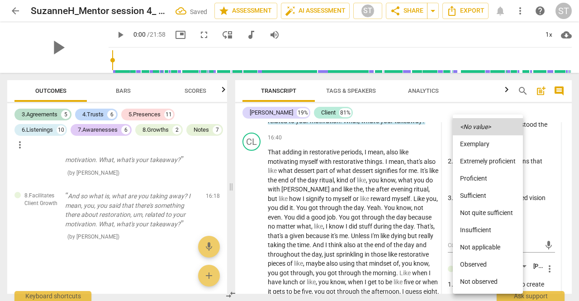
click at [490, 180] on li "Proficient" at bounding box center [488, 178] width 70 height 17
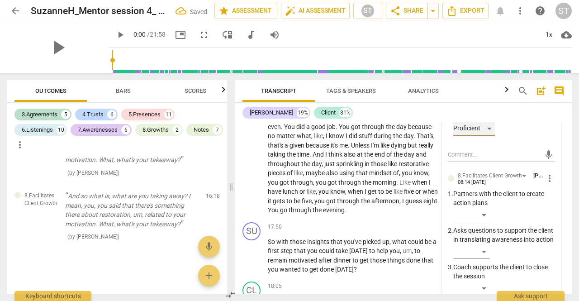
scroll to position [3487, 0]
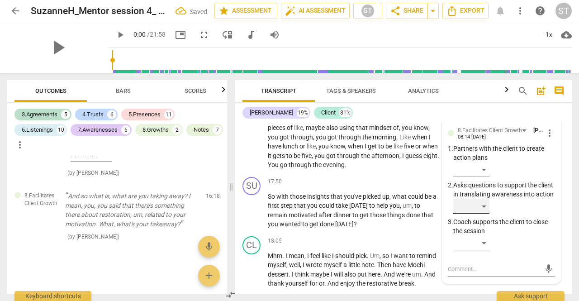
click at [484, 214] on div "​" at bounding box center [471, 206] width 36 height 14
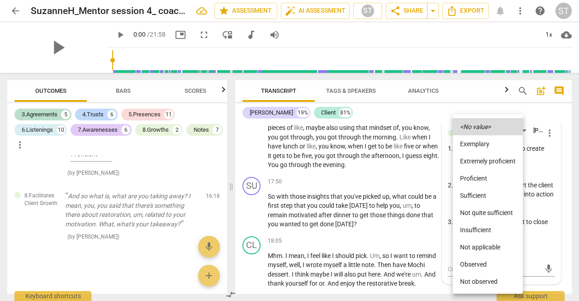
click at [480, 181] on li "Proficient" at bounding box center [488, 178] width 70 height 17
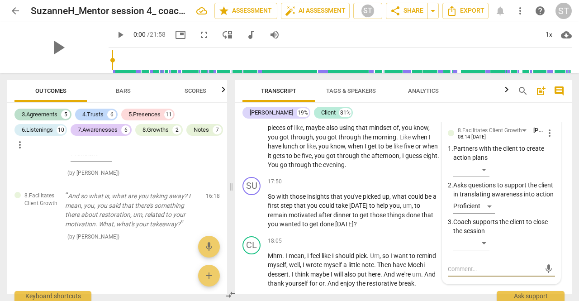
click at [456, 273] on textarea at bounding box center [494, 269] width 93 height 9
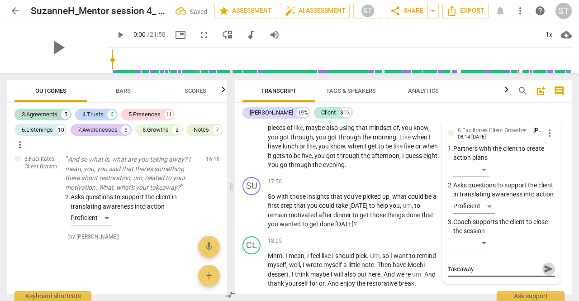
click at [544, 274] on span "send" at bounding box center [549, 269] width 10 height 10
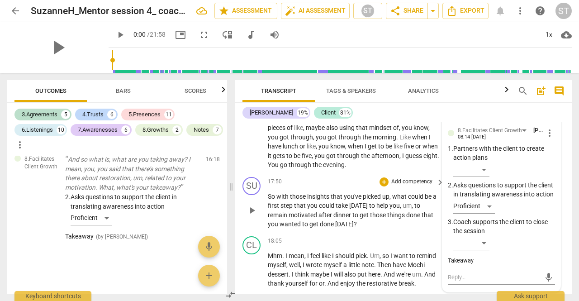
click at [413, 186] on p "Add competency" at bounding box center [411, 182] width 43 height 8
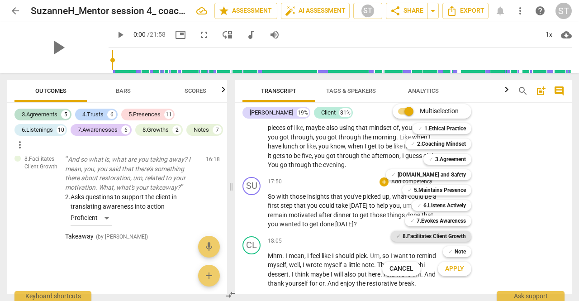
click at [444, 236] on b "8.Facilitates Client Growth" at bounding box center [434, 236] width 63 height 11
click at [456, 269] on span "Apply" at bounding box center [454, 268] width 19 height 9
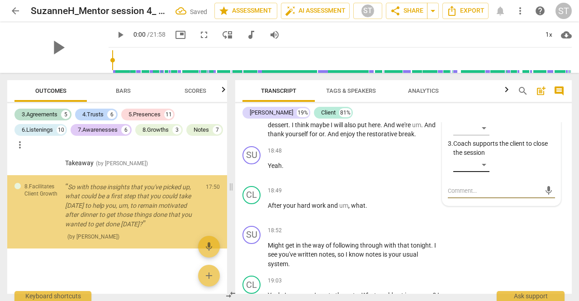
scroll to position [3546, 0]
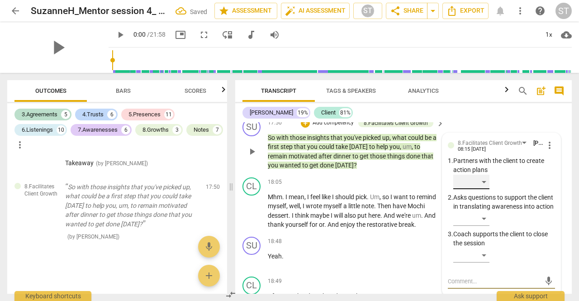
click at [480, 189] on div "​" at bounding box center [471, 182] width 36 height 14
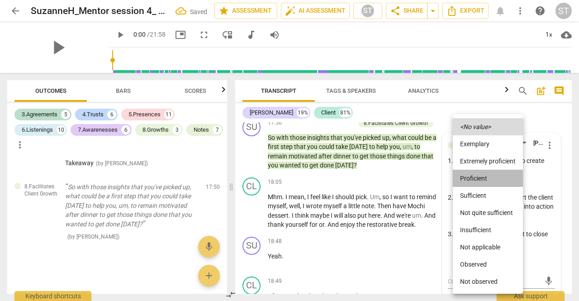
click at [481, 181] on li "Proficient" at bounding box center [488, 178] width 70 height 17
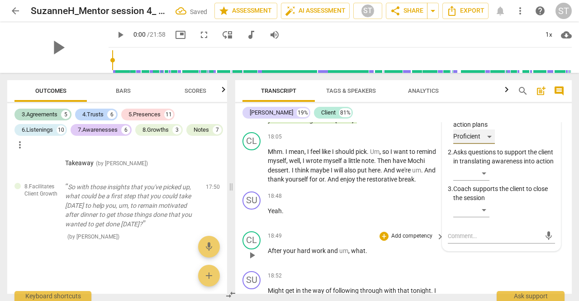
scroll to position [3636, 0]
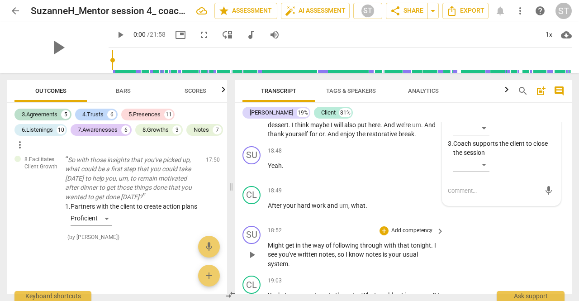
click at [268, 249] on span "Might" at bounding box center [277, 245] width 18 height 7
click at [269, 249] on span "Might" at bounding box center [277, 245] width 18 height 7
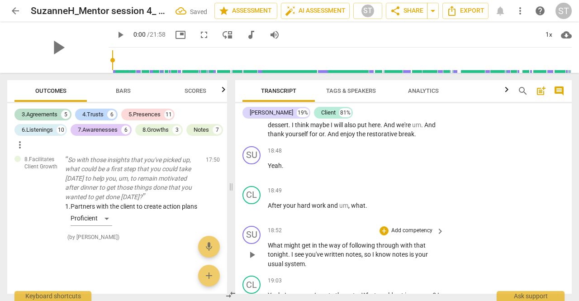
drag, startPoint x: 267, startPoint y: 260, endPoint x: 284, endPoint y: 272, distance: 20.1
click at [284, 272] on div "SU play_arrow pause 18:52 + Add competency keyboard_arrow_right What might get …" at bounding box center [403, 247] width 337 height 50
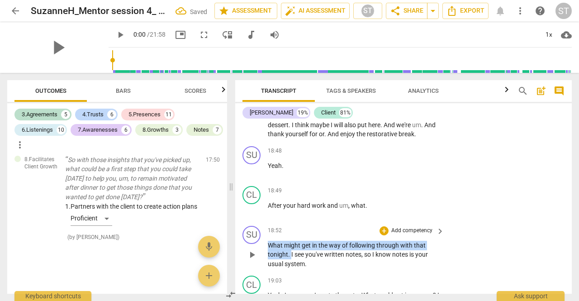
drag, startPoint x: 291, startPoint y: 271, endPoint x: 264, endPoint y: 259, distance: 29.6
click at [264, 259] on div "SU play_arrow pause 18:52 + Add competency keyboard_arrow_right What might get …" at bounding box center [403, 247] width 337 height 50
click at [299, 257] on div "+" at bounding box center [299, 260] width 9 height 9
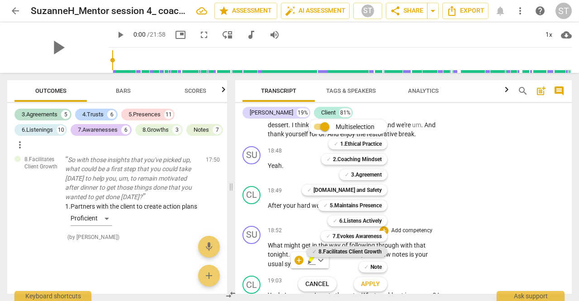
click at [364, 252] on b "8.Facilitates Client Growth" at bounding box center [349, 251] width 63 height 11
click at [371, 281] on span "Apply" at bounding box center [370, 284] width 19 height 9
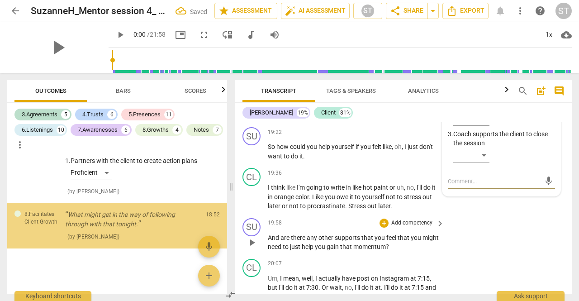
scroll to position [3798, 0]
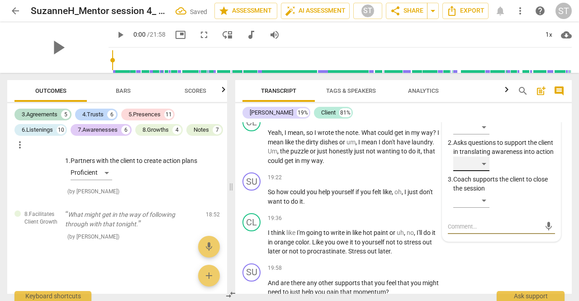
click at [480, 171] on div "​" at bounding box center [471, 164] width 36 height 14
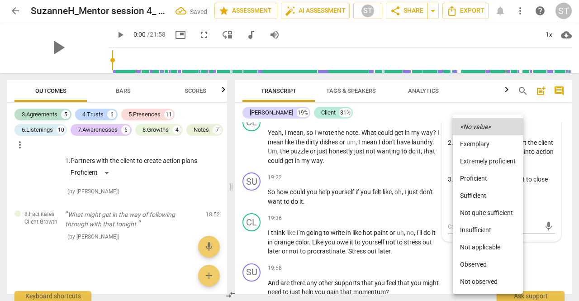
click at [482, 185] on li "Proficient" at bounding box center [488, 178] width 70 height 17
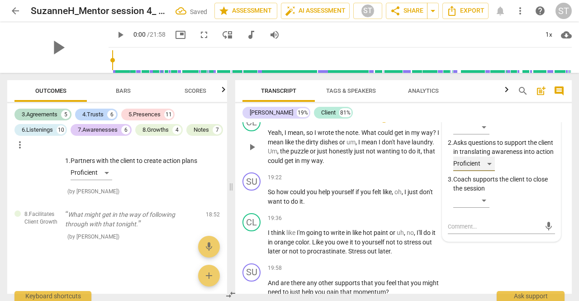
scroll to position [3753, 0]
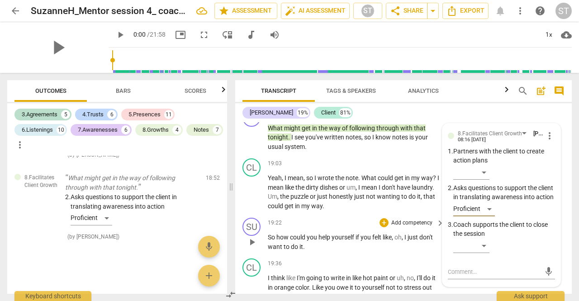
click at [412, 227] on p "Add competency" at bounding box center [411, 223] width 43 height 8
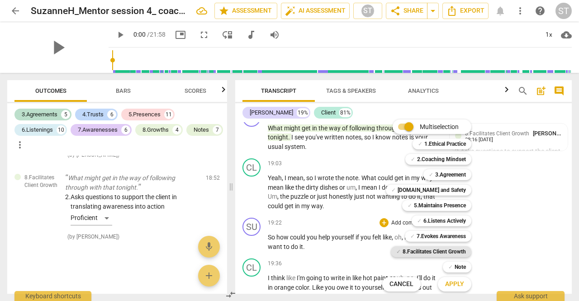
click at [423, 252] on b "8.Facilitates Client Growth" at bounding box center [434, 251] width 63 height 11
click at [452, 285] on span "Apply" at bounding box center [454, 284] width 19 height 9
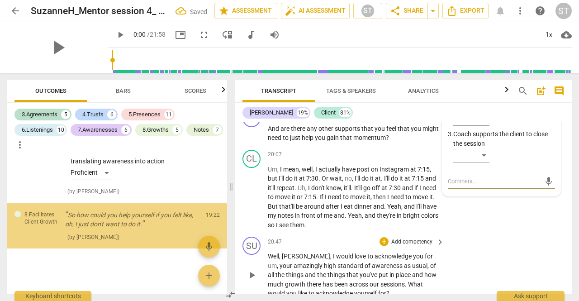
scroll to position [3862, 0]
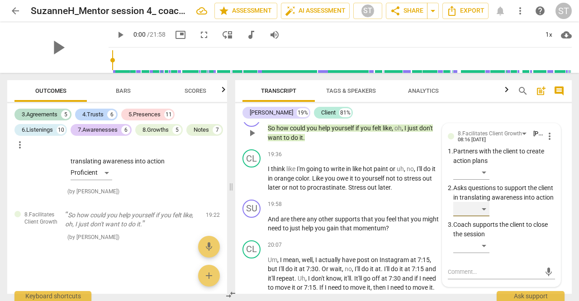
click at [482, 216] on div "​" at bounding box center [471, 209] width 36 height 14
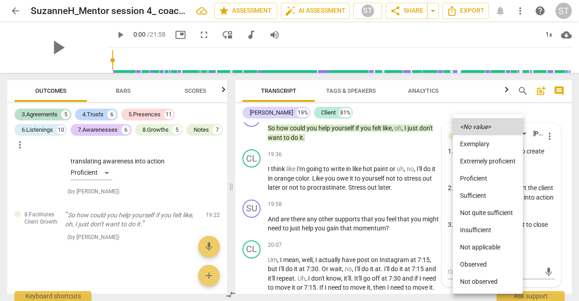
click at [489, 183] on li "Proficient" at bounding box center [488, 178] width 70 height 17
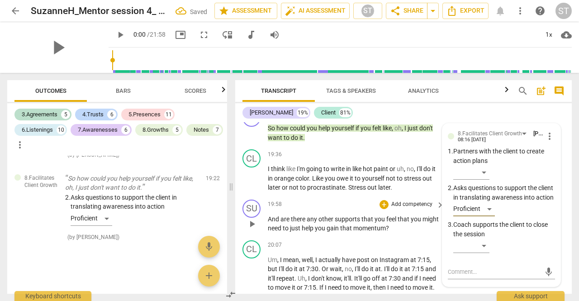
click at [417, 209] on p "Add competency" at bounding box center [411, 204] width 43 height 8
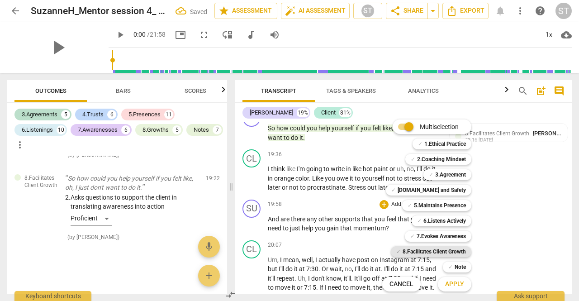
click at [438, 250] on b "8.Facilitates Client Growth" at bounding box center [434, 251] width 63 height 11
click at [456, 281] on span "Apply" at bounding box center [454, 284] width 19 height 9
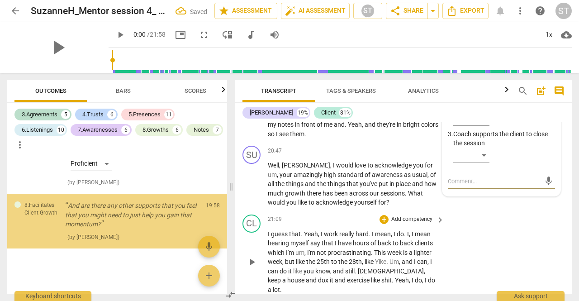
scroll to position [3953, 0]
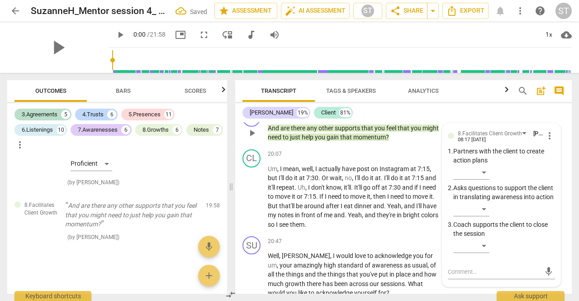
click at [488, 220] on div "​" at bounding box center [504, 211] width 102 height 18
click at [486, 216] on div "​" at bounding box center [471, 209] width 36 height 14
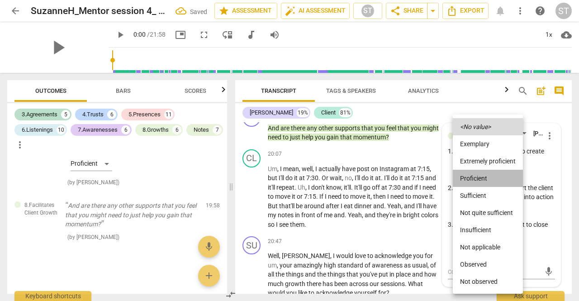
click at [488, 178] on li "Proficient" at bounding box center [488, 178] width 70 height 17
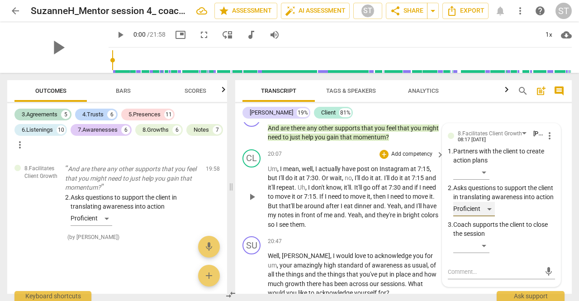
scroll to position [3908, 0]
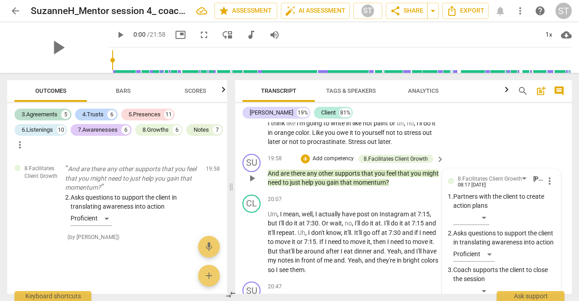
click at [343, 163] on p "Add competency" at bounding box center [333, 159] width 43 height 8
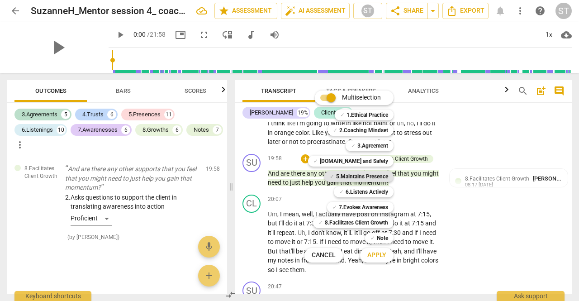
click at [355, 177] on b "5.Maintains Presence" at bounding box center [362, 176] width 52 height 11
click at [367, 254] on span "Apply" at bounding box center [376, 255] width 19 height 9
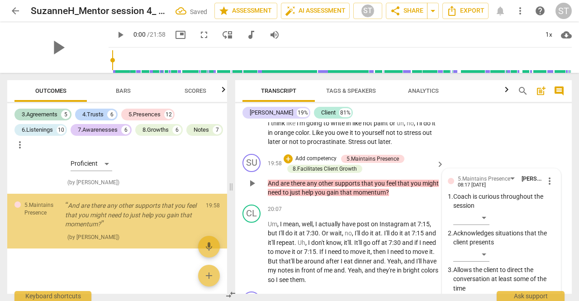
scroll to position [4044, 0]
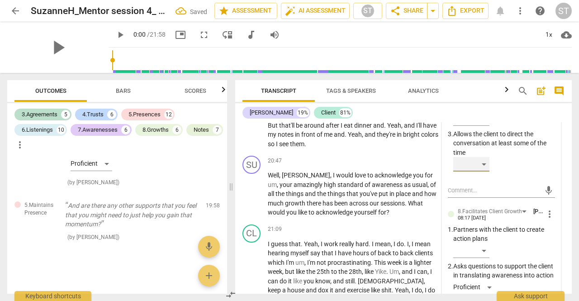
click at [485, 171] on div "​" at bounding box center [471, 164] width 36 height 14
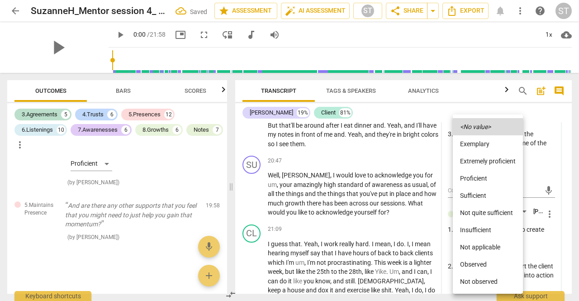
drag, startPoint x: 487, startPoint y: 160, endPoint x: 467, endPoint y: 175, distance: 24.9
click at [487, 161] on li "Extremely proficient" at bounding box center [488, 160] width 70 height 17
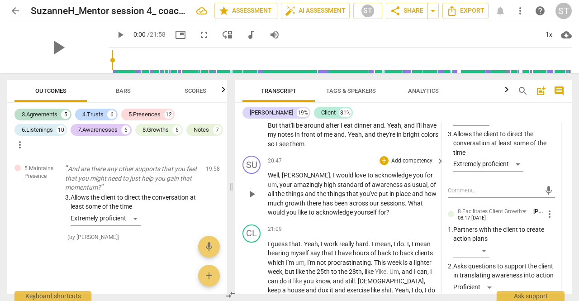
click at [402, 165] on p "Add competency" at bounding box center [411, 161] width 43 height 8
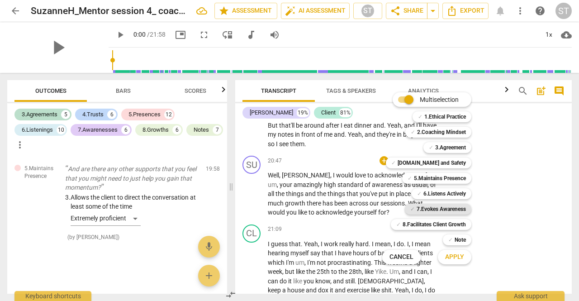
click at [430, 206] on b "7.Evokes Awareness" at bounding box center [441, 209] width 49 height 11
click at [454, 266] on div "Apply x" at bounding box center [459, 256] width 51 height 19
click at [458, 264] on button "Apply" at bounding box center [454, 257] width 33 height 16
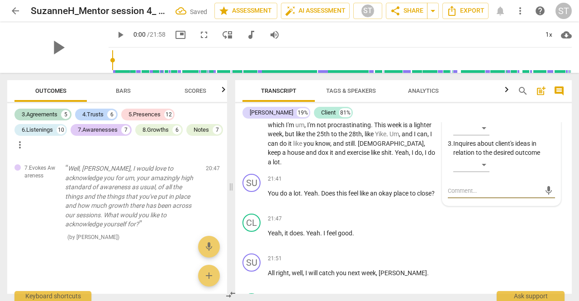
scroll to position [4091, 0]
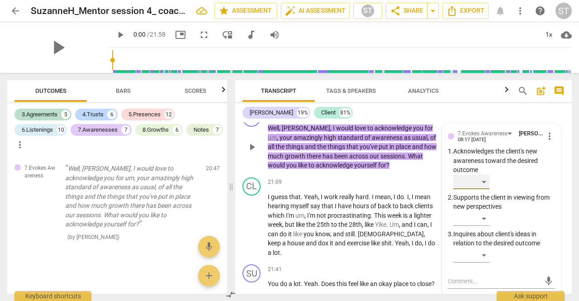
click at [481, 189] on div "​" at bounding box center [471, 182] width 36 height 14
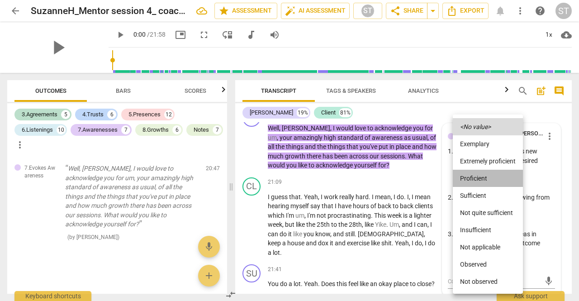
click at [488, 179] on li "Proficient" at bounding box center [488, 178] width 70 height 17
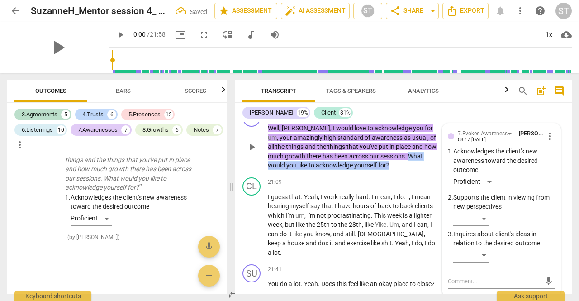
drag, startPoint x: 391, startPoint y: 171, endPoint x: 396, endPoint y: 189, distance: 18.2
click at [396, 174] on div "SU play_arrow pause 20:47 + Add competency 7.Evokes Awareness keyboard_arrow_ri…" at bounding box center [403, 139] width 337 height 69
click at [367, 171] on div "+" at bounding box center [368, 170] width 9 height 9
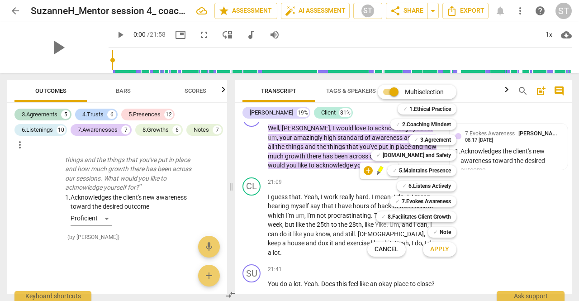
drag, startPoint x: 436, startPoint y: 200, endPoint x: 435, endPoint y: 209, distance: 9.1
click at [436, 200] on b "7.Evokes Awareness" at bounding box center [426, 201] width 49 height 11
click at [442, 247] on span "Apply" at bounding box center [439, 249] width 19 height 9
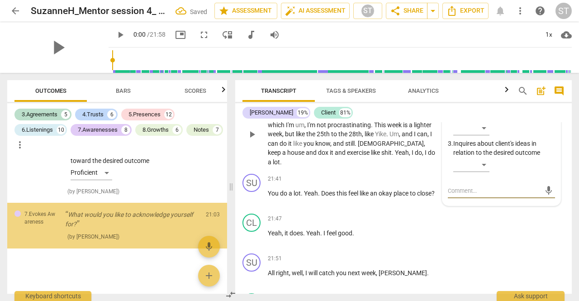
scroll to position [4136, 0]
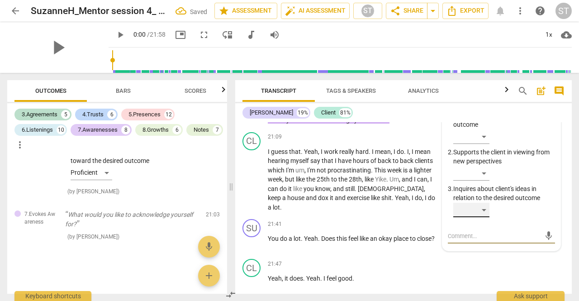
click at [481, 217] on div "​" at bounding box center [471, 210] width 36 height 14
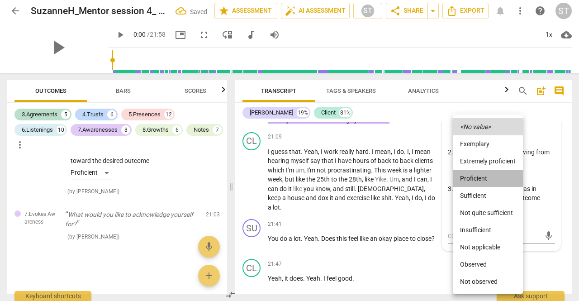
click at [488, 176] on li "Proficient" at bounding box center [488, 178] width 70 height 17
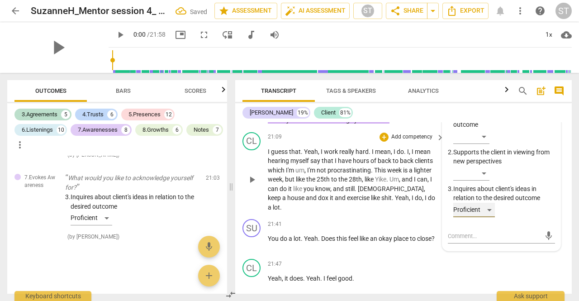
scroll to position [4181, 0]
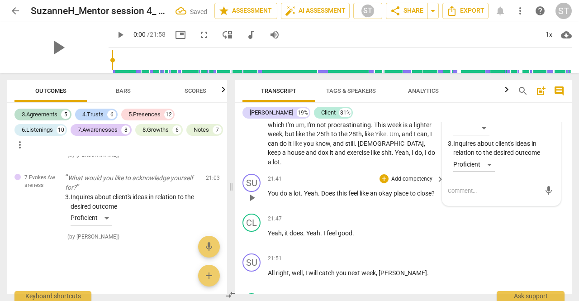
click at [404, 183] on p "Add competency" at bounding box center [411, 179] width 43 height 8
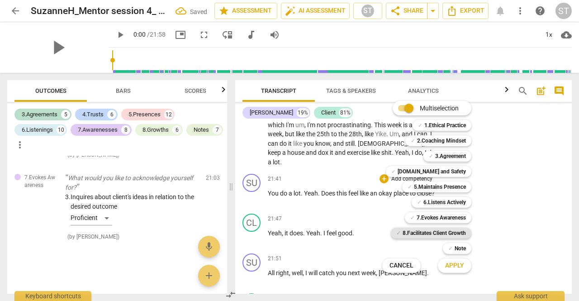
click at [440, 234] on b "8.Facilitates Client Growth" at bounding box center [434, 233] width 63 height 11
click at [454, 267] on span "Apply" at bounding box center [454, 265] width 19 height 9
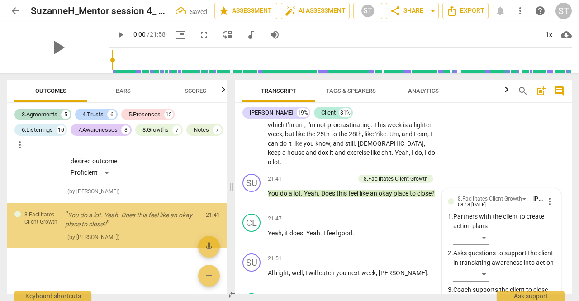
scroll to position [4259, 0]
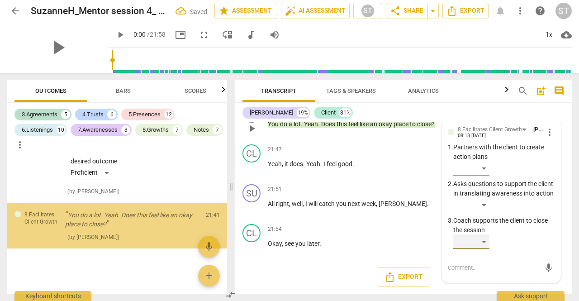
click at [478, 249] on div "​" at bounding box center [471, 241] width 36 height 14
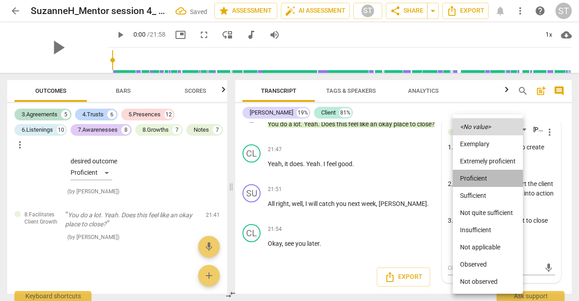
click at [486, 177] on li "Proficient" at bounding box center [488, 178] width 70 height 17
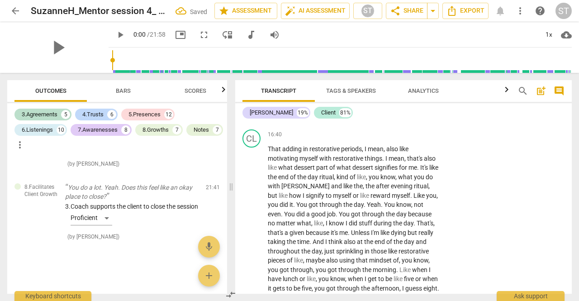
scroll to position [3128, 0]
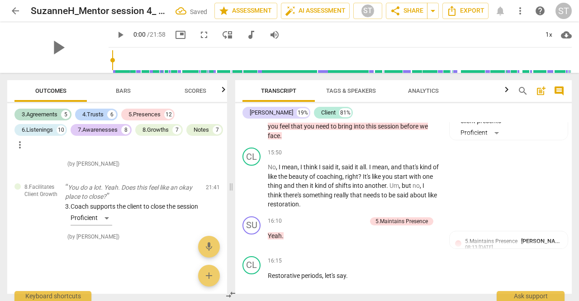
click at [200, 92] on span "Scores" at bounding box center [196, 90] width 22 height 7
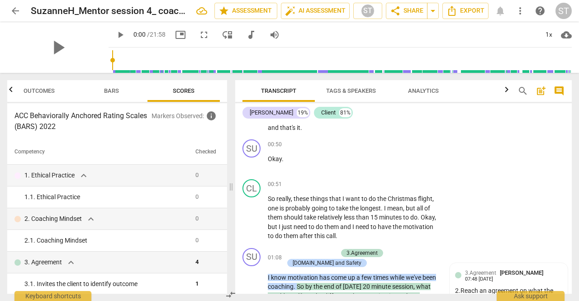
scroll to position [0, 0]
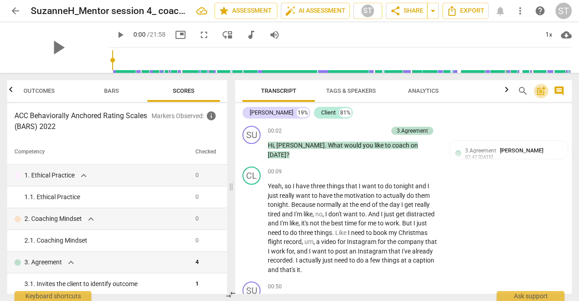
click at [539, 90] on span "post_add" at bounding box center [541, 91] width 11 height 11
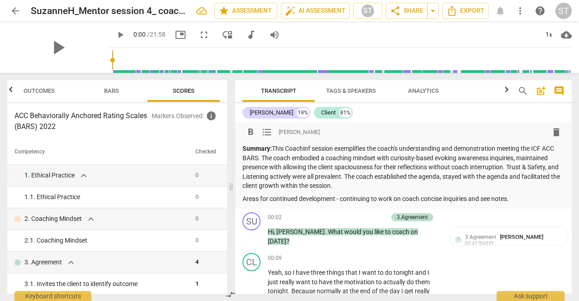
click at [311, 150] on p "Summary: This Coachinf session exemplifies the coach's understanding and demons…" at bounding box center [403, 167] width 322 height 47
drag, startPoint x: 341, startPoint y: 200, endPoint x: 519, endPoint y: 200, distance: 178.3
click at [519, 200] on p "Areas for continued development - continuing to work on coach concise inquiries…" at bounding box center [403, 199] width 322 height 10
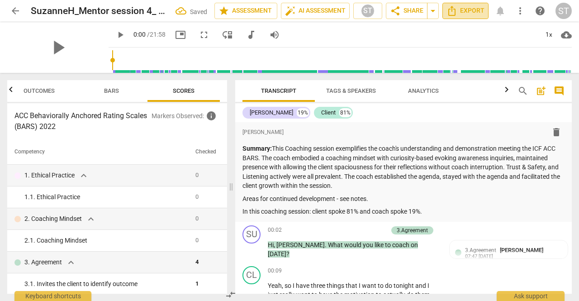
click at [479, 10] on span "Export" at bounding box center [466, 10] width 38 height 11
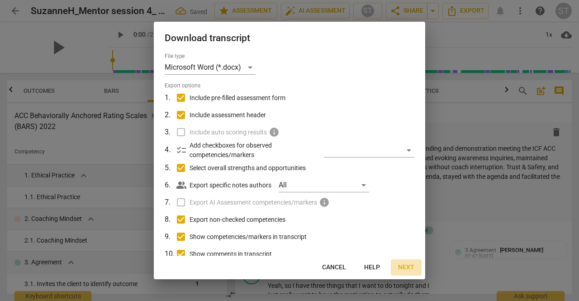
click at [406, 269] on span "Next" at bounding box center [406, 267] width 16 height 9
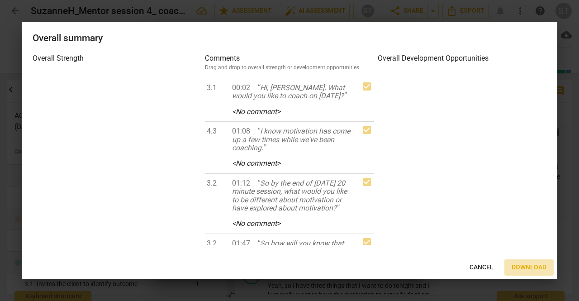
click at [536, 266] on span "Download" at bounding box center [529, 267] width 35 height 9
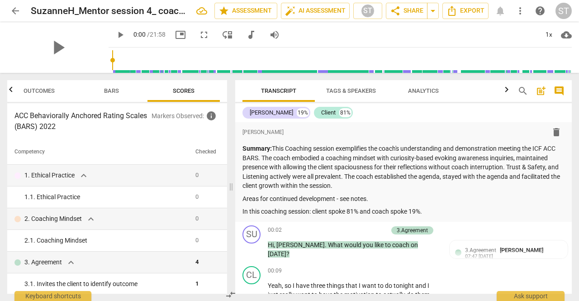
click at [14, 10] on span "arrow_back" at bounding box center [15, 10] width 11 height 11
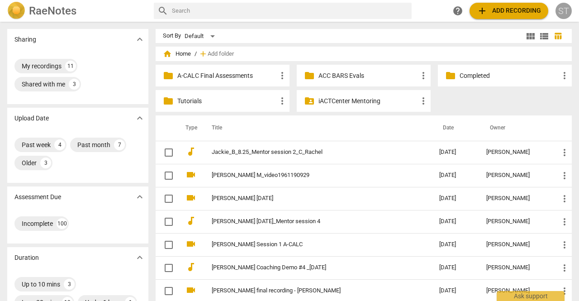
click at [561, 10] on div "ST" at bounding box center [564, 11] width 16 height 16
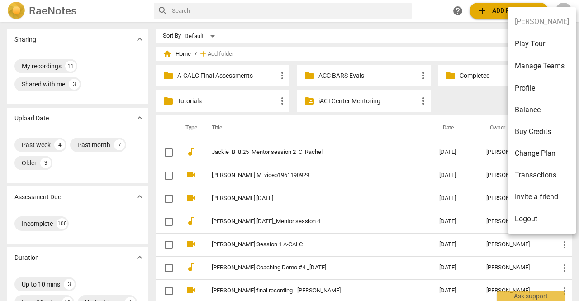
click at [330, 187] on div at bounding box center [289, 150] width 579 height 301
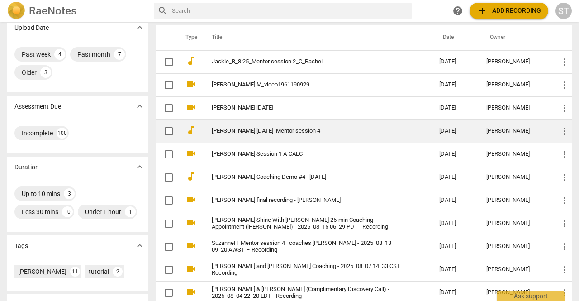
scroll to position [136, 0]
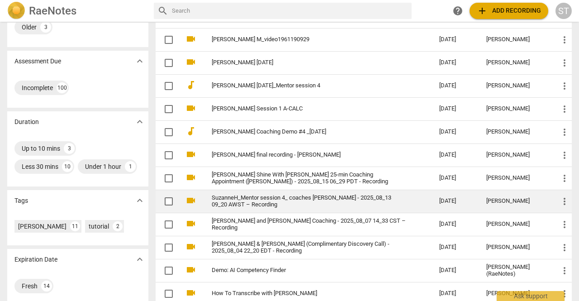
click at [563, 196] on span "more_vert" at bounding box center [564, 201] width 11 height 11
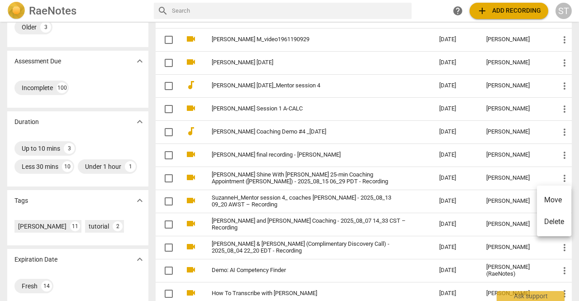
click at [563, 197] on li "Move" at bounding box center [554, 200] width 34 height 22
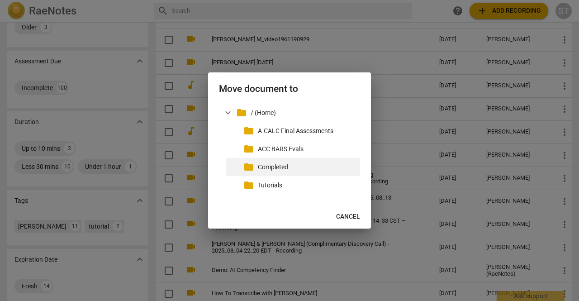
click at [302, 167] on p "Completed" at bounding box center [307, 167] width 99 height 10
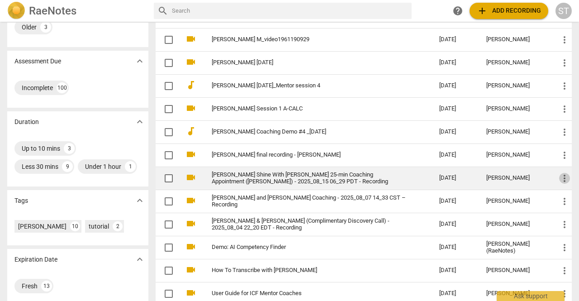
click at [563, 176] on span "more_vert" at bounding box center [564, 178] width 11 height 11
click at [563, 176] on li "Move" at bounding box center [554, 177] width 34 height 22
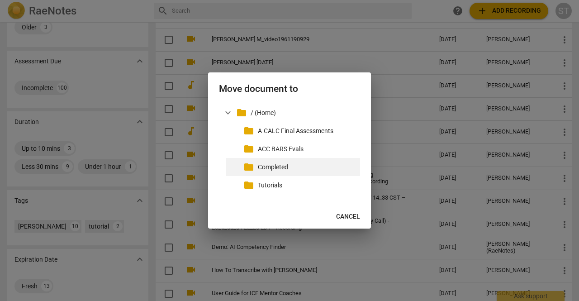
click at [284, 171] on p "Completed" at bounding box center [307, 167] width 99 height 10
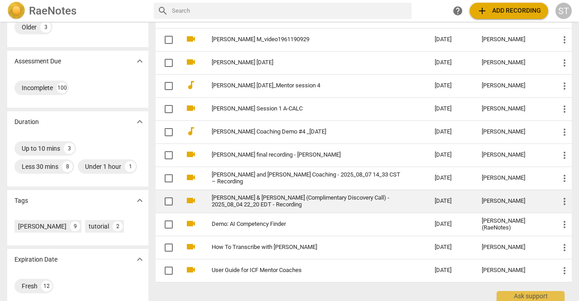
scroll to position [45, 0]
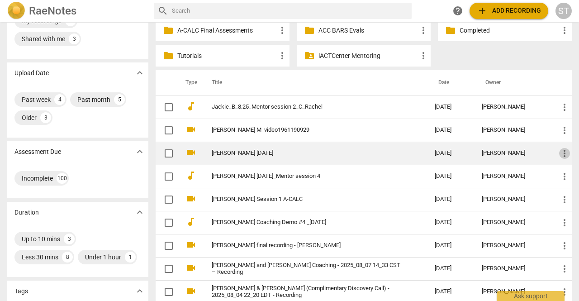
click at [561, 152] on span "more_vert" at bounding box center [564, 153] width 11 height 11
click at [561, 152] on li "Move" at bounding box center [554, 153] width 34 height 22
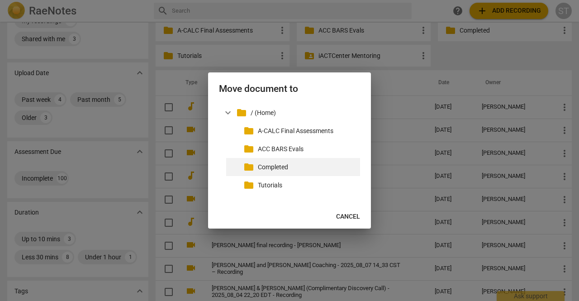
click at [306, 162] on p "Completed" at bounding box center [307, 167] width 99 height 10
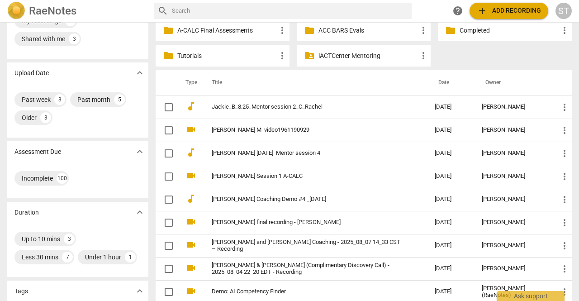
scroll to position [0, 0]
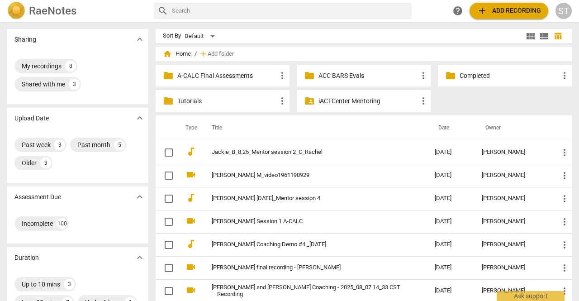
click at [569, 8] on div "ST" at bounding box center [564, 11] width 16 height 16
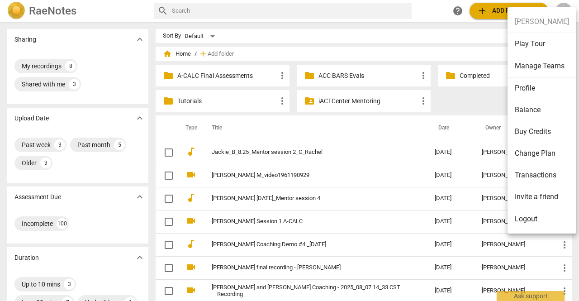
click at [530, 218] on li "Logout" at bounding box center [542, 219] width 69 height 22
